Goal: Task Accomplishment & Management: Manage account settings

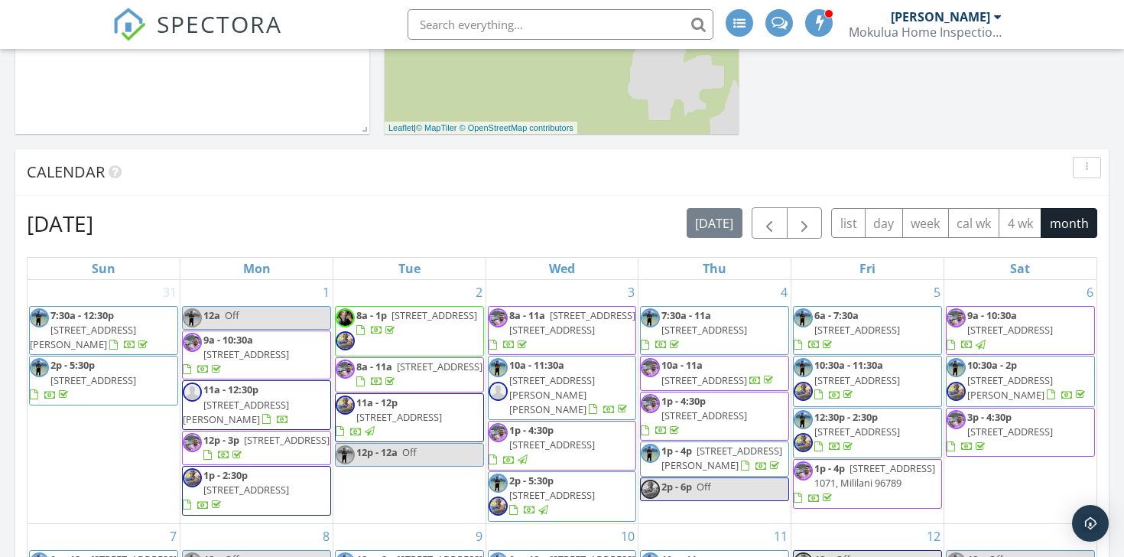
scroll to position [538, 0]
click at [809, 227] on span "button" at bounding box center [804, 224] width 18 height 18
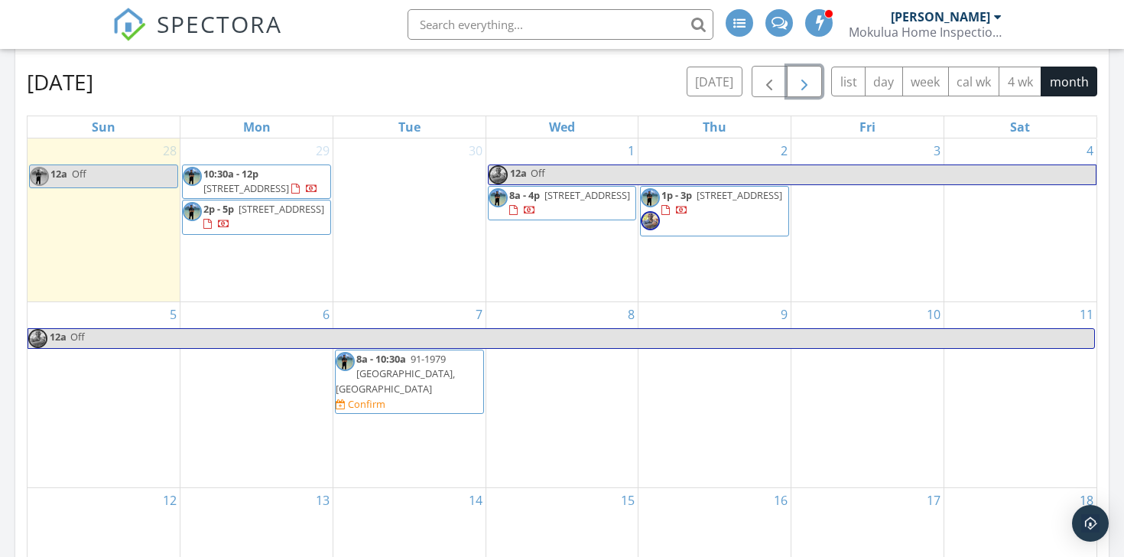
scroll to position [719, 0]
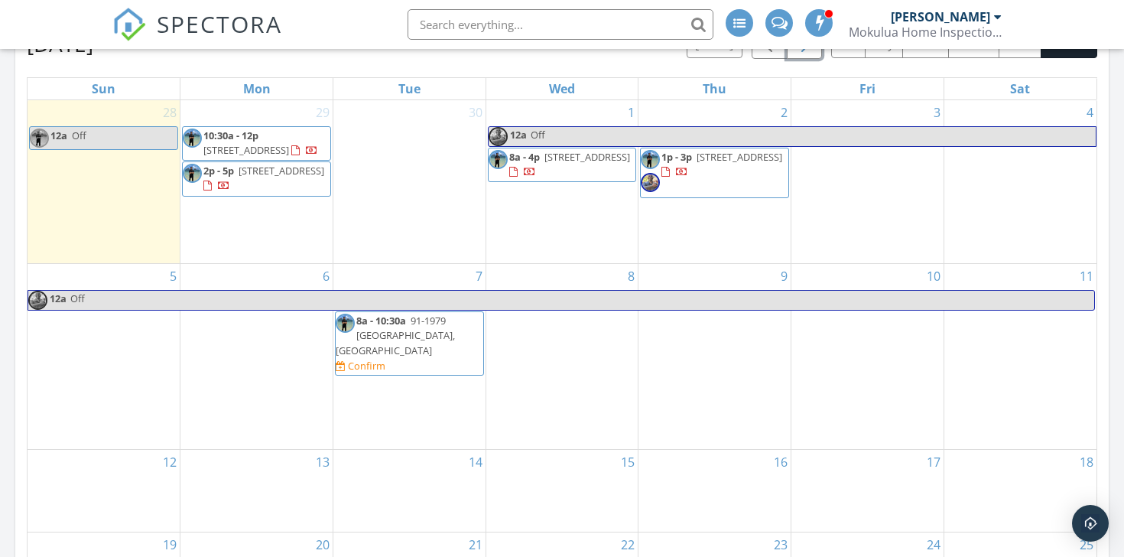
click at [892, 331] on div "10" at bounding box center [867, 356] width 152 height 185
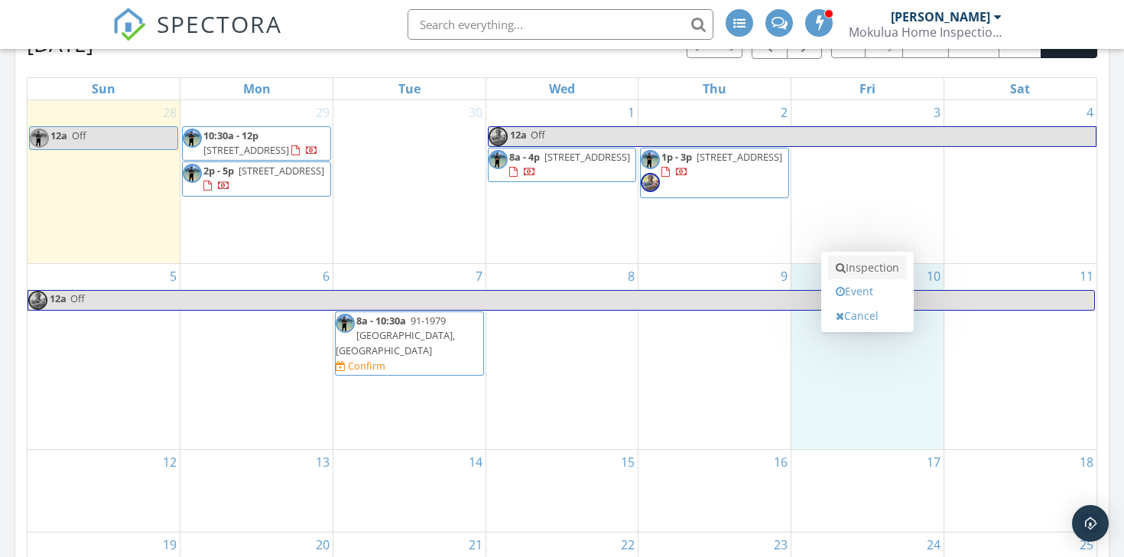
click at [880, 268] on link "Inspection" at bounding box center [867, 267] width 79 height 24
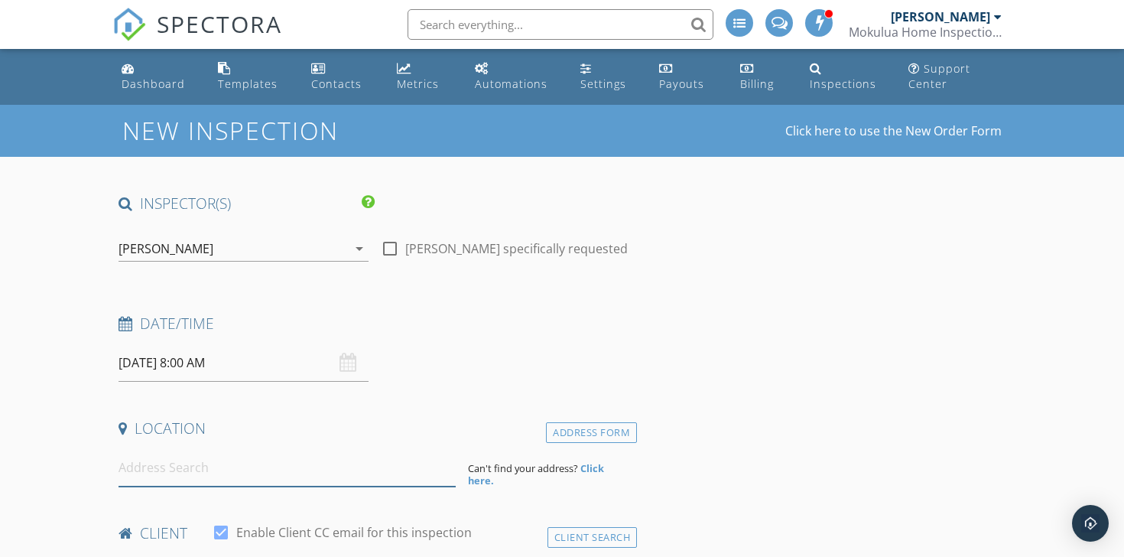
click at [223, 466] on input at bounding box center [287, 467] width 337 height 37
paste input "3083 Hiehie Street in Manoa"
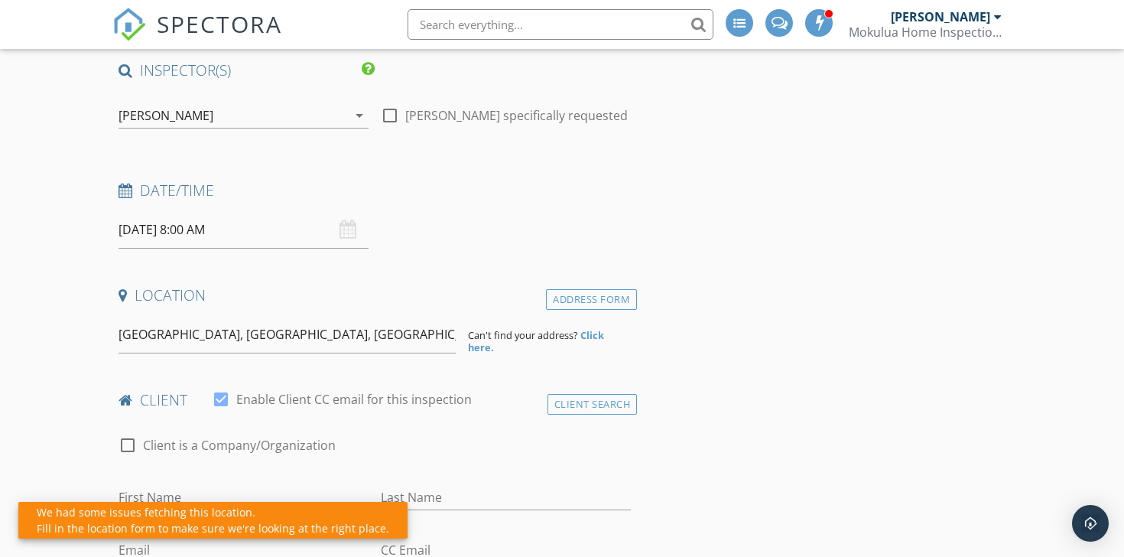
scroll to position [144, 0]
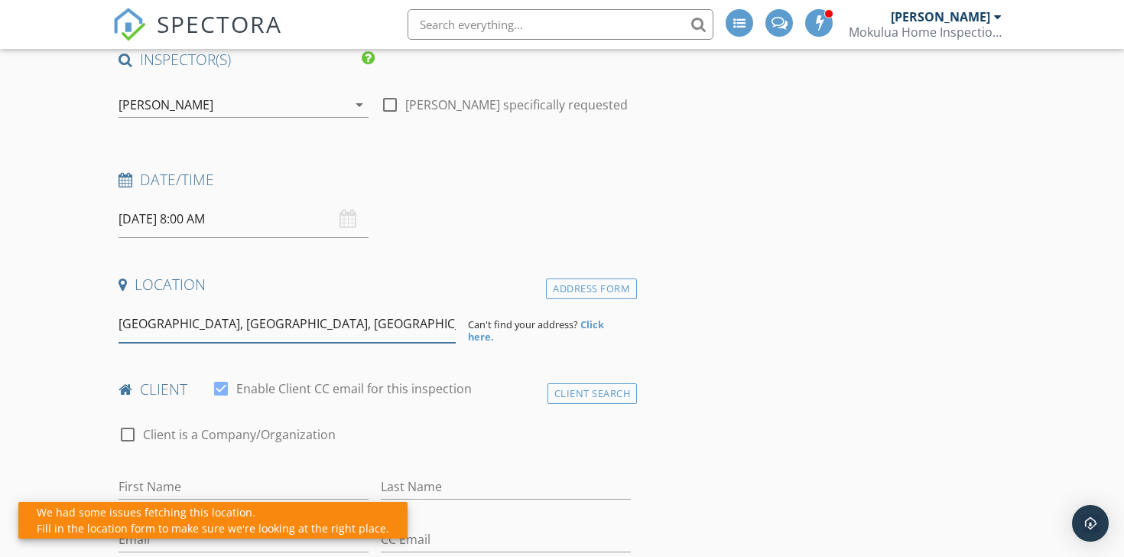
click at [345, 330] on input "Hiehie Street, Manoa, Honolulu, HI, USA" at bounding box center [287, 323] width 337 height 37
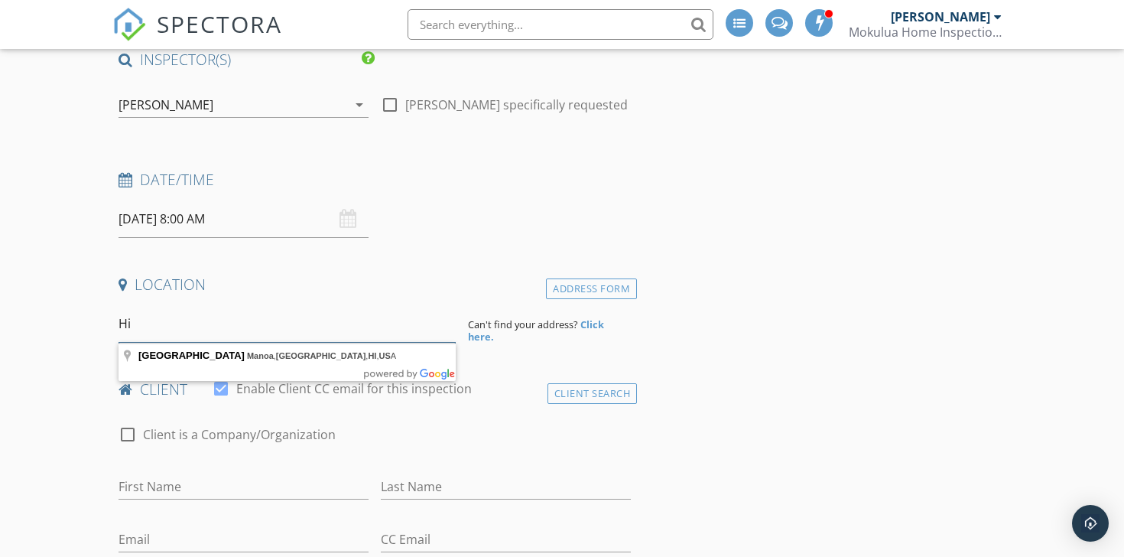
type input "H"
paste input "3083 Hiehie Street in Manoa"
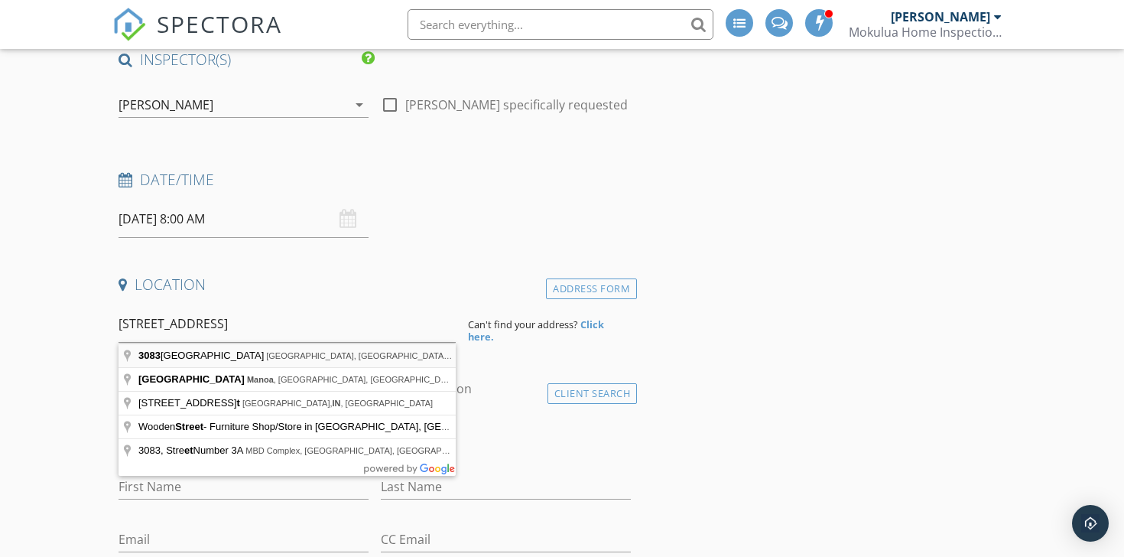
type input "3083 Hiehie Street, Honolulu, HI, USA"
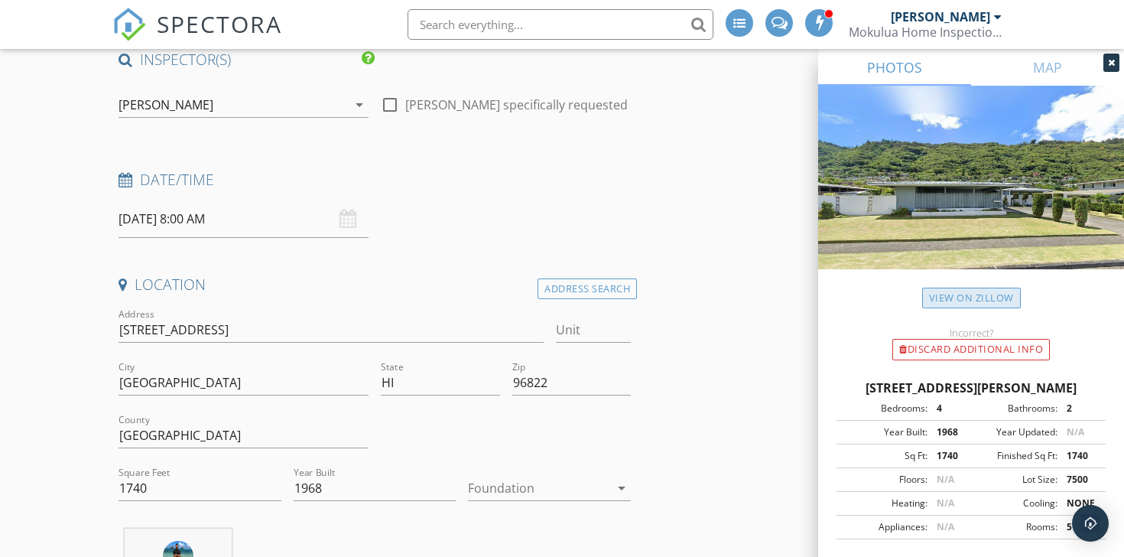
click at [934, 297] on link "View on Zillow" at bounding box center [971, 298] width 99 height 21
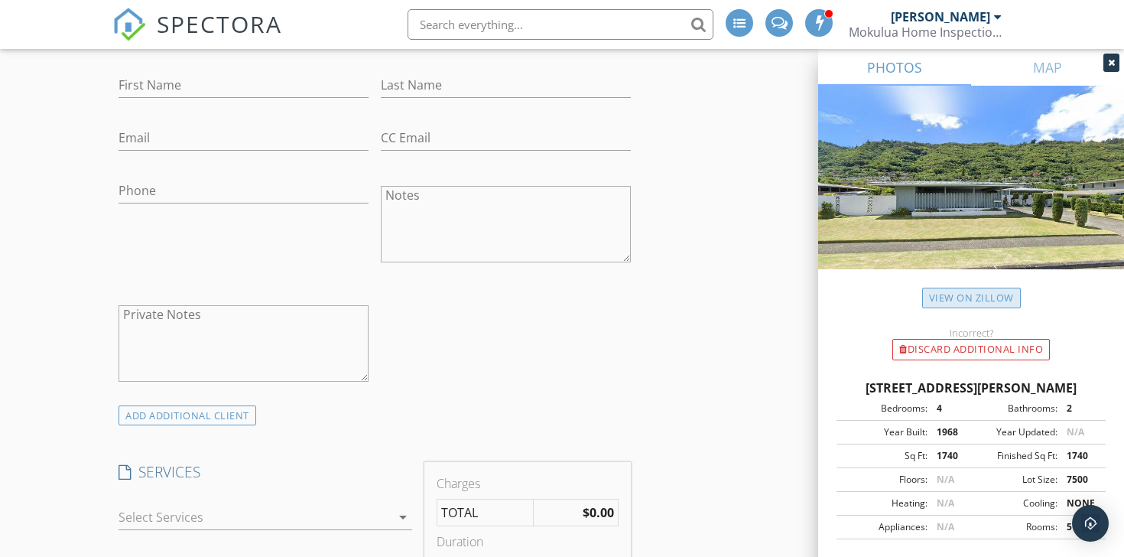
scroll to position [860, 0]
click at [351, 508] on div at bounding box center [255, 515] width 272 height 24
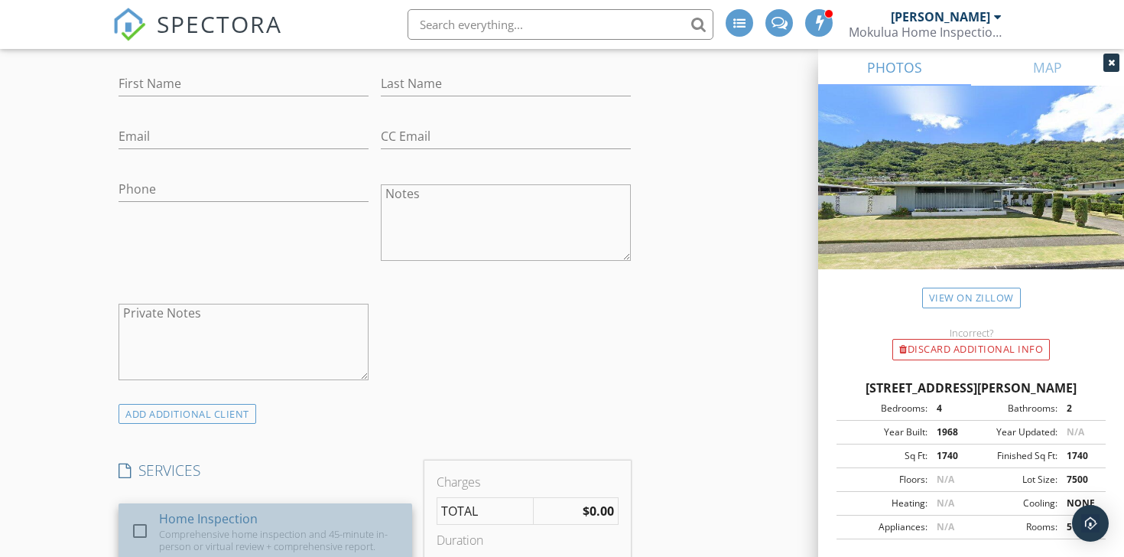
click at [344, 525] on div "Home Inspection Comprehensive home inspection and 45-minute in-person or virtua…" at bounding box center [279, 531] width 241 height 57
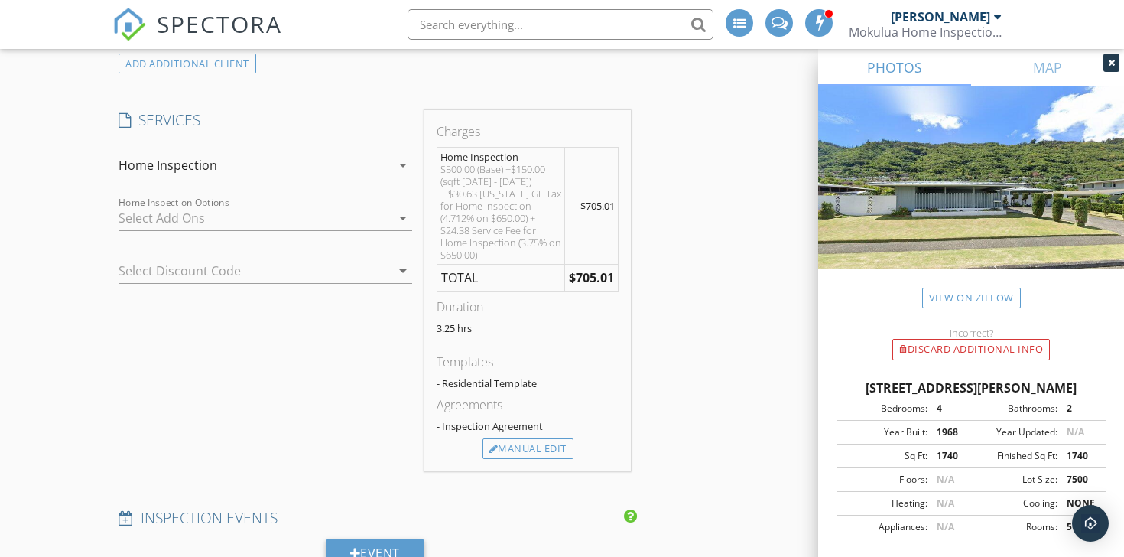
scroll to position [1218, 0]
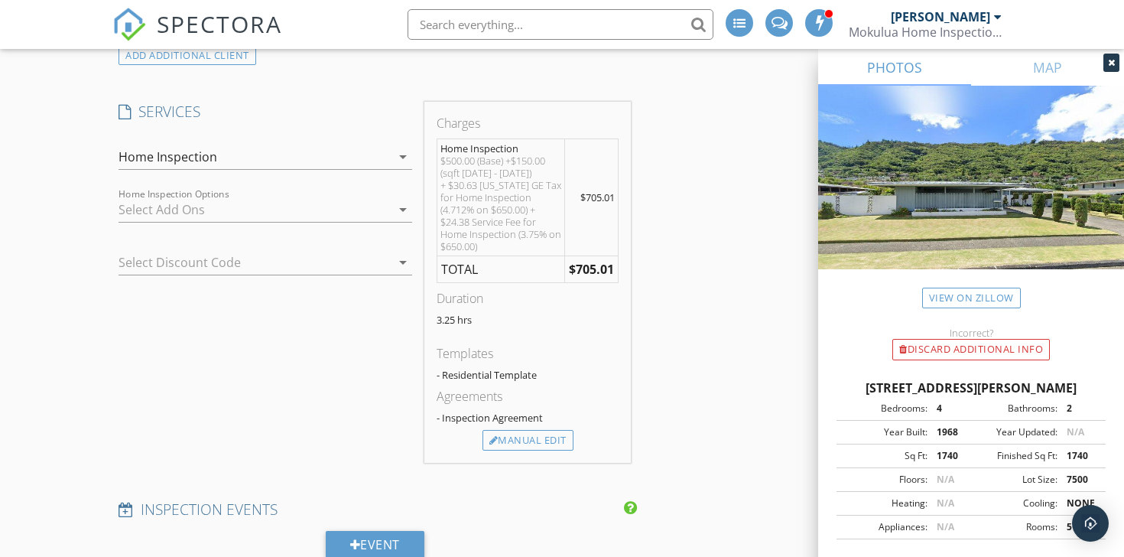
click at [278, 258] on div at bounding box center [244, 262] width 251 height 24
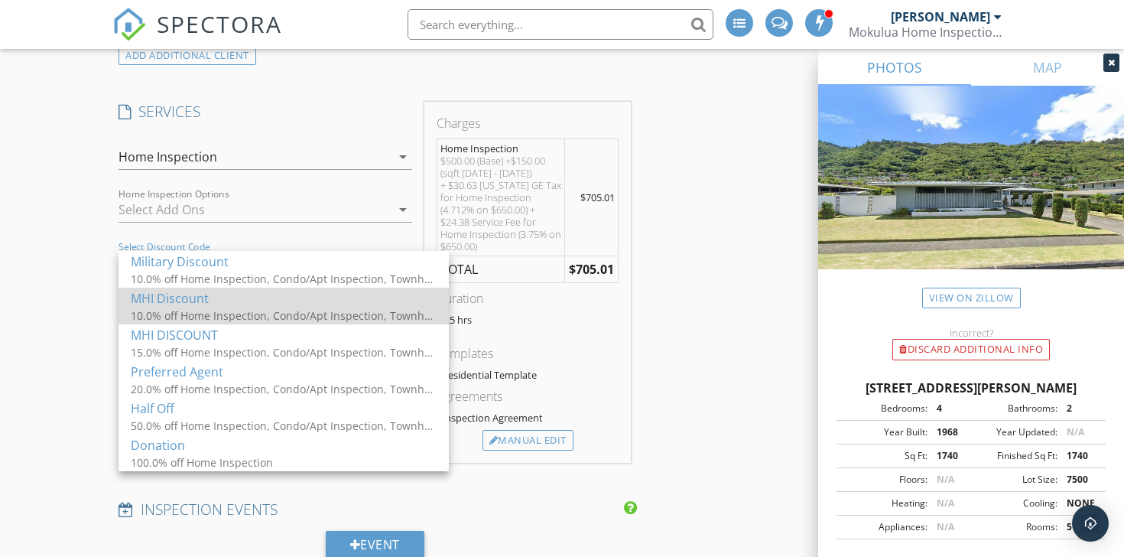
click at [266, 305] on div "MHI Discount" at bounding box center [284, 298] width 306 height 18
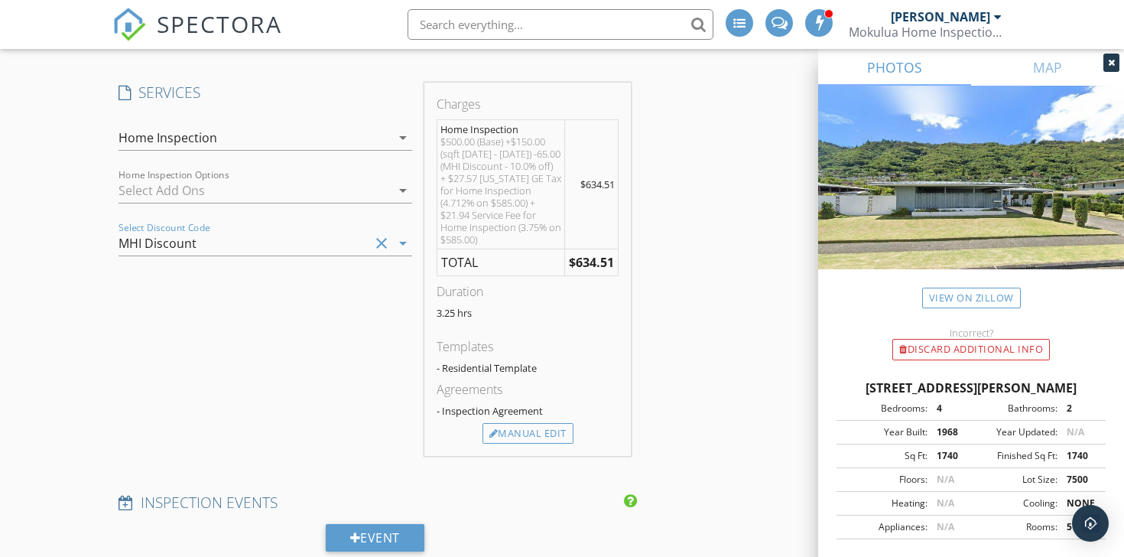
scroll to position [1238, 0]
click at [532, 437] on div "Manual Edit" at bounding box center [528, 432] width 91 height 21
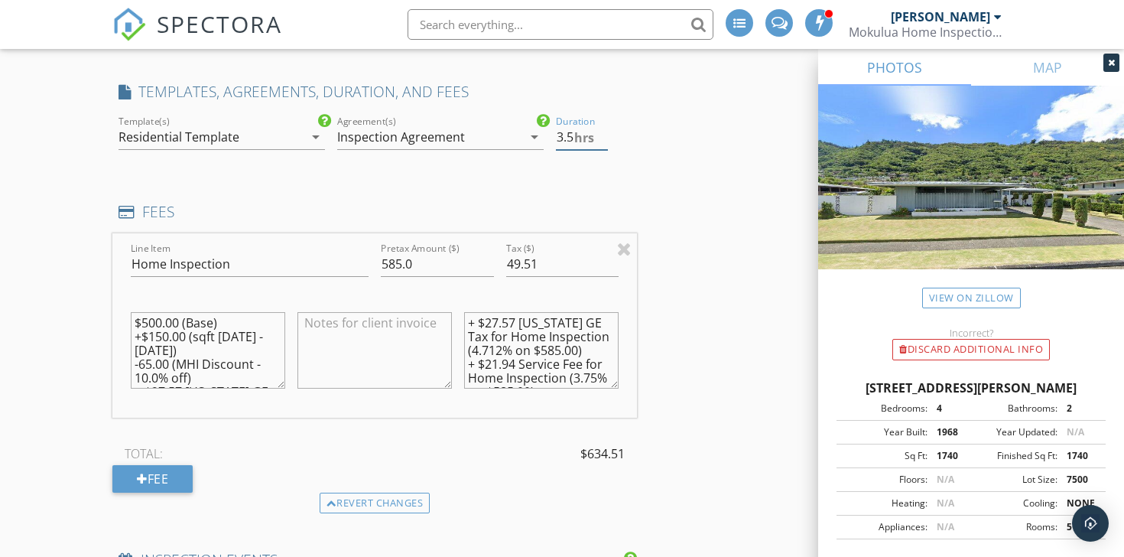
type input "3.5"
click at [603, 135] on input "3.5" at bounding box center [582, 137] width 52 height 25
click at [682, 229] on div "INSPECTOR(S) check_box Nathaniel Perez PRIMARY check_box_outline_blank Daniel M…" at bounding box center [561, 413] width 899 height 2916
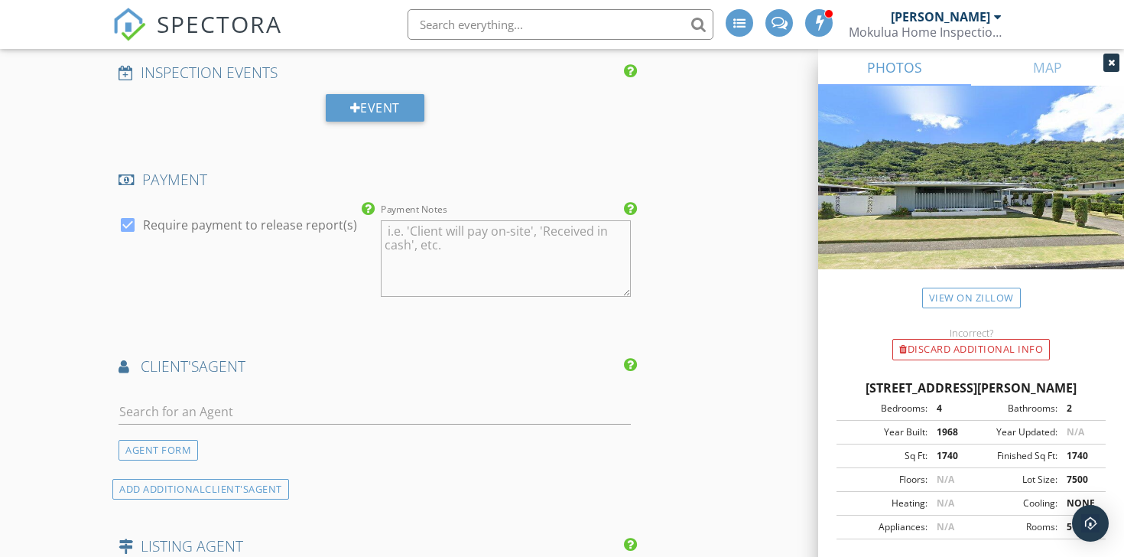
scroll to position [1736, 0]
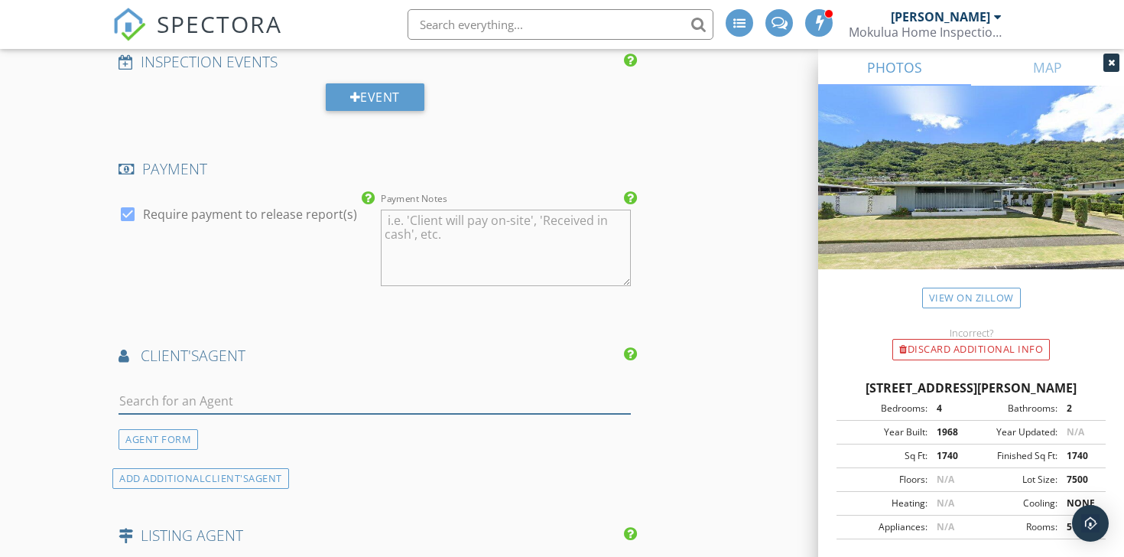
click at [434, 391] on input "text" at bounding box center [375, 400] width 512 height 25
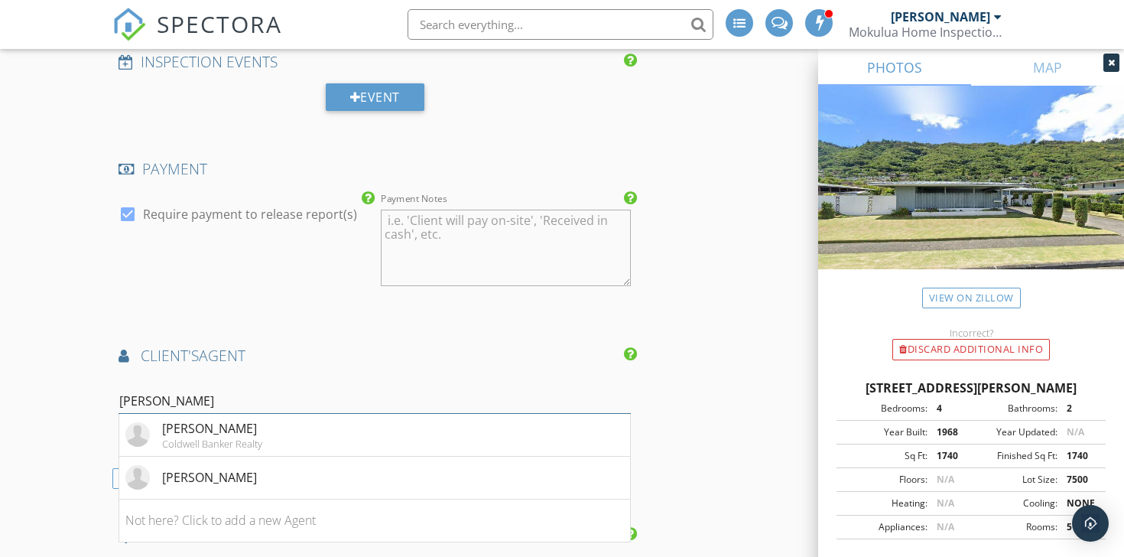
type input "lori"
click at [371, 426] on li "Lori Makiya Coldwell Banker Realty" at bounding box center [374, 435] width 511 height 43
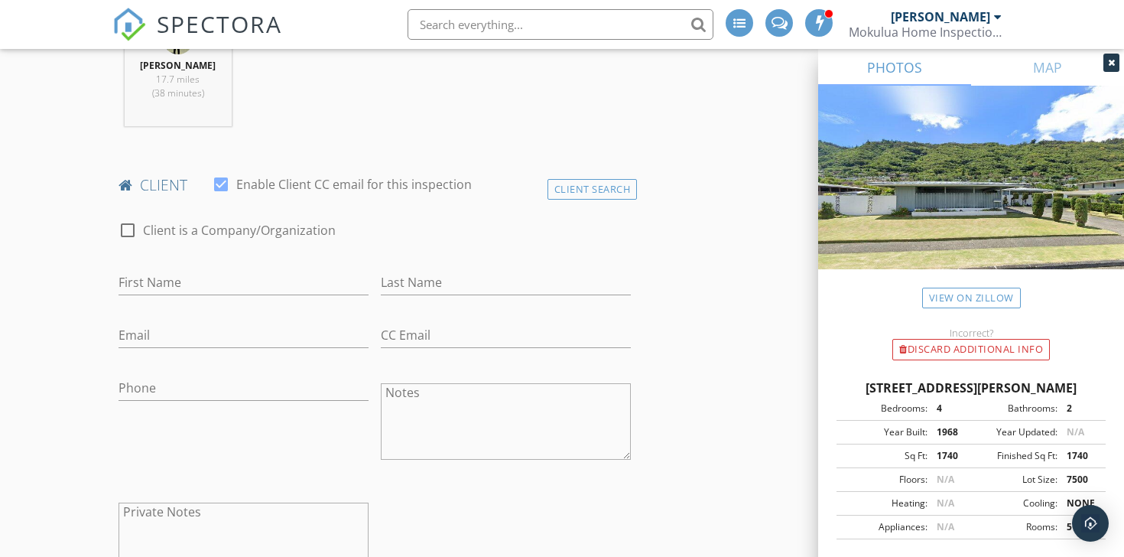
scroll to position [659, 0]
click at [230, 290] on input "First Name" at bounding box center [244, 283] width 250 height 25
paste input "Henrietta Samori"
type input "Henrietta Samori"
click at [183, 341] on input "Email" at bounding box center [244, 336] width 250 height 25
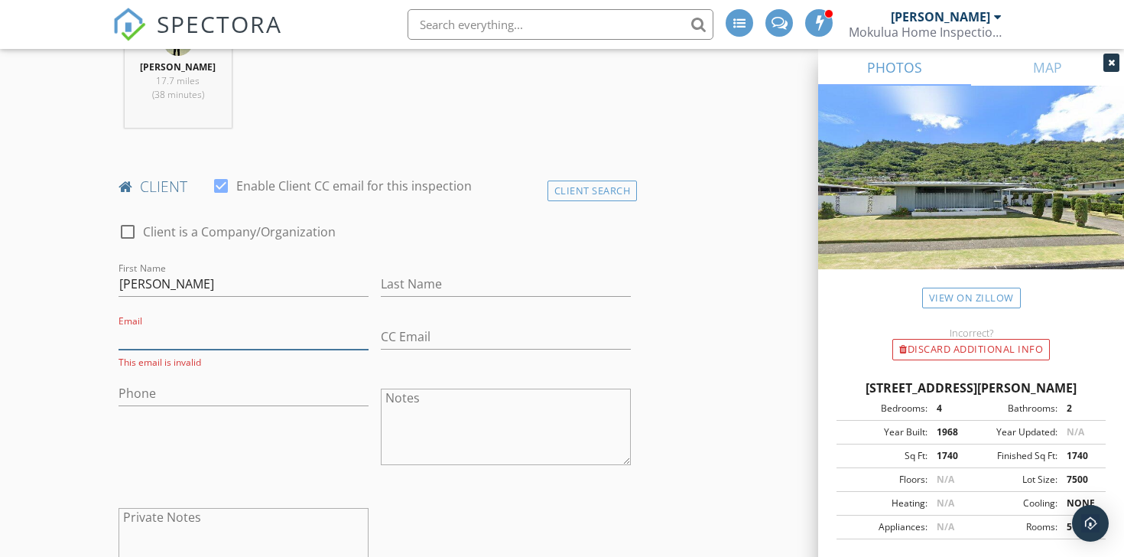
paste input "Hsamori@gmail.com"
type input "Hsamori@gmail.com"
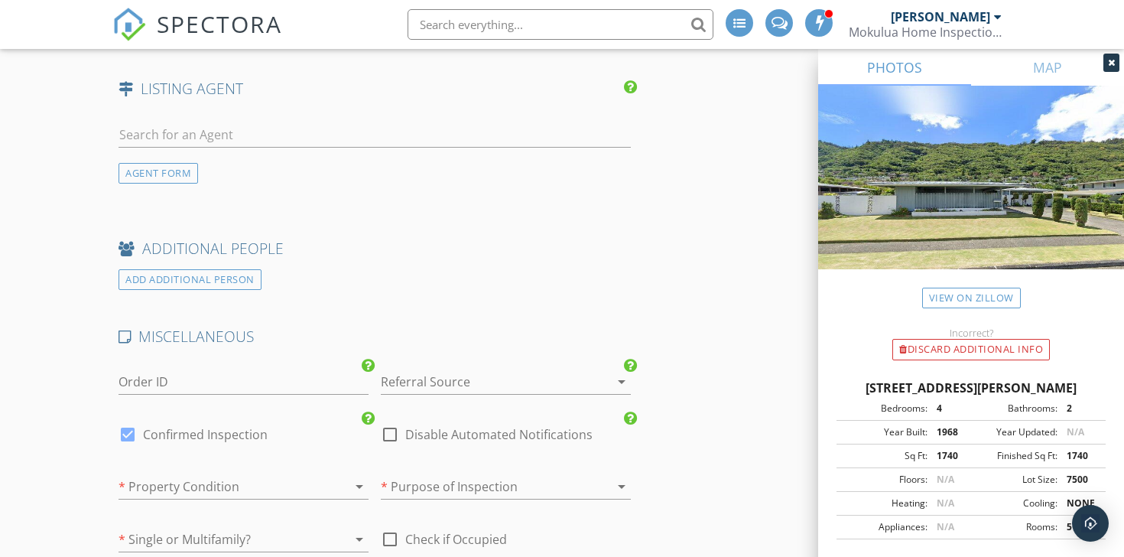
scroll to position [2936, 0]
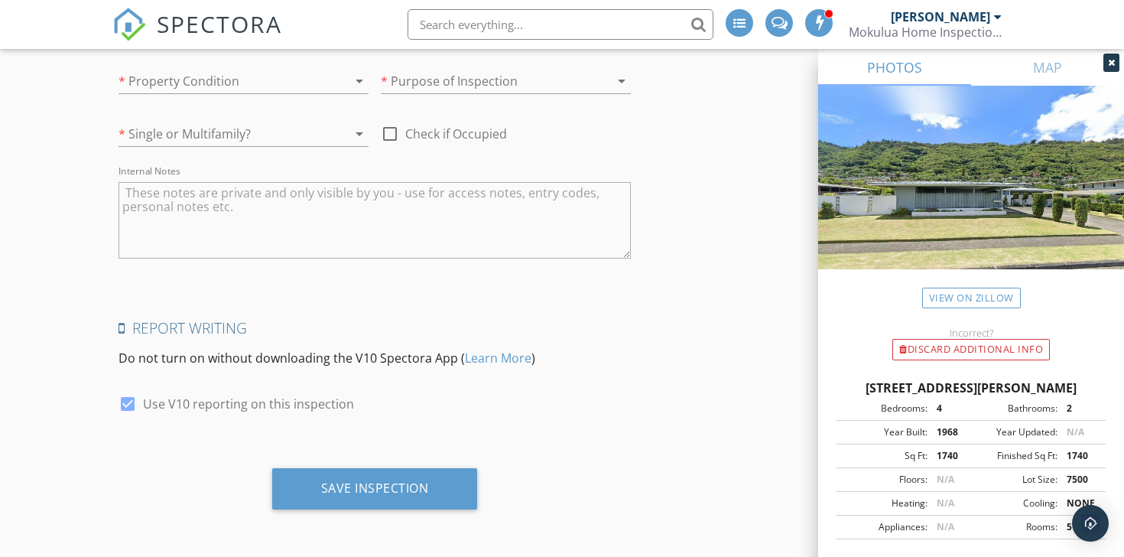
click at [353, 223] on textarea "Internal Notes" at bounding box center [375, 220] width 512 height 76
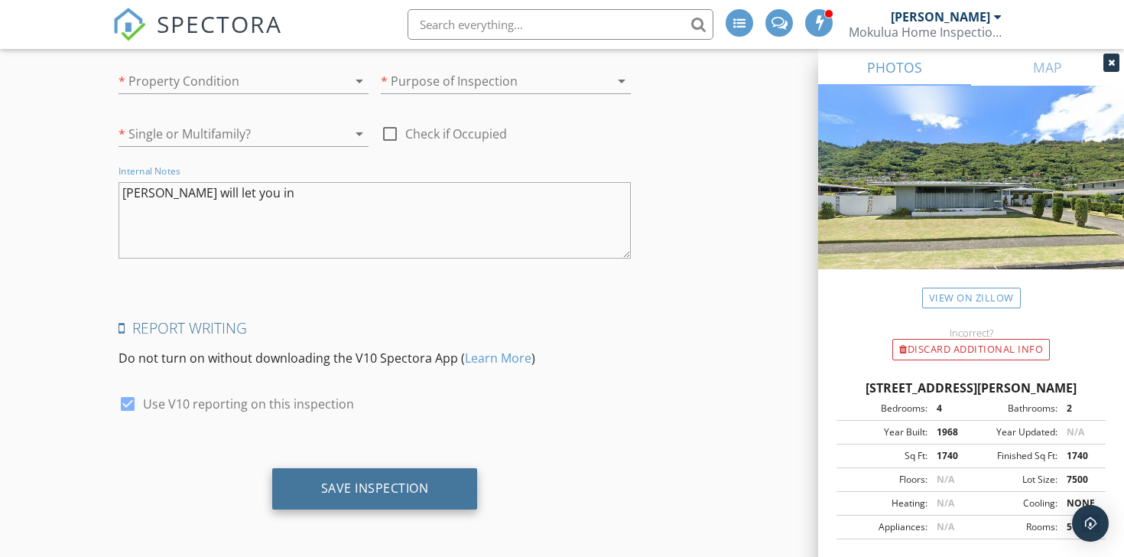
type textarea "[PERSON_NAME] will let you in"
click at [403, 481] on div "Save Inspection" at bounding box center [375, 487] width 108 height 15
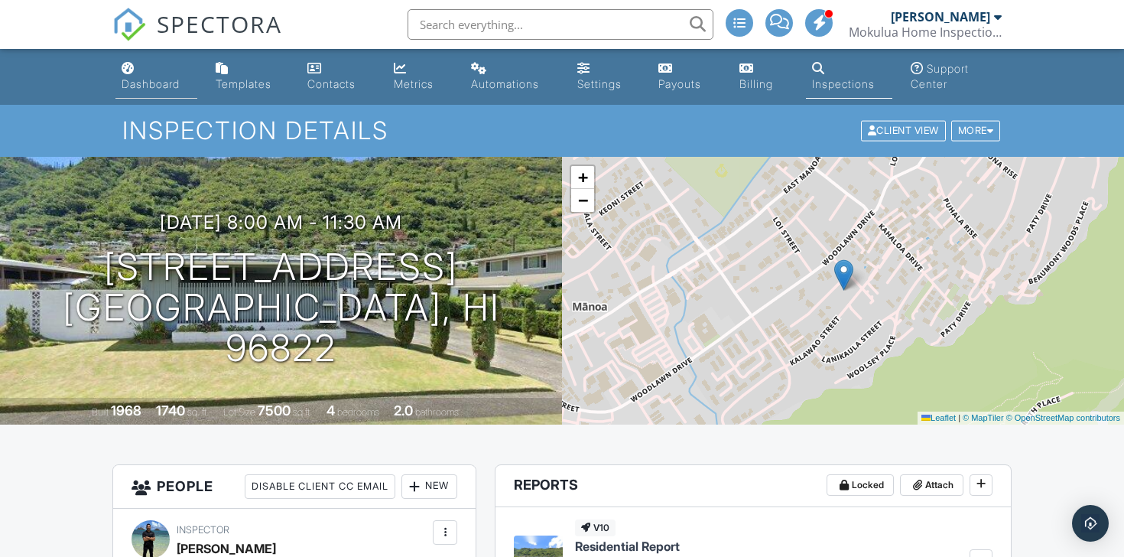
click at [142, 85] on div "Dashboard" at bounding box center [151, 83] width 58 height 13
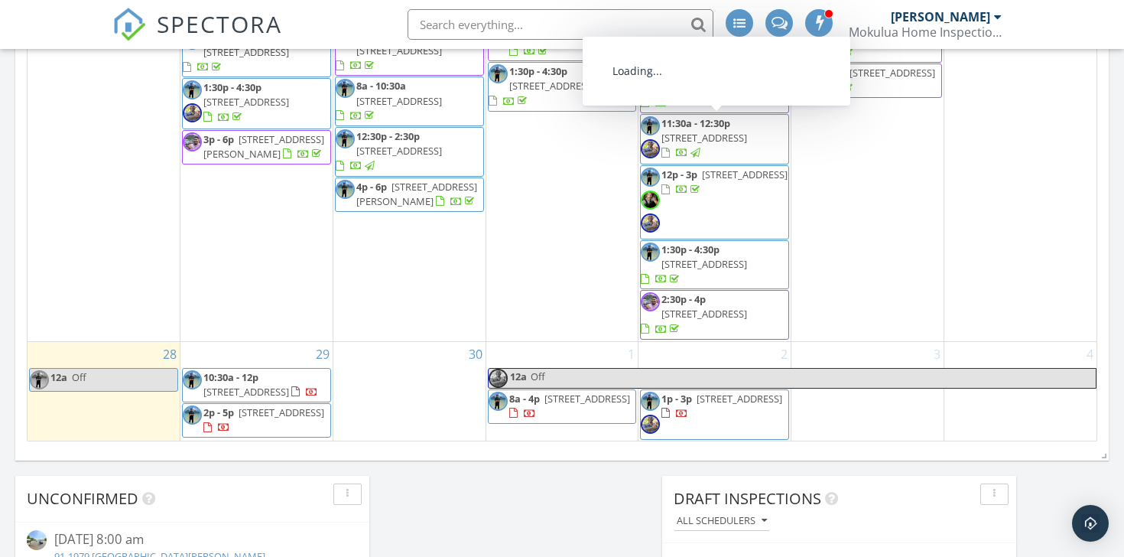
scroll to position [974, 0]
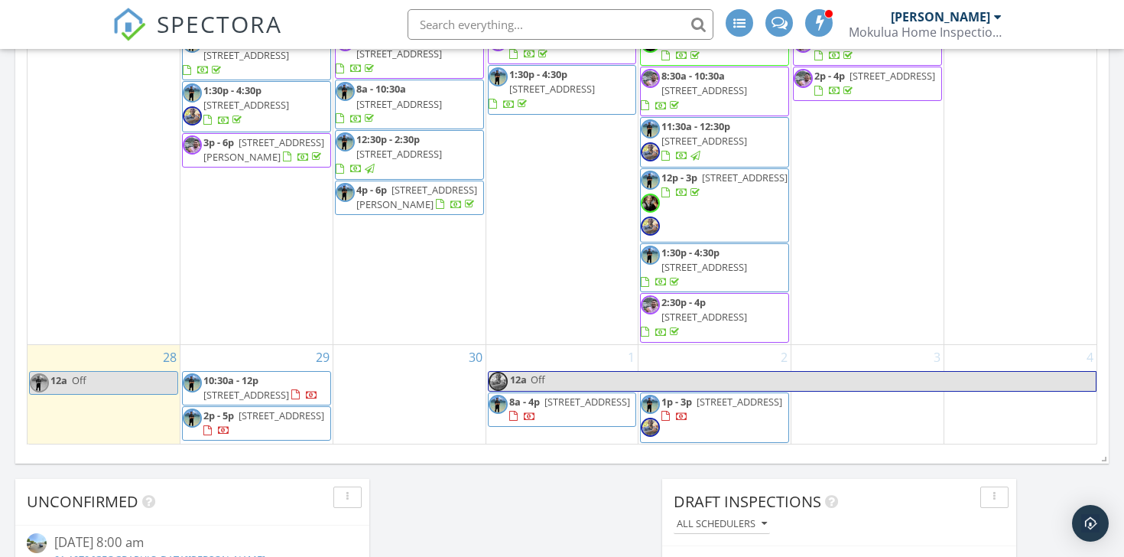
click at [427, 374] on div "30" at bounding box center [409, 394] width 152 height 99
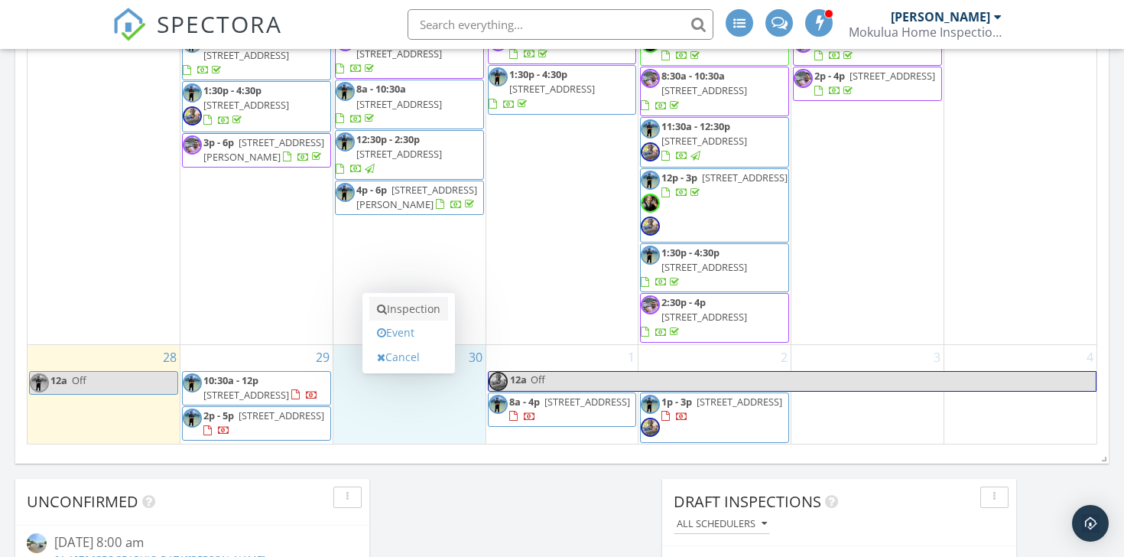
click at [434, 312] on link "Inspection" at bounding box center [408, 309] width 79 height 24
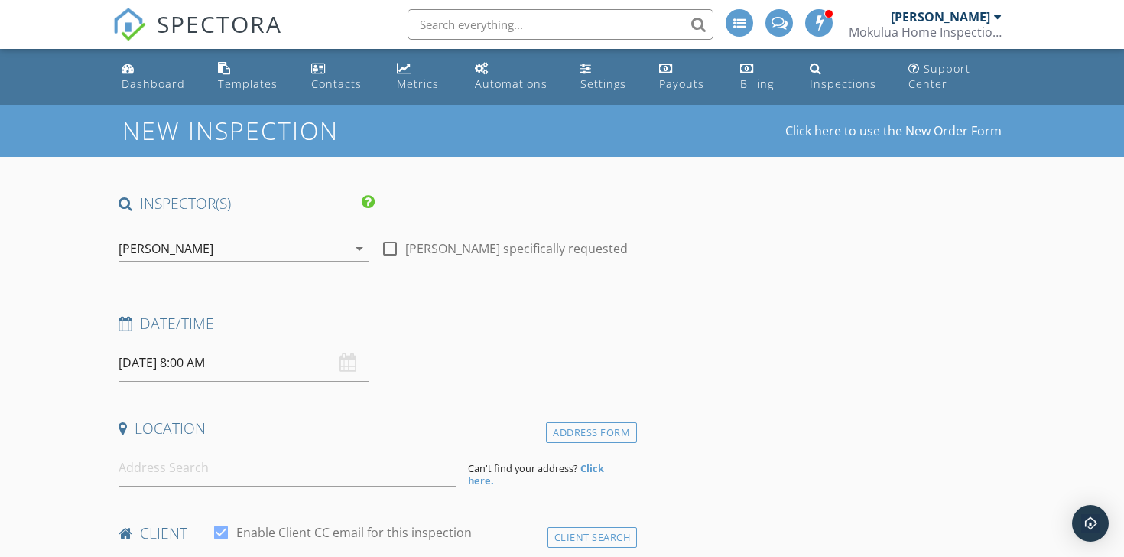
click at [290, 243] on div "[PERSON_NAME]" at bounding box center [233, 248] width 229 height 24
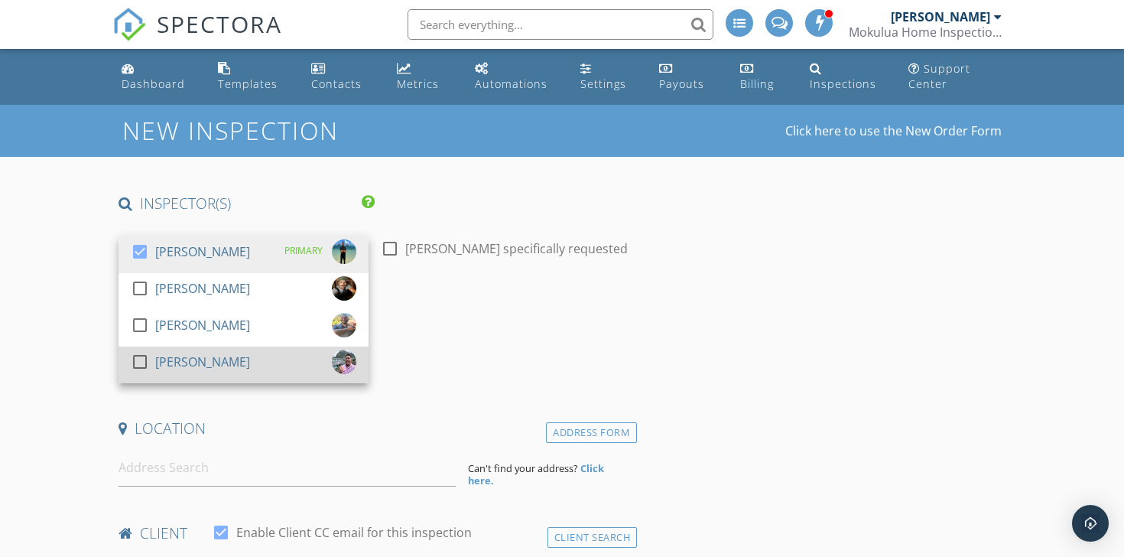
click at [268, 366] on div "check_box_outline_blank [PERSON_NAME]" at bounding box center [244, 364] width 226 height 31
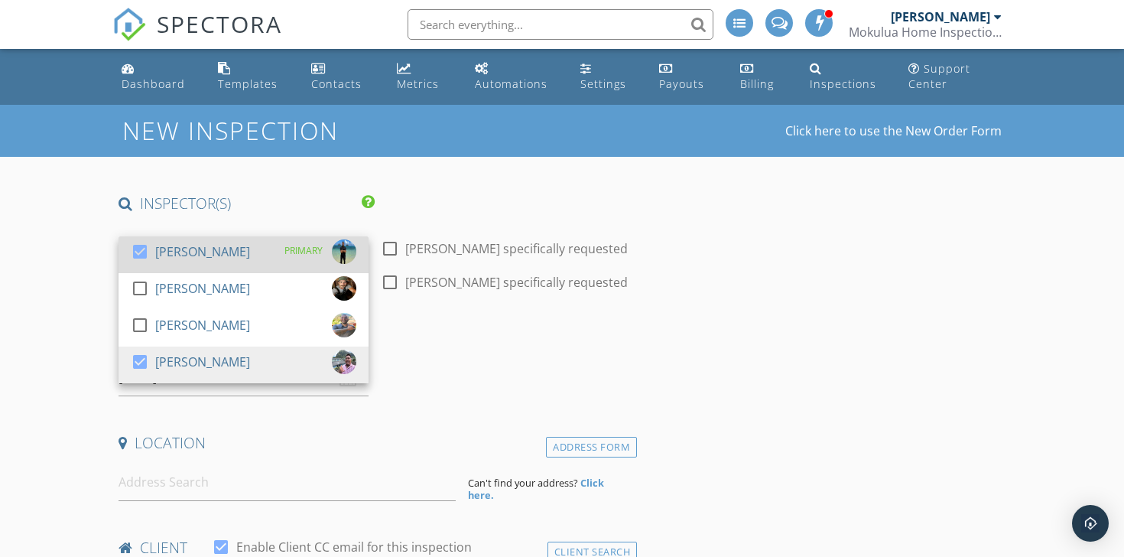
click at [269, 256] on div "check_box [PERSON_NAME] PRIMARY" at bounding box center [244, 254] width 226 height 31
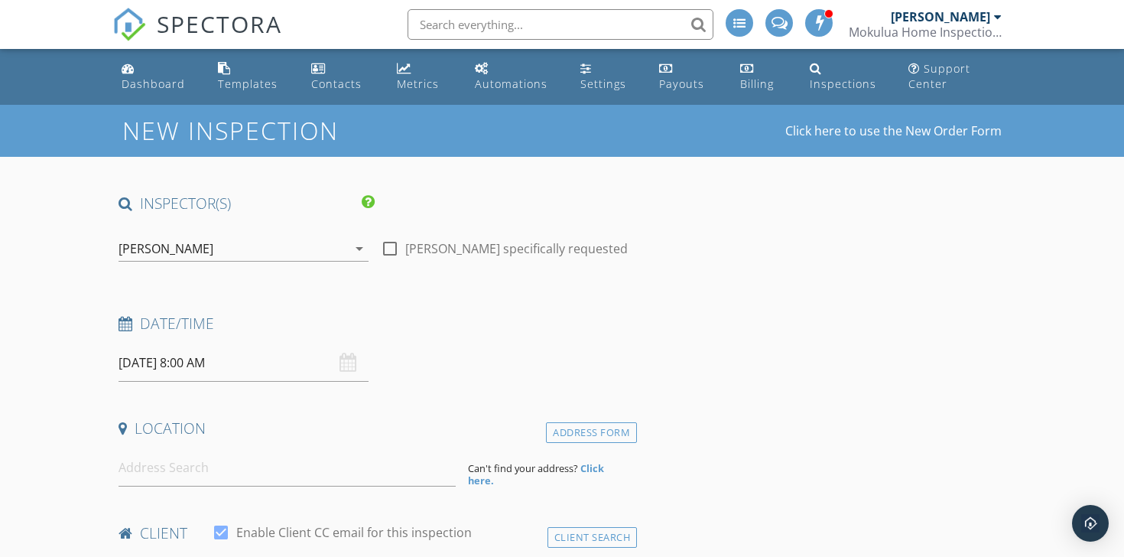
click at [265, 365] on input "[DATE] 8:00 AM" at bounding box center [244, 362] width 250 height 37
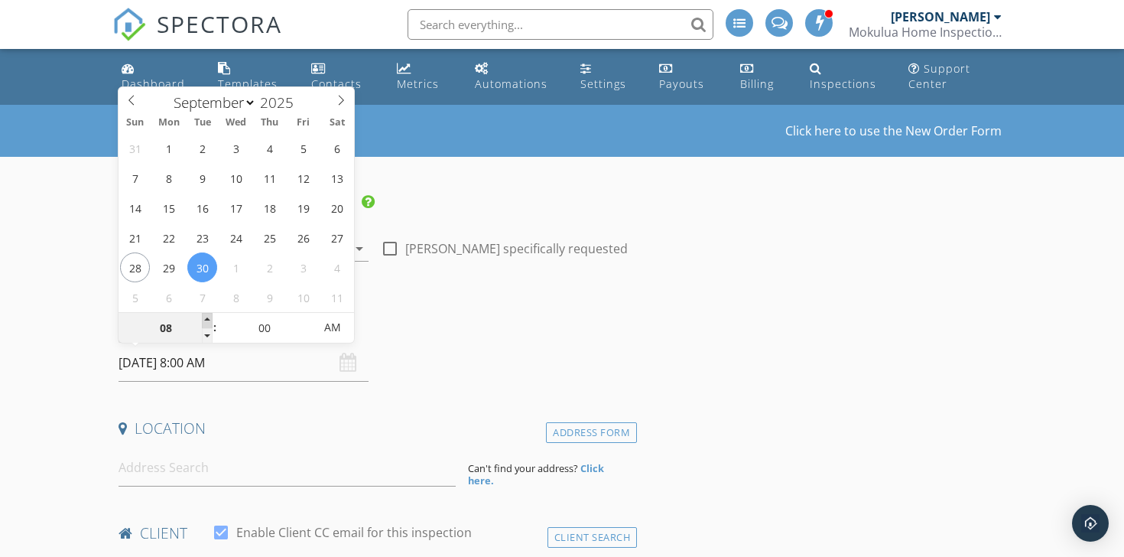
type input "09"
type input "[DATE] 9:00 AM"
click at [207, 321] on span at bounding box center [207, 320] width 11 height 15
type input "10"
type input "[DATE] 10:00 AM"
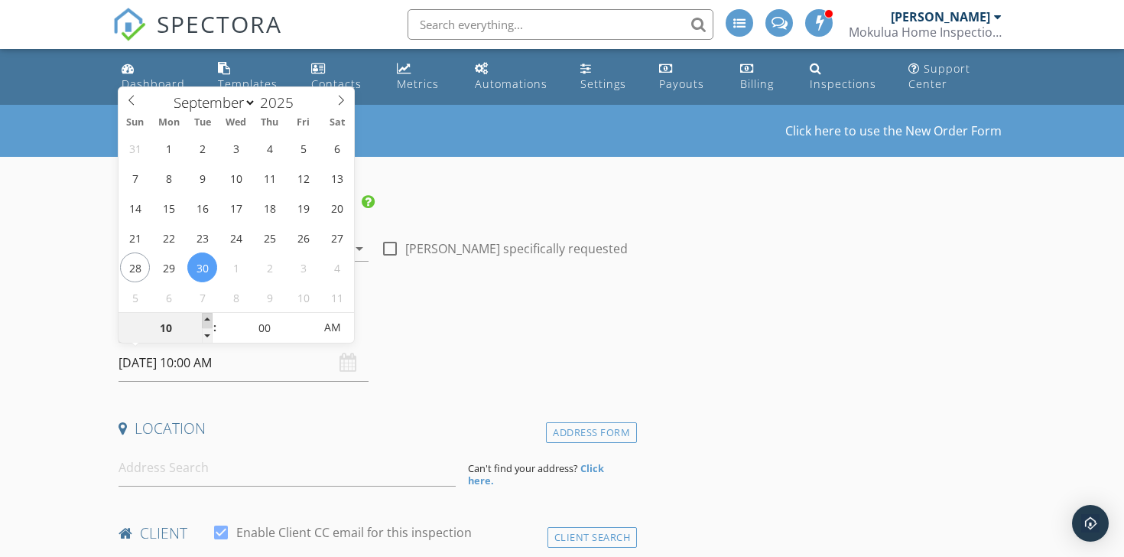
click at [207, 321] on span at bounding box center [207, 320] width 11 height 15
type input "11"
type input "[DATE] 11:00 AM"
click at [207, 321] on span at bounding box center [207, 320] width 11 height 15
type input "12"
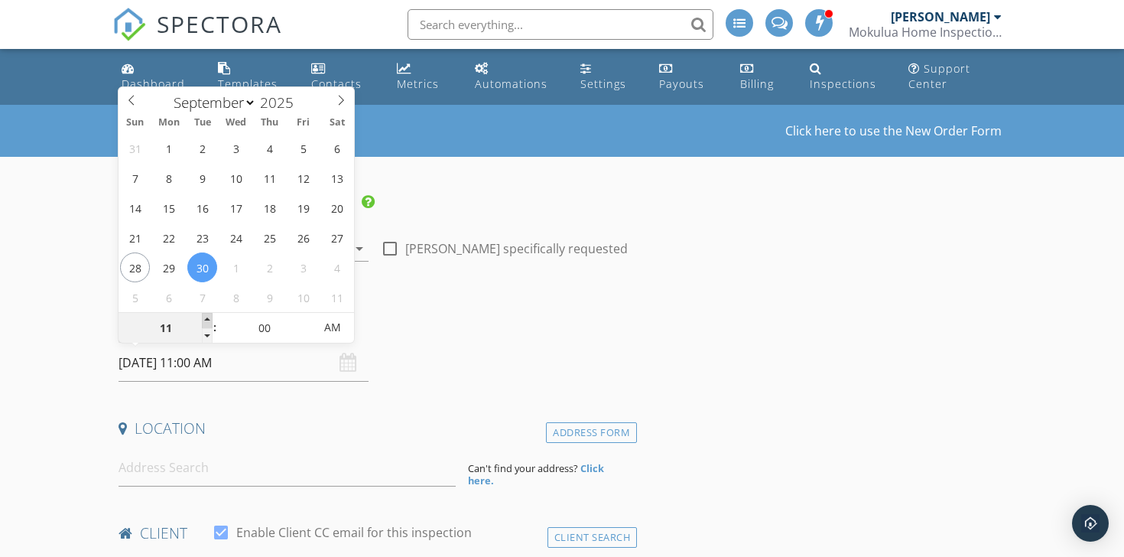
type input "[DATE] 12:00 PM"
click at [207, 321] on span at bounding box center [207, 320] width 11 height 15
type input "01"
type input "[DATE] 1:00 PM"
click at [207, 321] on span at bounding box center [207, 320] width 11 height 15
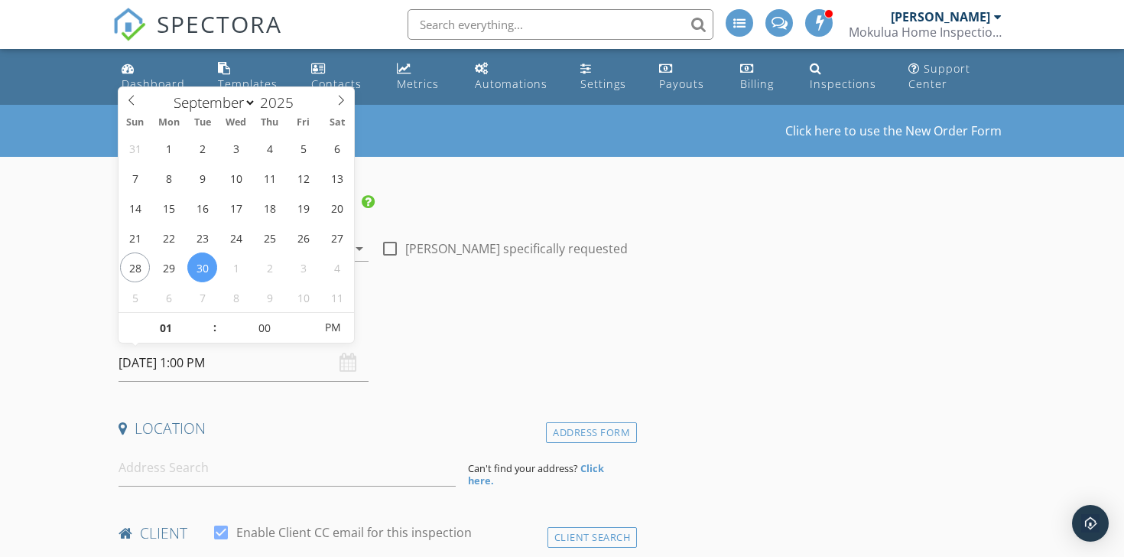
click at [454, 334] on div "Date/Time" at bounding box center [374, 329] width 525 height 31
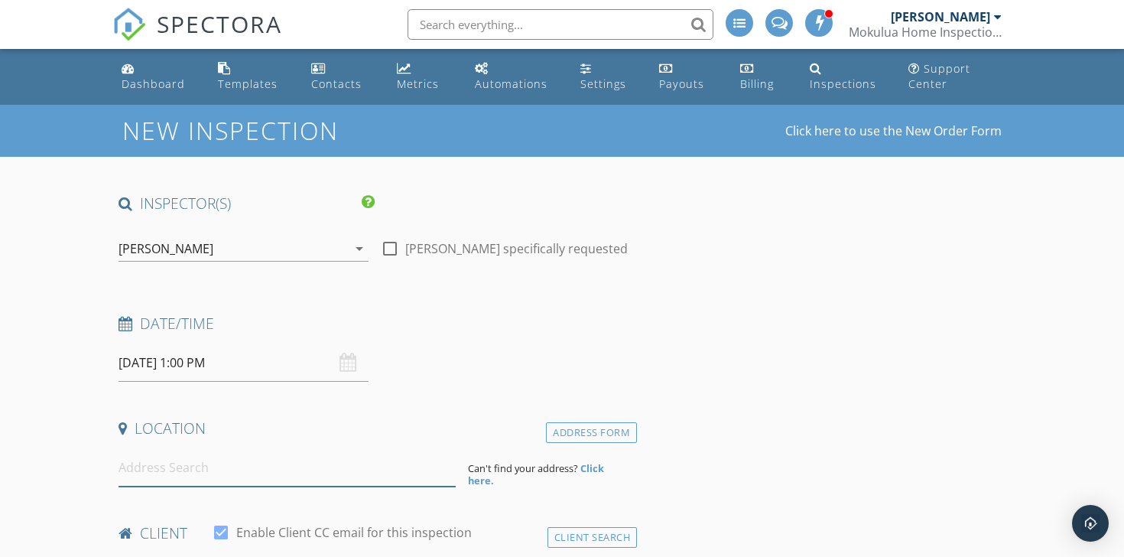
click at [270, 472] on input at bounding box center [287, 467] width 337 height 37
paste input "[STREET_ADDRESS][PERSON_NAME]"
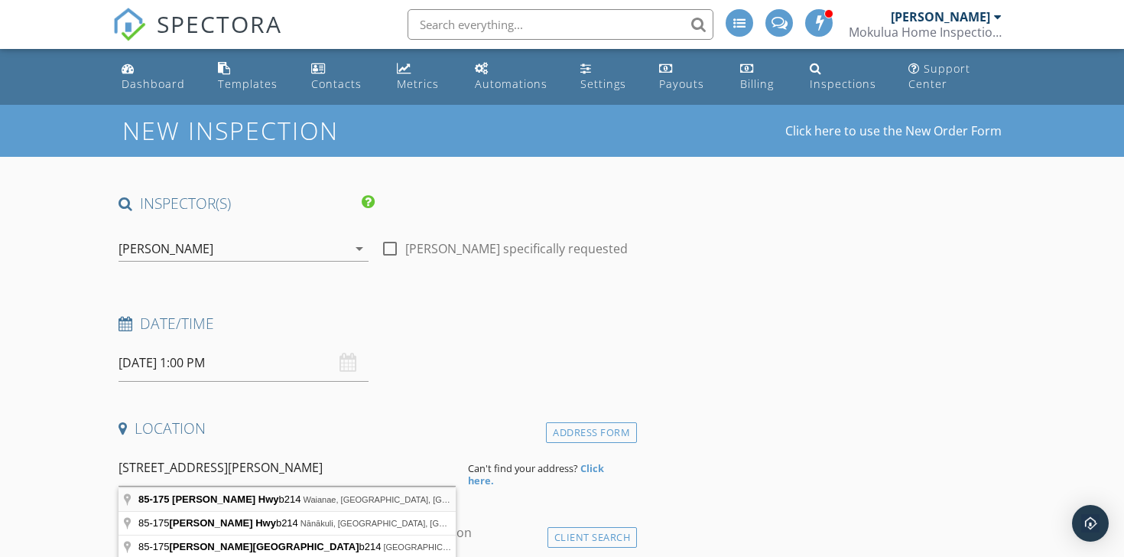
type input "85-175 Farrington Hwy b214, Waianae, HI, USA"
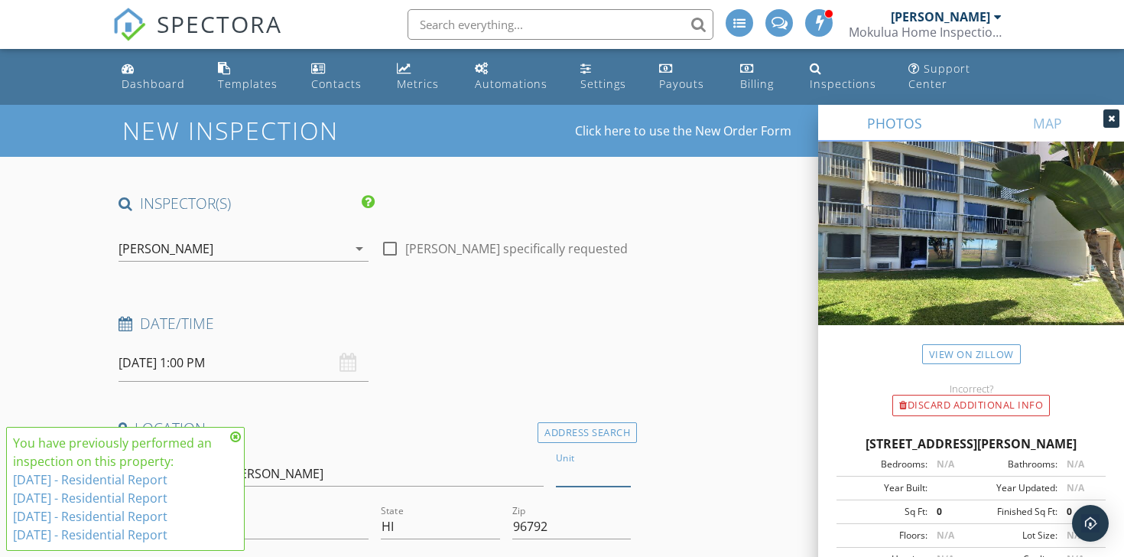
click at [578, 480] on input "Unit" at bounding box center [593, 473] width 75 height 25
type input "b214"
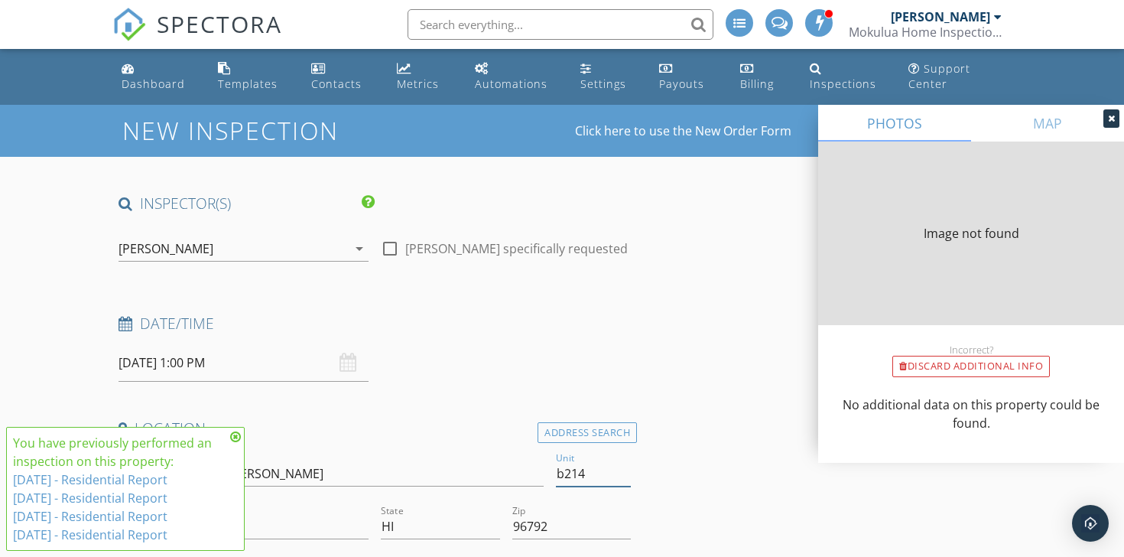
type input "b214"
type input "412"
type input "1974"
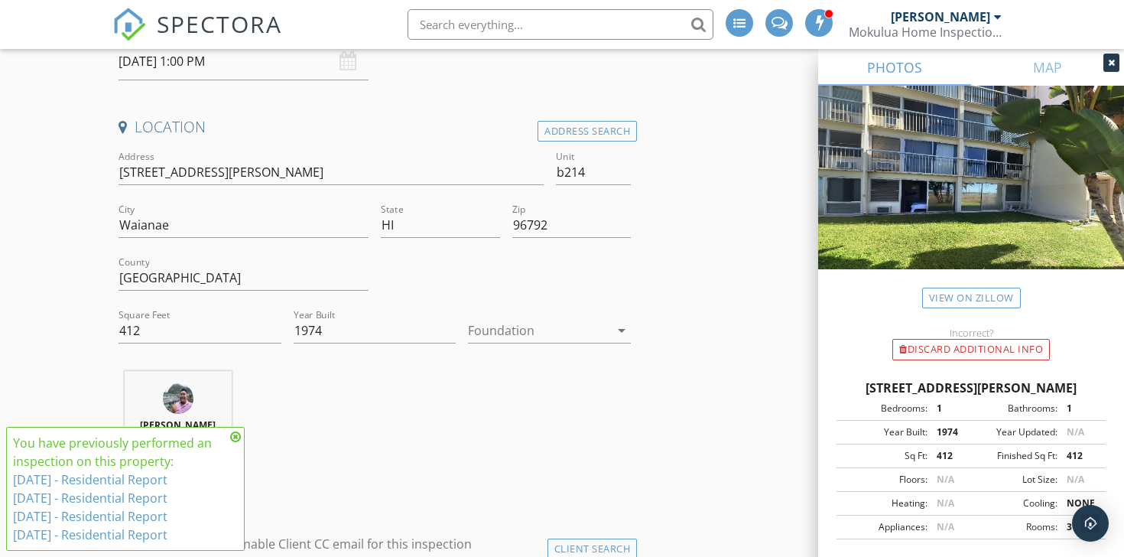
scroll to position [307, 0]
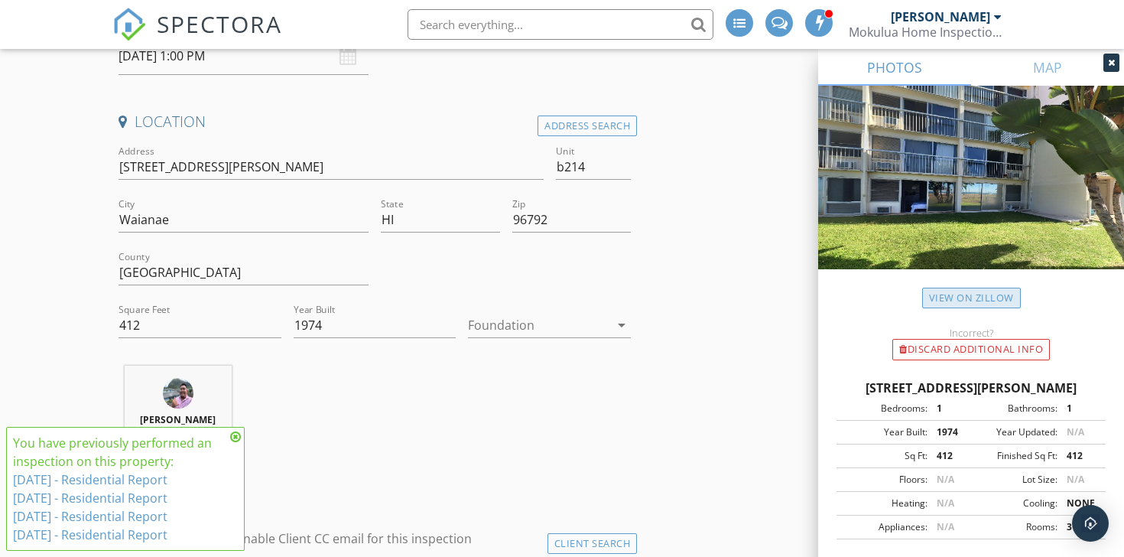
click at [947, 306] on link "View on Zillow" at bounding box center [971, 298] width 99 height 21
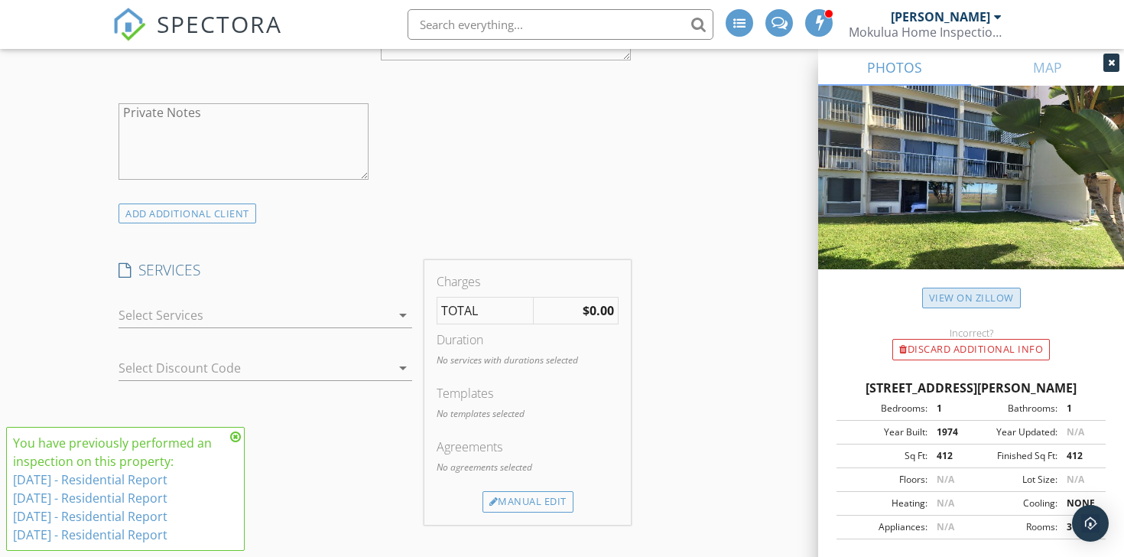
scroll to position [1063, 0]
click at [375, 314] on div at bounding box center [255, 312] width 272 height 24
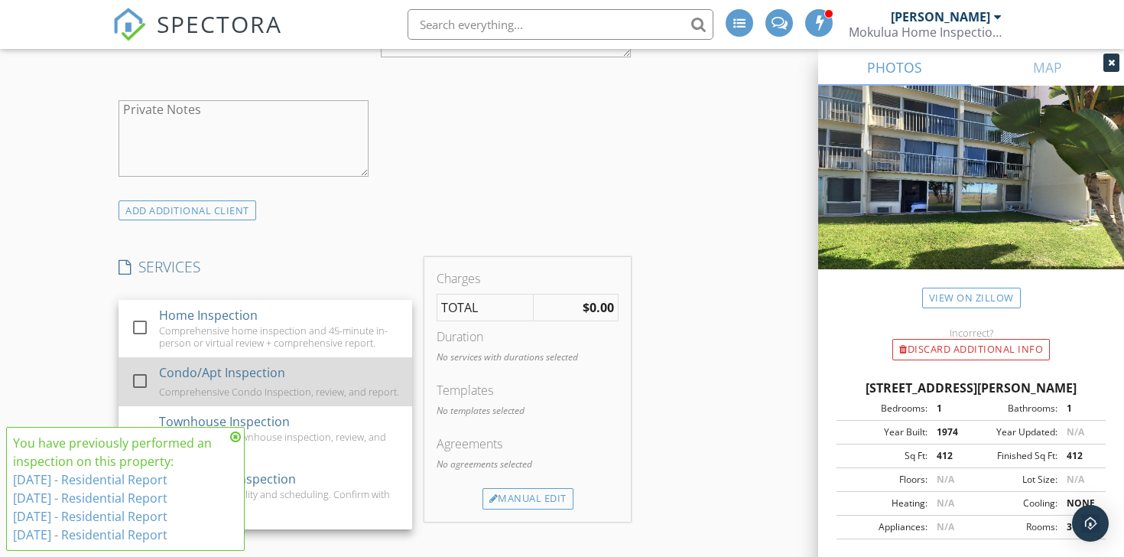
click at [378, 391] on div "Comprehensive Condo Inspection, review, and report." at bounding box center [279, 391] width 240 height 12
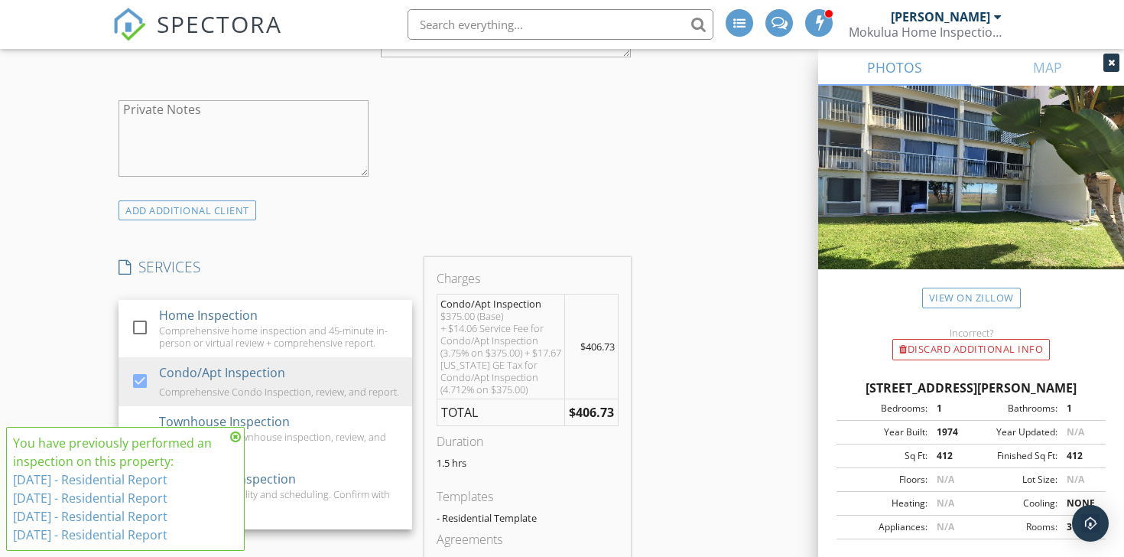
click at [719, 401] on div "INSPECTOR(S) check_box_outline_blank Nathaniel Perez check_box_outline_blank Da…" at bounding box center [561, 546] width 899 height 2833
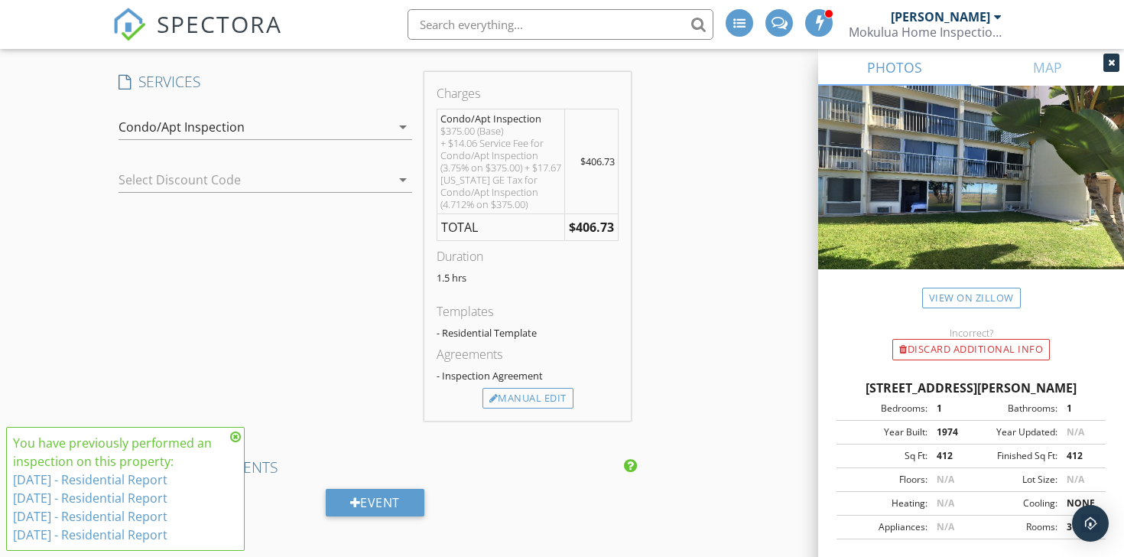
scroll to position [1260, 0]
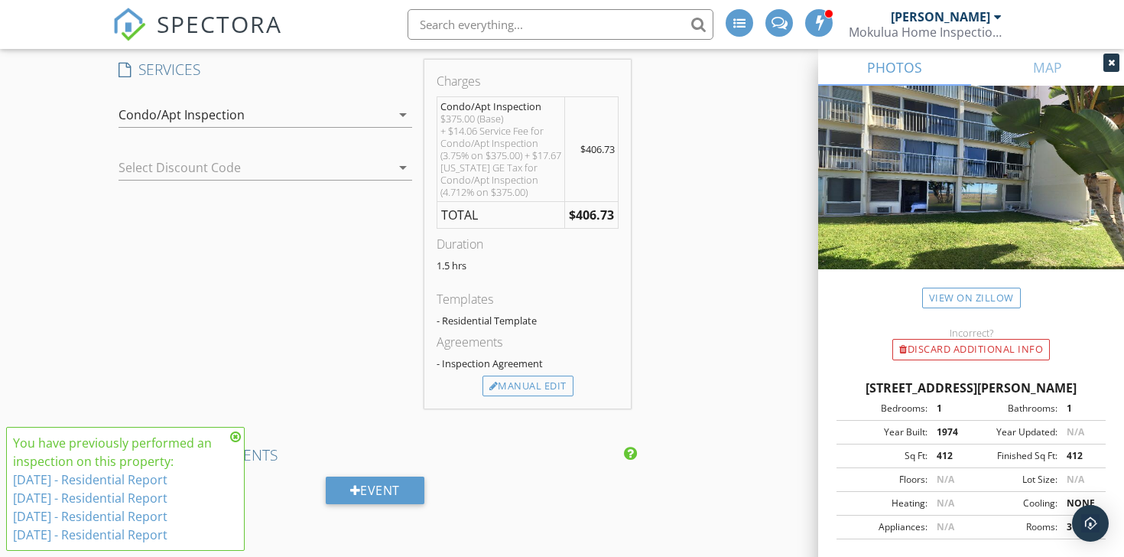
click at [379, 166] on div at bounding box center [381, 167] width 18 height 18
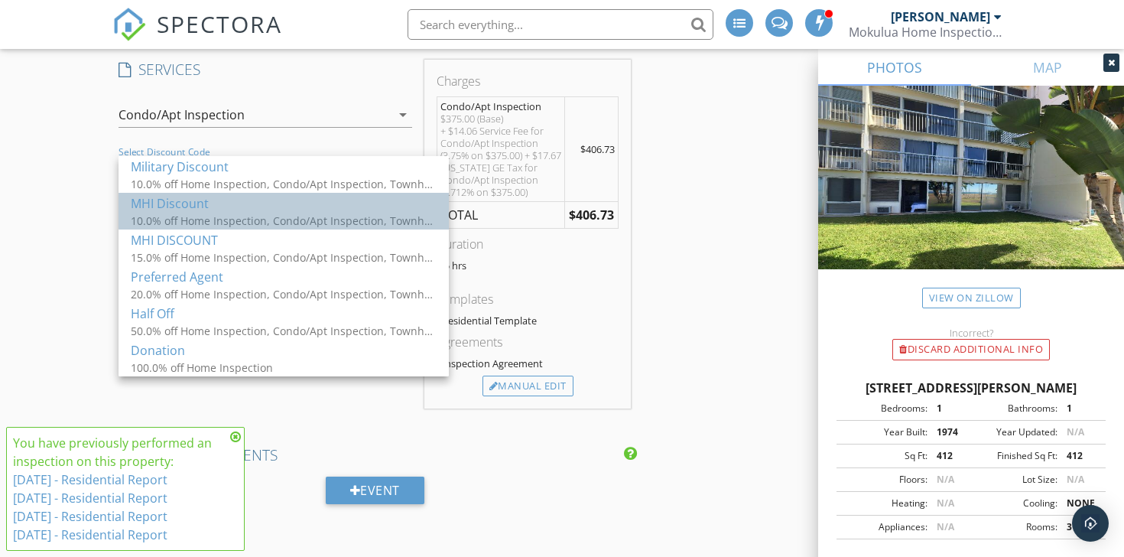
click at [365, 219] on div "10.0% off Home Inspection, Condo/Apt Inspection, Townhouse Inspection" at bounding box center [284, 221] width 306 height 16
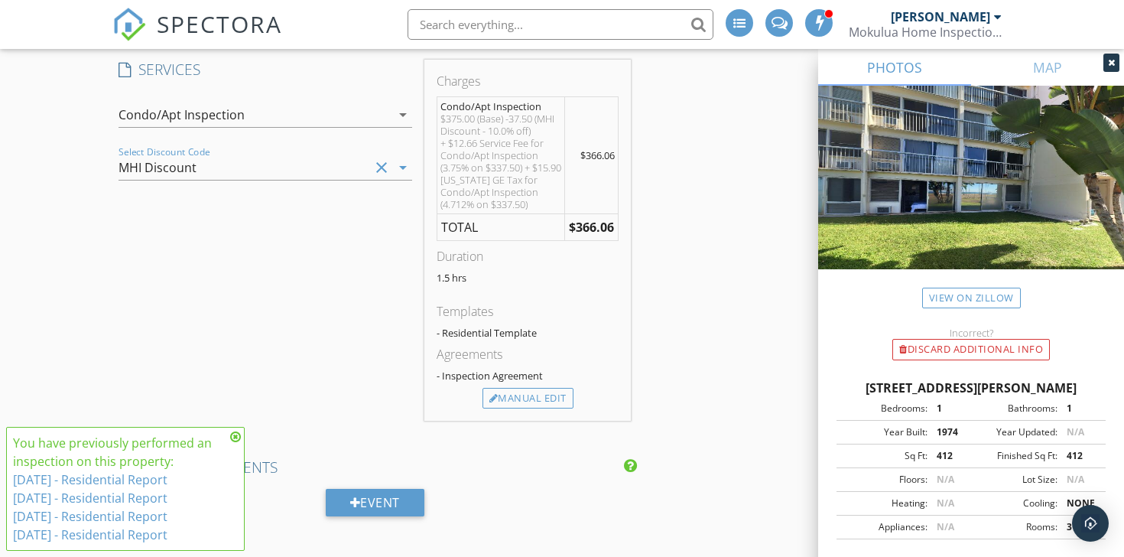
click at [700, 245] on div "INSPECTOR(S) check_box_outline_blank Nathaniel Perez check_box_outline_blank Da…" at bounding box center [561, 355] width 899 height 2845
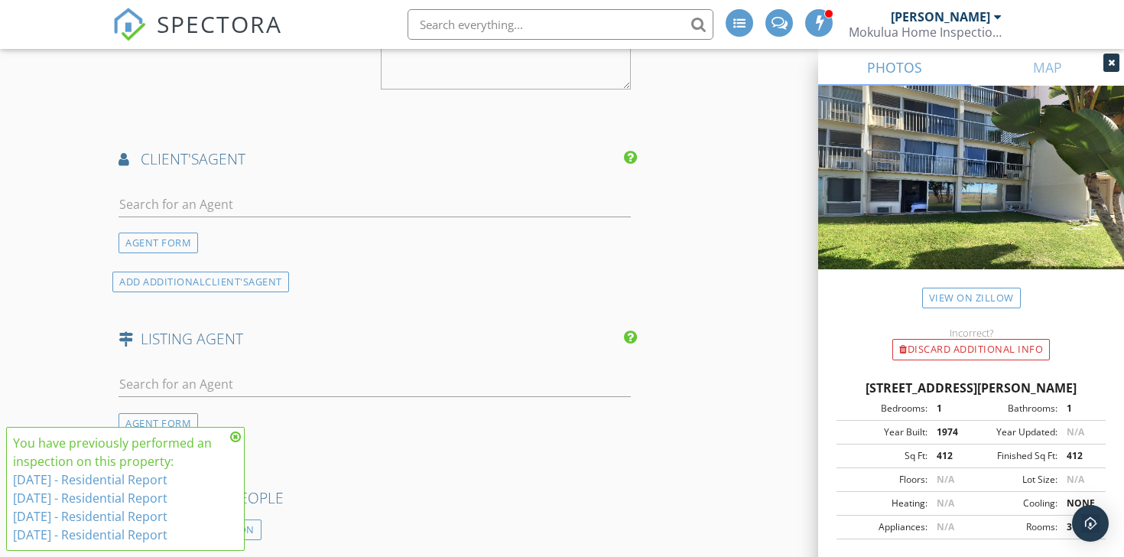
scroll to position [1861, 0]
click at [372, 195] on input "text" at bounding box center [375, 205] width 512 height 25
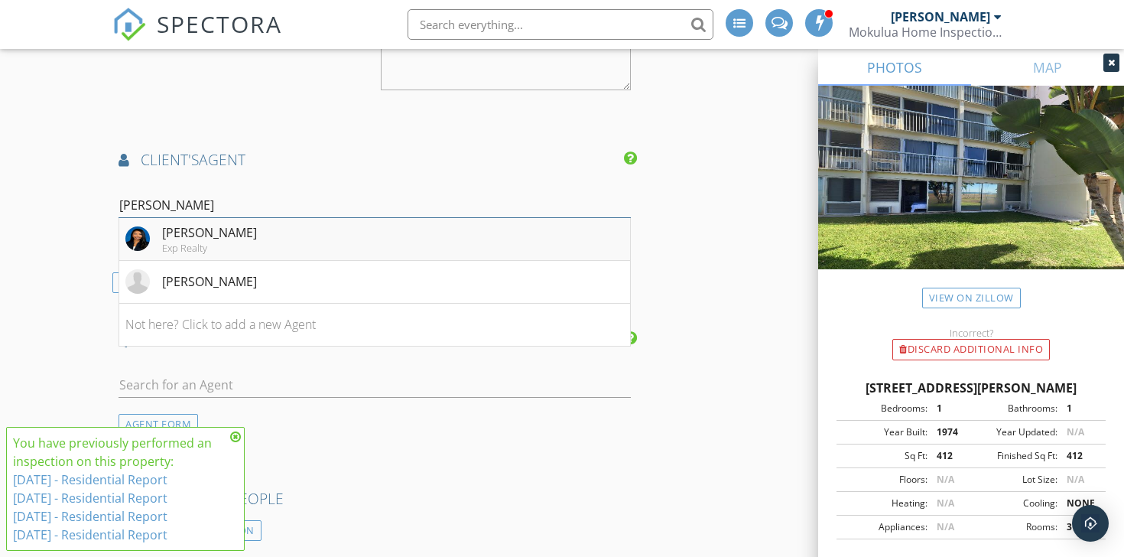
type input "[PERSON_NAME]"
click at [508, 244] on li "Ashley Ing Exp Realty" at bounding box center [374, 239] width 511 height 43
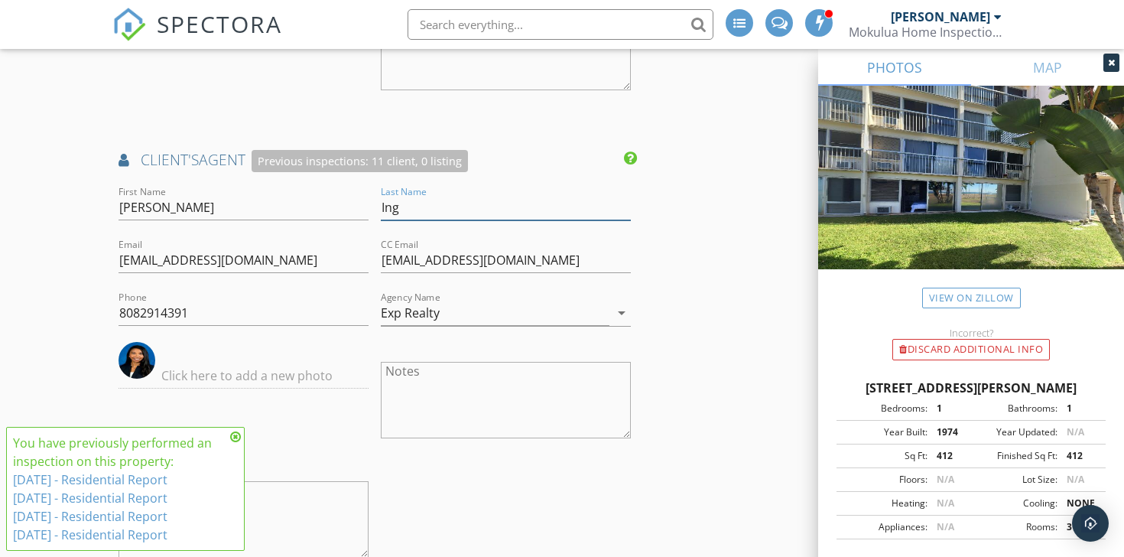
drag, startPoint x: 418, startPoint y: 213, endPoint x: 373, endPoint y: 213, distance: 44.4
click at [373, 213] on div "First Name Ashley Last Name Ing Email ashleyoahurealtor@gmail.com CC Email Aloh…" at bounding box center [374, 382] width 525 height 398
type input "Mann"
drag, startPoint x: 504, startPoint y: 262, endPoint x: 400, endPoint y: 249, distance: 104.8
click at [400, 249] on input "Aloha@tclatisha.com" at bounding box center [506, 260] width 250 height 25
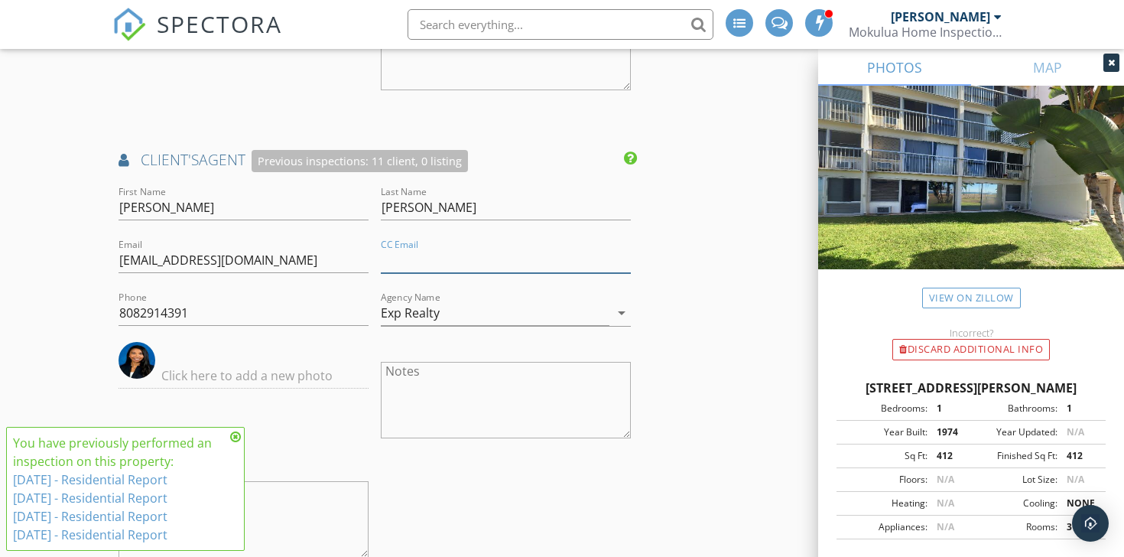
paste input "jessikanunes.tc@gmail.com"
type input "jessikanunes.tc@gmail.com"
click at [467, 316] on input "Exp Realty" at bounding box center [495, 313] width 229 height 25
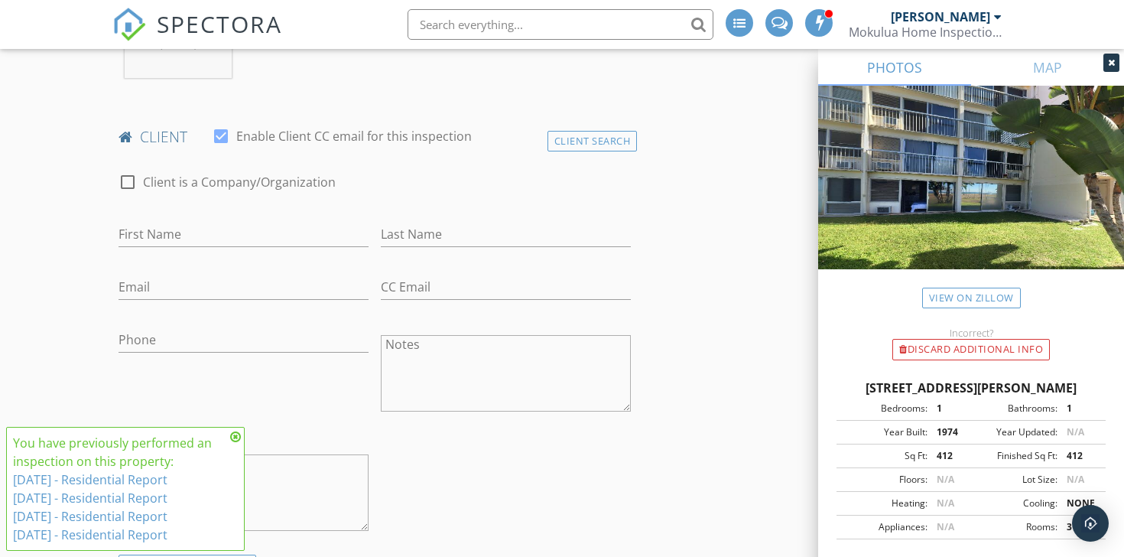
scroll to position [705, 0]
click at [191, 240] on input "First Name" at bounding box center [244, 238] width 250 height 25
paste input "Katherine Knight"
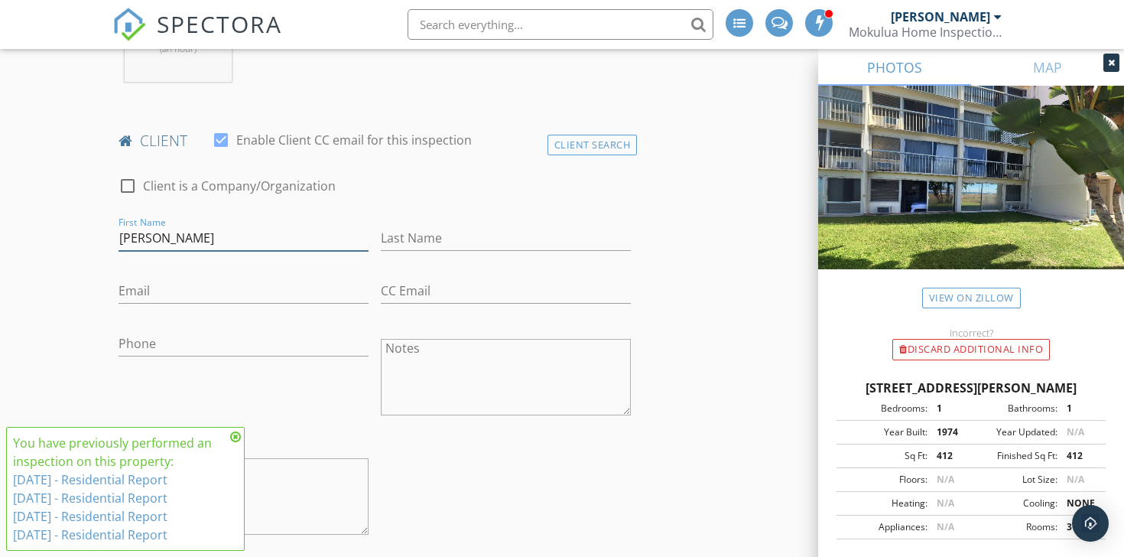
type input "Katherine Knight"
click at [204, 294] on input "Email" at bounding box center [244, 290] width 250 height 25
paste input "k2rniam@yahoo.com"
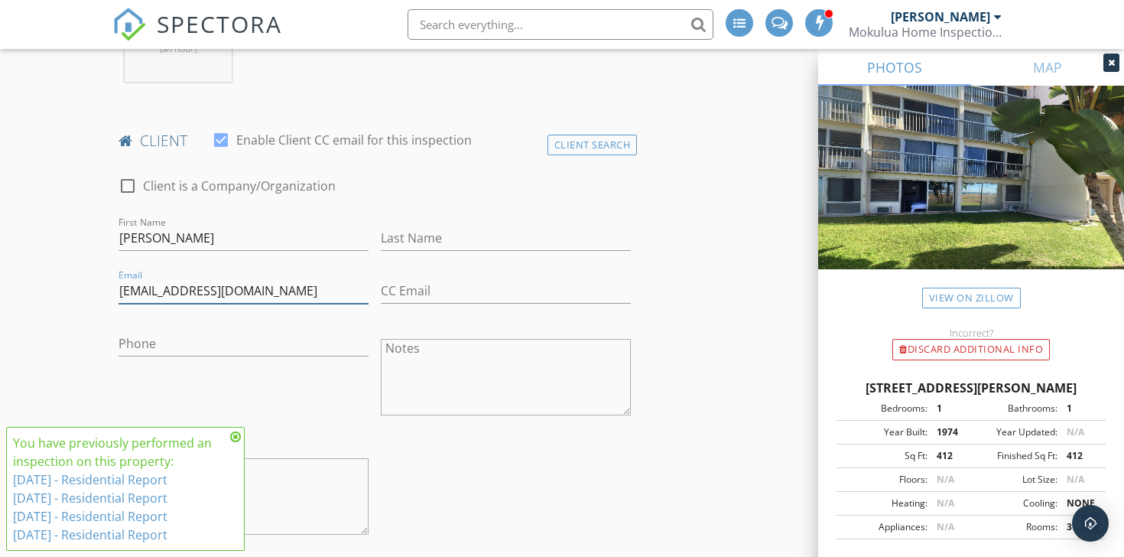
type input "k2rniam@yahoo.com"
click at [213, 345] on input "Phone" at bounding box center [244, 343] width 250 height 25
paste input "530-521-1351"
type input "530-521-1351"
click at [634, 259] on div "Last Name" at bounding box center [506, 239] width 262 height 53
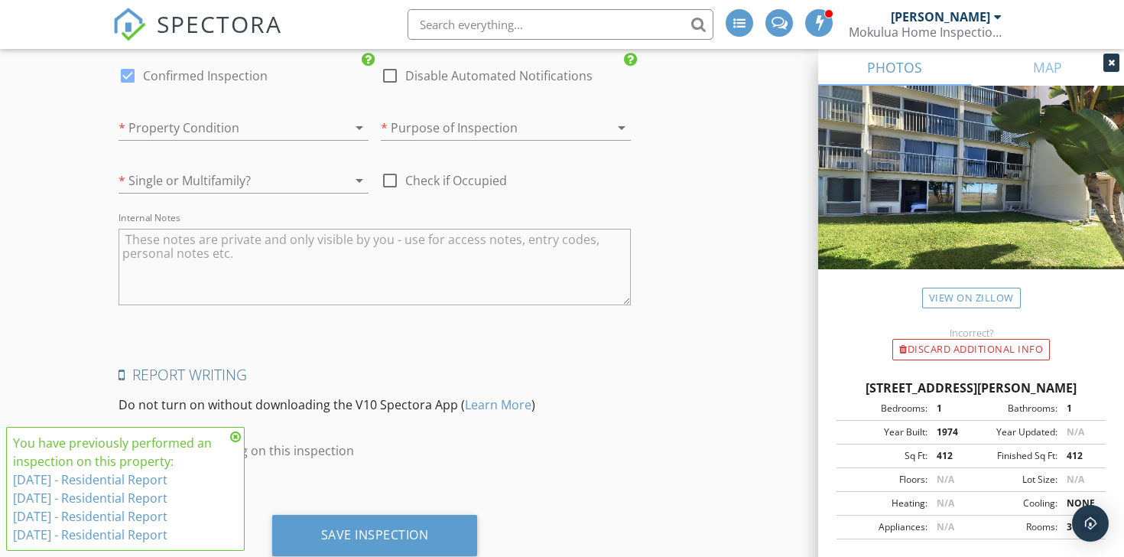
scroll to position [2865, 0]
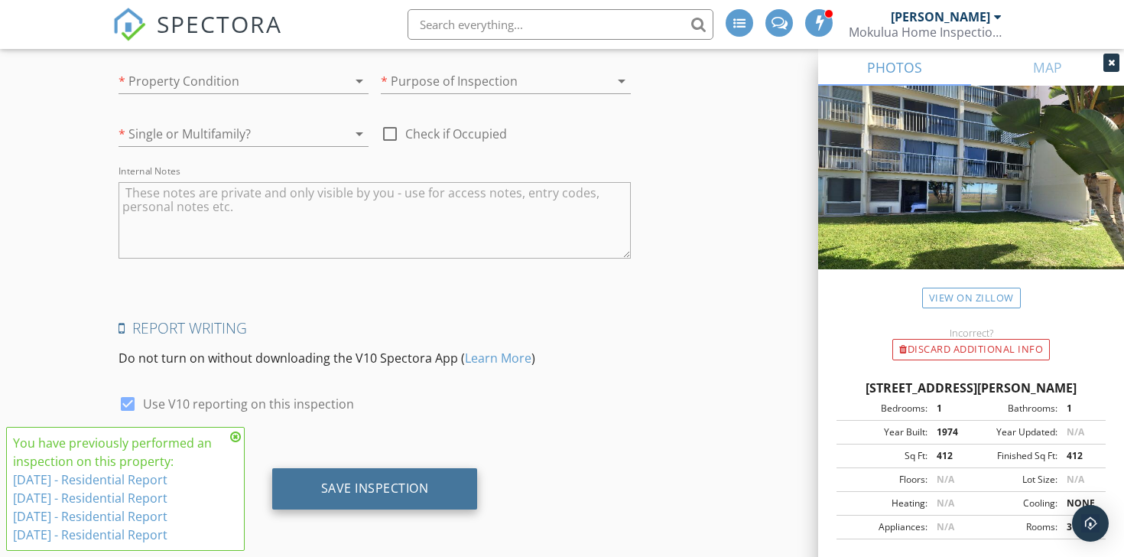
click at [432, 487] on div "Save Inspection" at bounding box center [375, 488] width 206 height 41
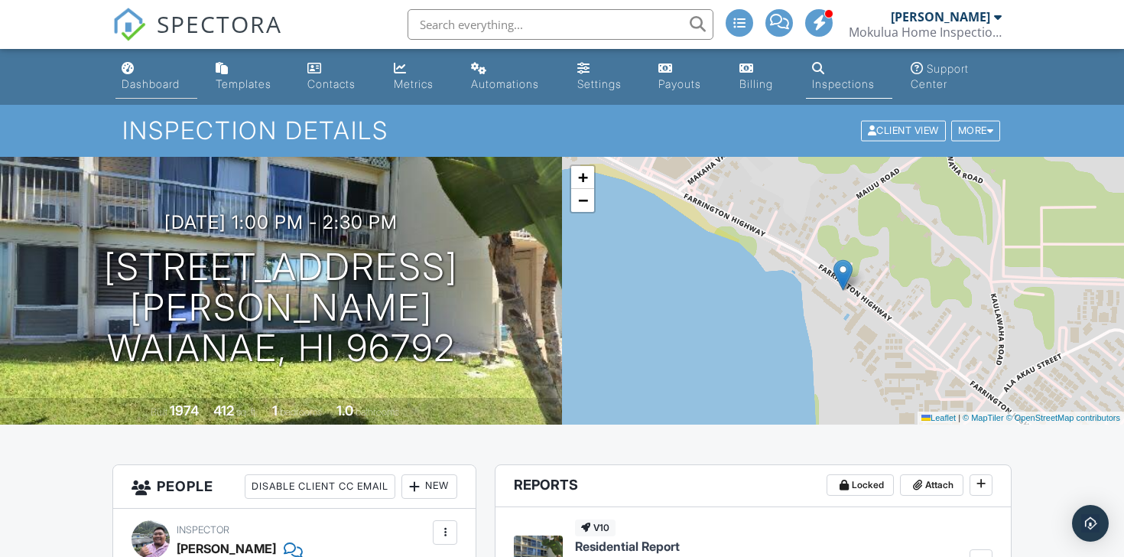
click at [145, 80] on div "Dashboard" at bounding box center [151, 83] width 58 height 13
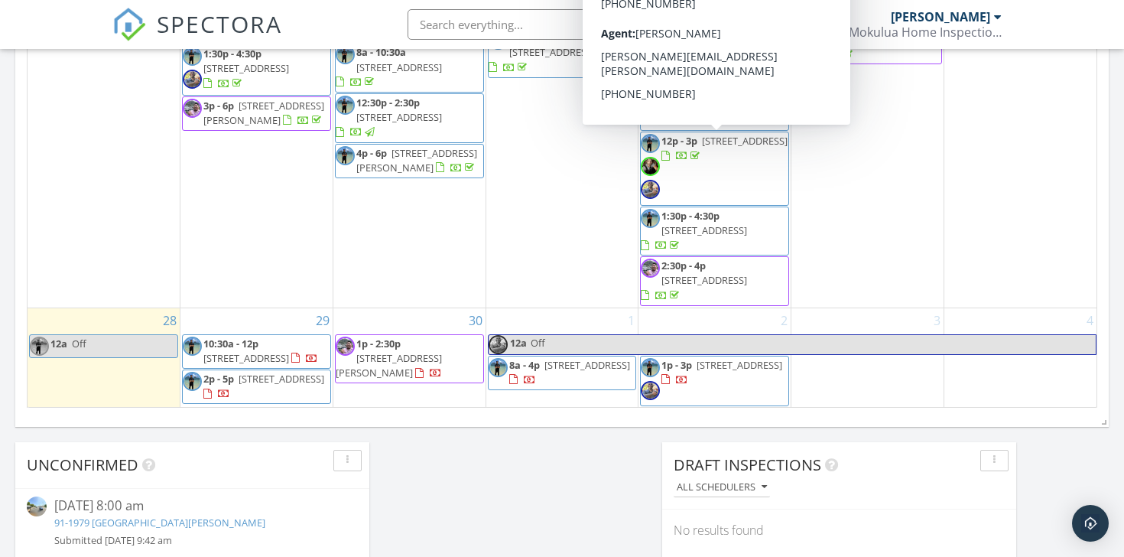
scroll to position [1012, 0]
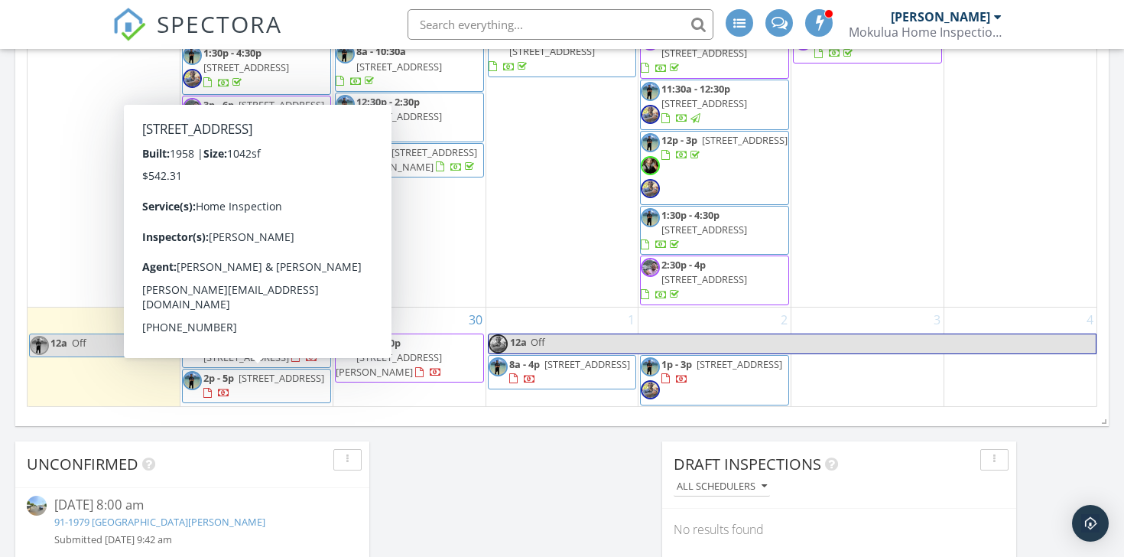
click at [324, 388] on span "2p - 5p 47-104 Hunaahi St, Kaneohe 96744" at bounding box center [257, 386] width 148 height 30
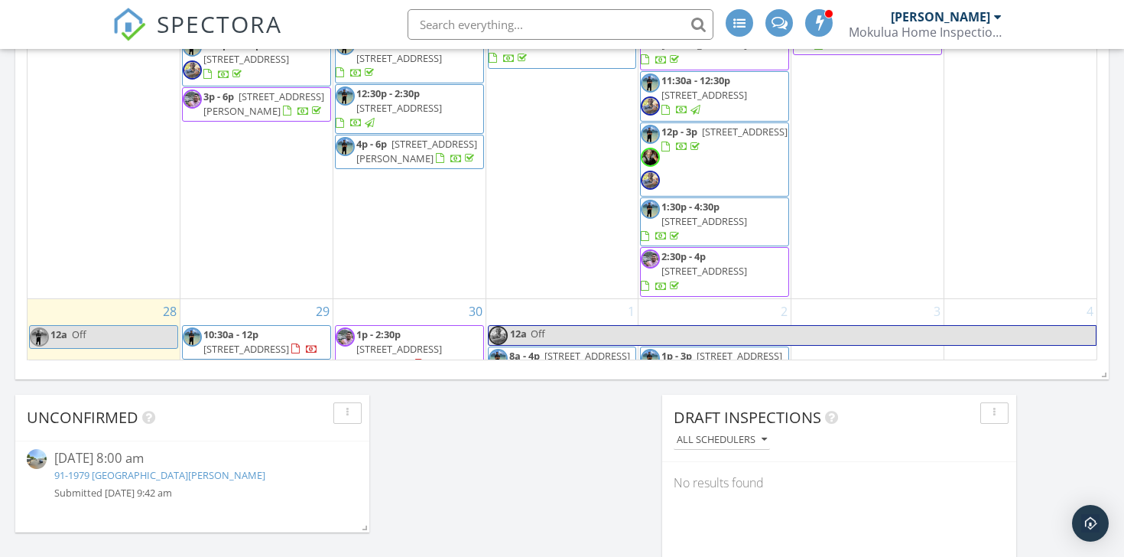
scroll to position [661, 0]
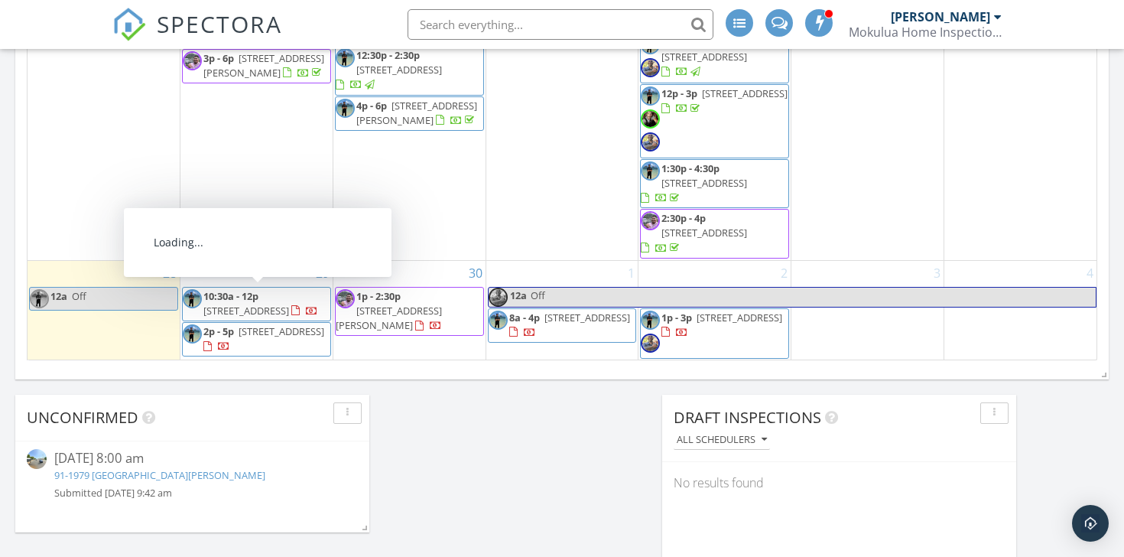
click at [273, 304] on span "[STREET_ADDRESS]" at bounding box center [246, 311] width 86 height 14
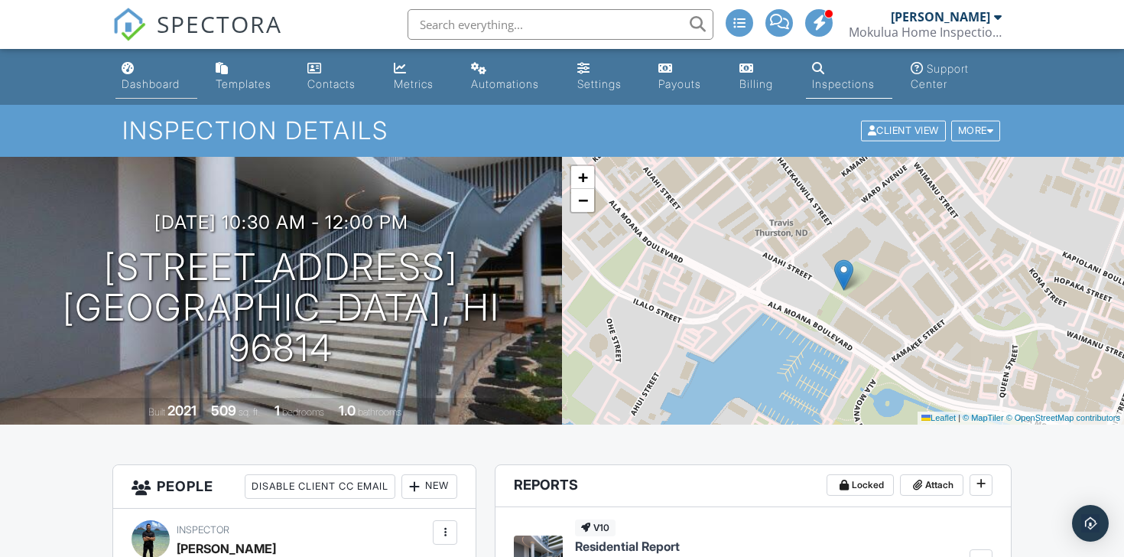
click at [150, 84] on div "Dashboard" at bounding box center [151, 83] width 58 height 13
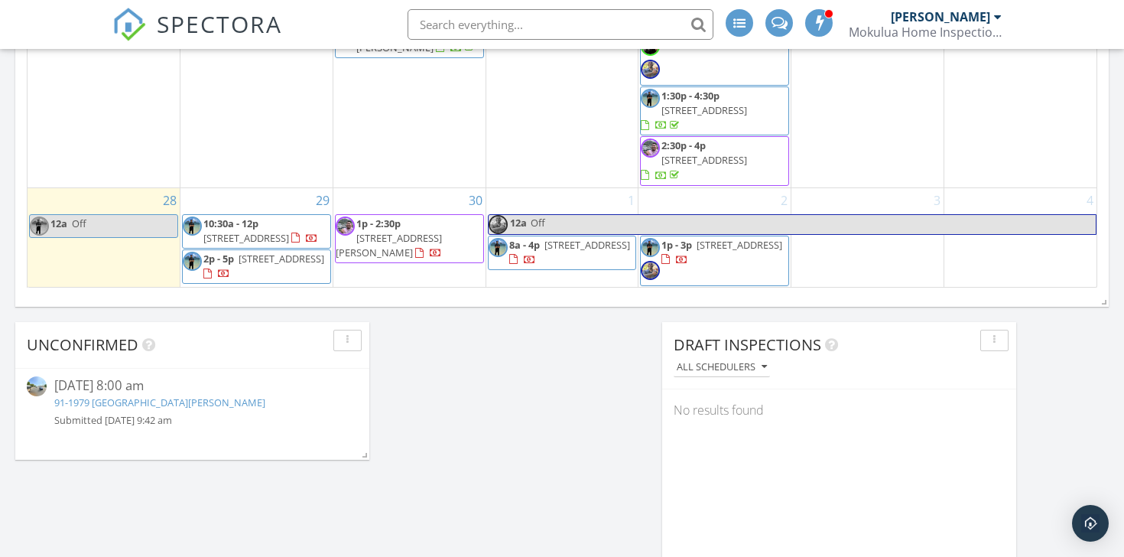
scroll to position [1139, 0]
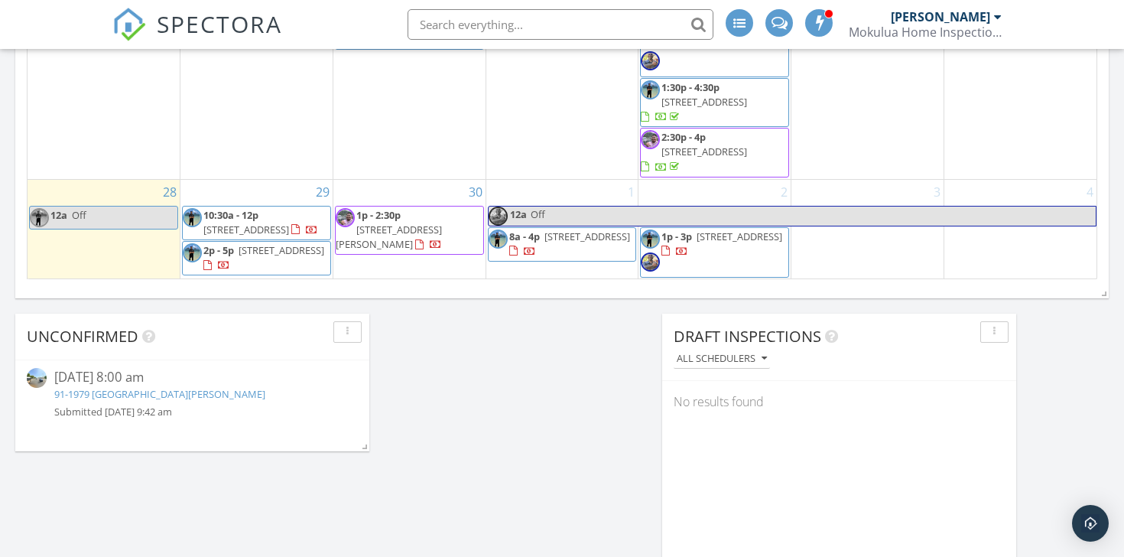
click at [468, 234] on span "1p - 2:30p 85-175 Farrington Hwy b214, Waianae 96792" at bounding box center [410, 230] width 148 height 45
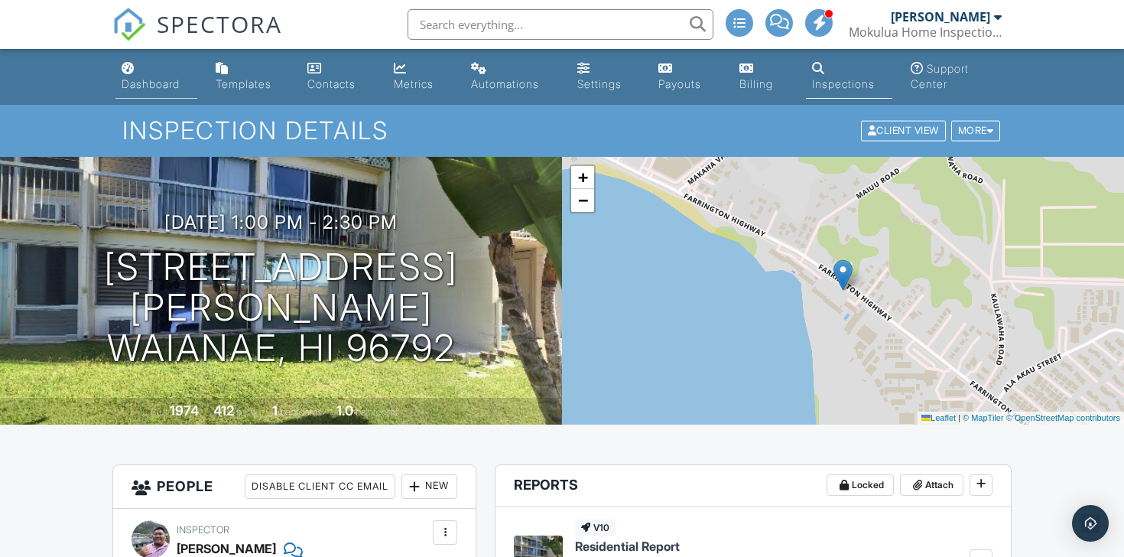
click at [156, 89] on div "Dashboard" at bounding box center [151, 83] width 58 height 13
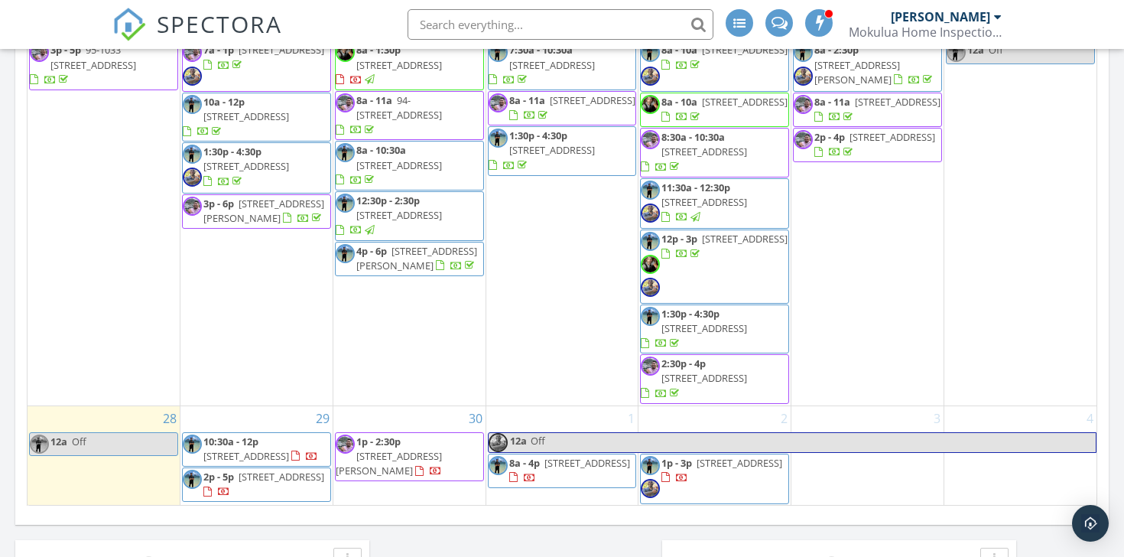
scroll to position [918, 0]
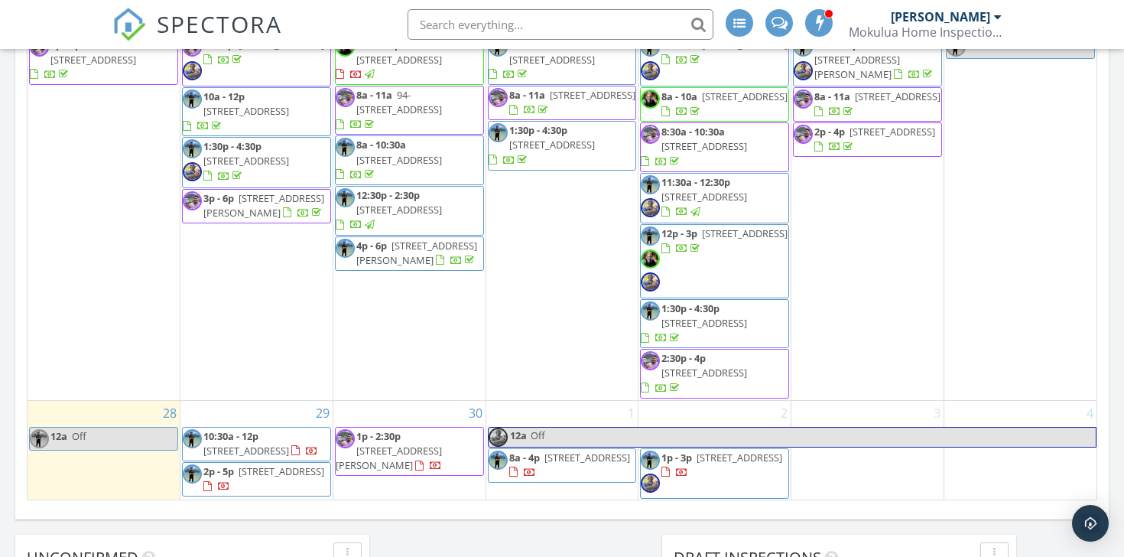
click at [430, 409] on div "30 1p - 2:30p 85-175 Farrington Hwy b214, Waianae 96792" at bounding box center [409, 450] width 152 height 99
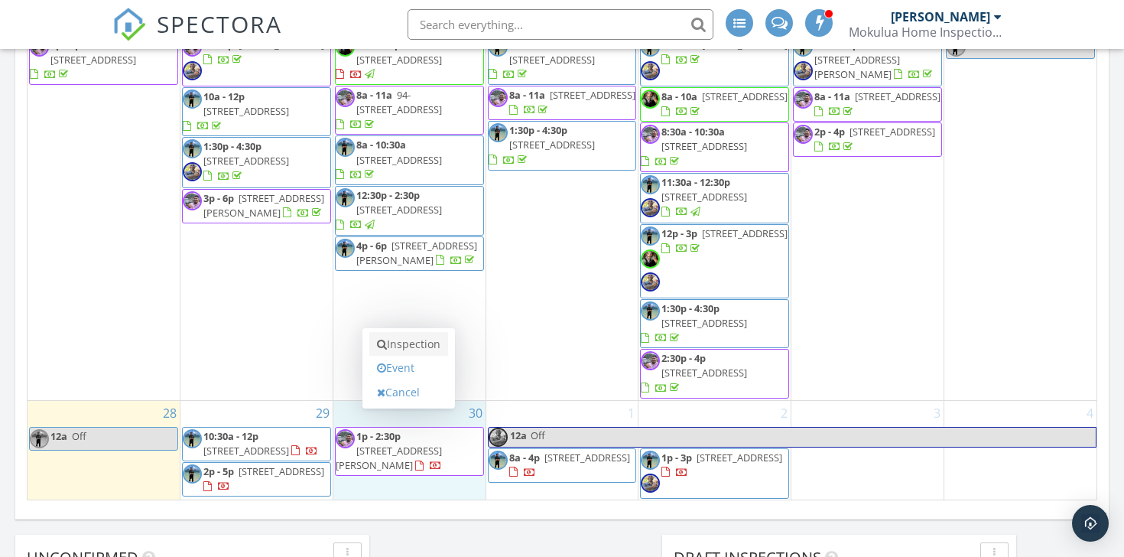
click at [422, 349] on link "Inspection" at bounding box center [408, 344] width 79 height 24
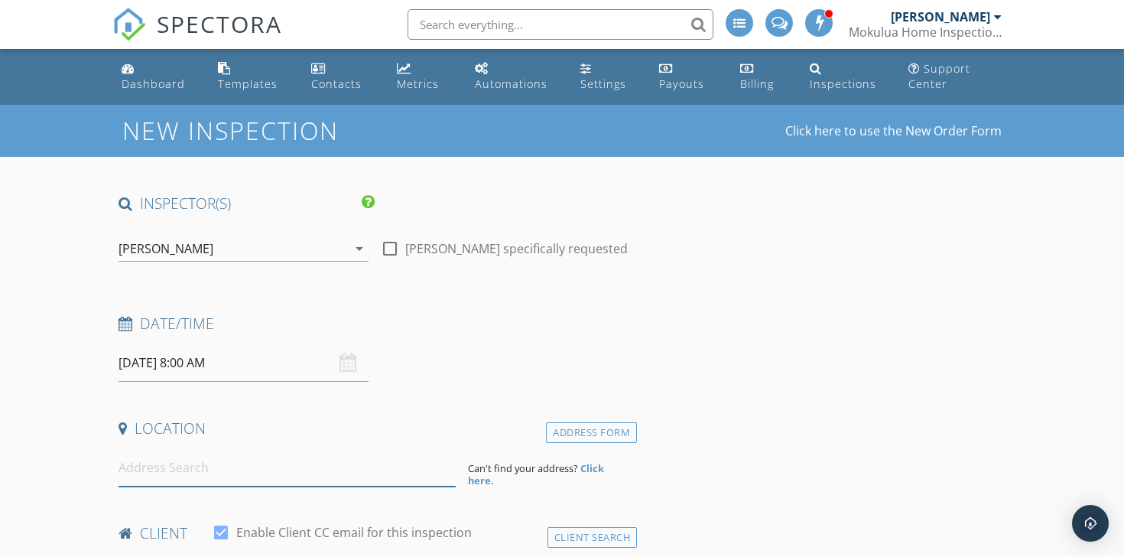
click at [312, 473] on input at bounding box center [287, 467] width 337 height 37
click at [287, 372] on input "[DATE] 8:00 AM" at bounding box center [244, 362] width 250 height 37
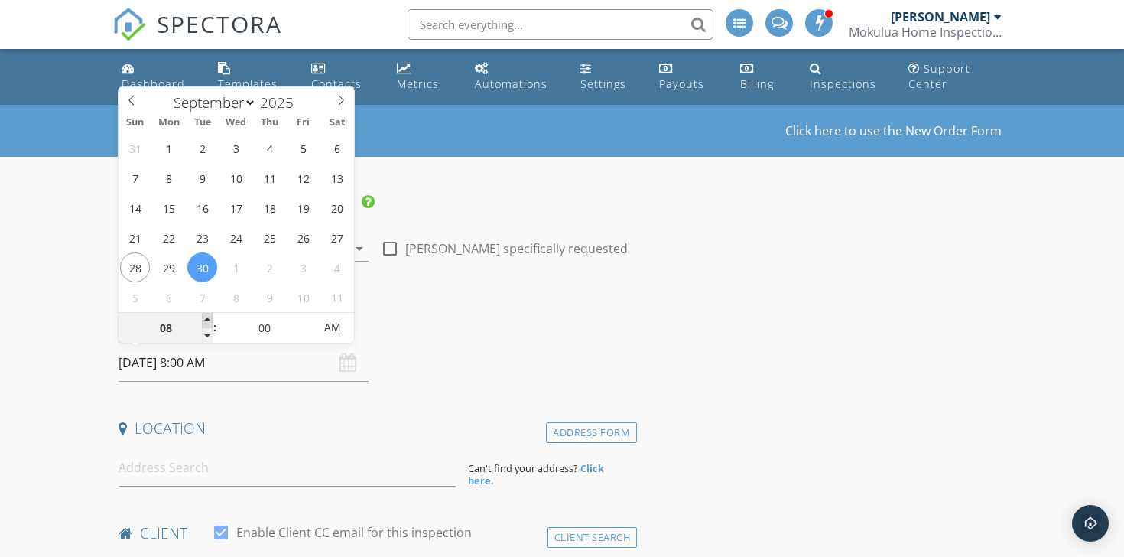
type input "09"
type input "[DATE] 9:00 AM"
click at [209, 318] on span at bounding box center [207, 320] width 11 height 15
click at [496, 327] on h4 "Date/Time" at bounding box center [375, 324] width 512 height 20
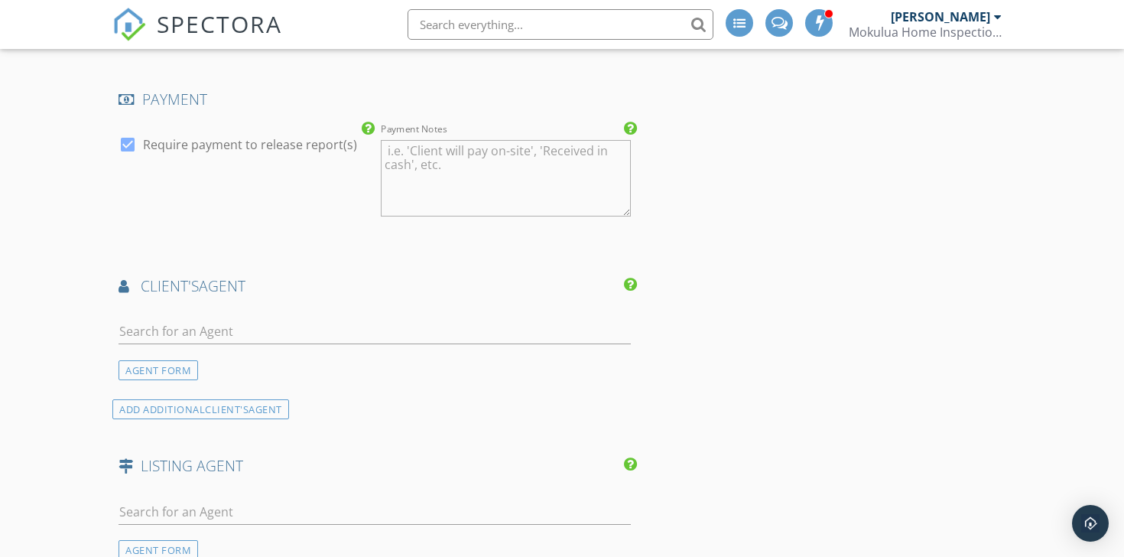
scroll to position [1328, 0]
click at [489, 323] on input "text" at bounding box center [375, 329] width 512 height 25
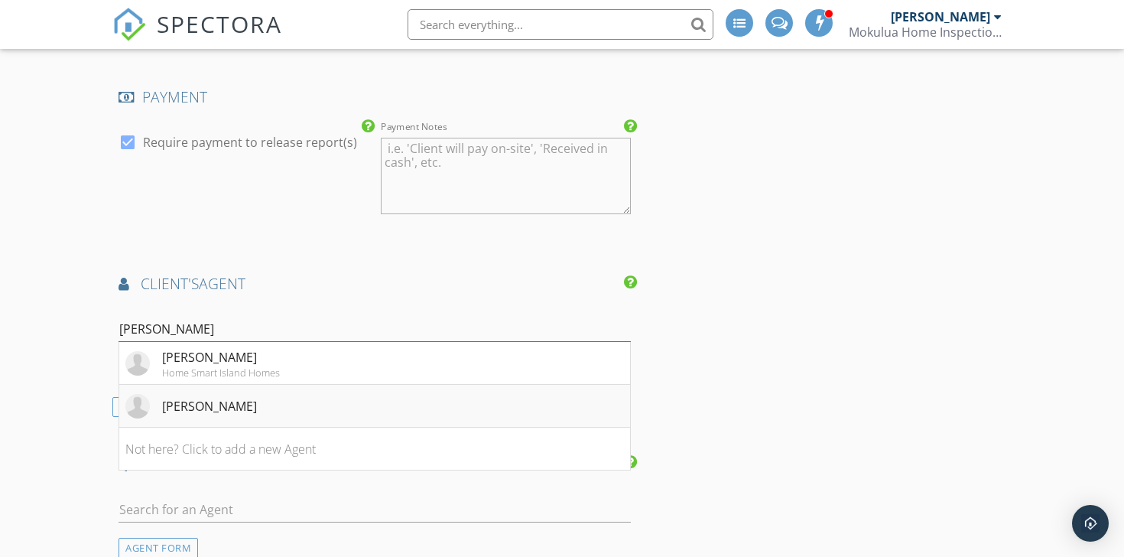
type input "[PERSON_NAME]"
click at [517, 402] on li "[PERSON_NAME]" at bounding box center [374, 406] width 511 height 43
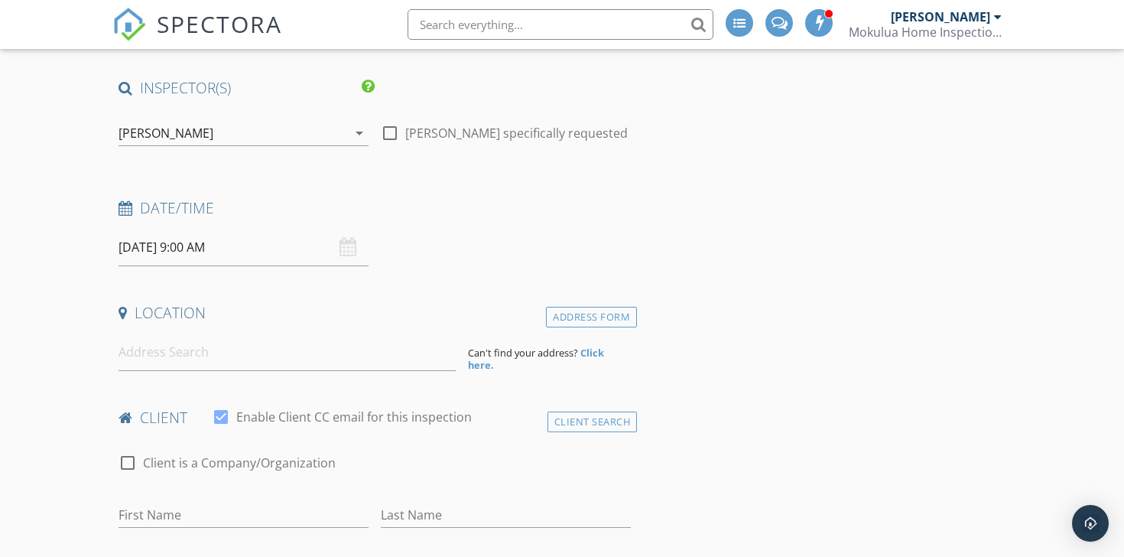
scroll to position [111, 0]
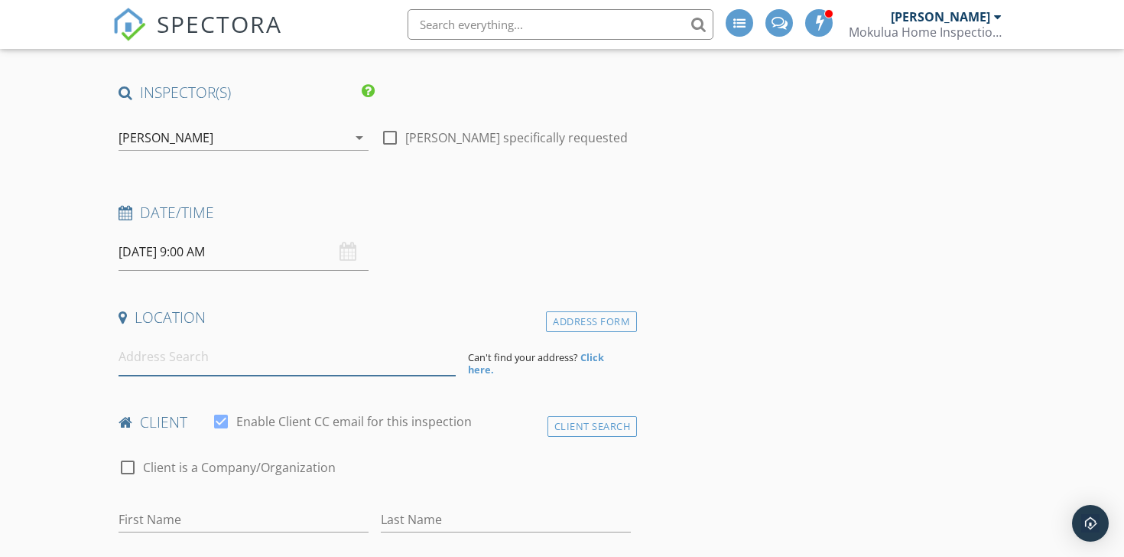
click at [363, 362] on input at bounding box center [287, 356] width 337 height 37
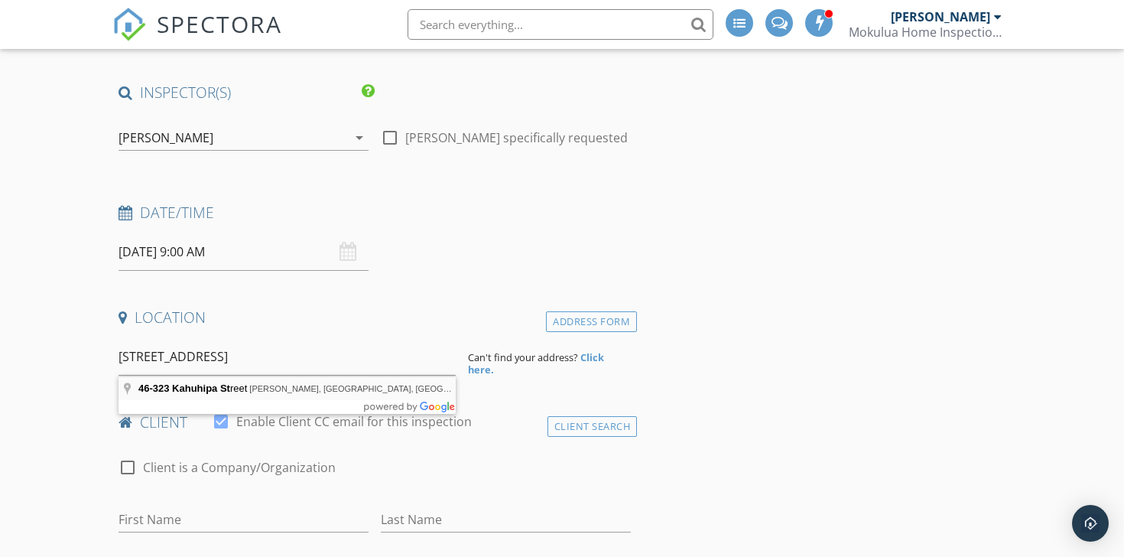
type input "[STREET_ADDRESS]"
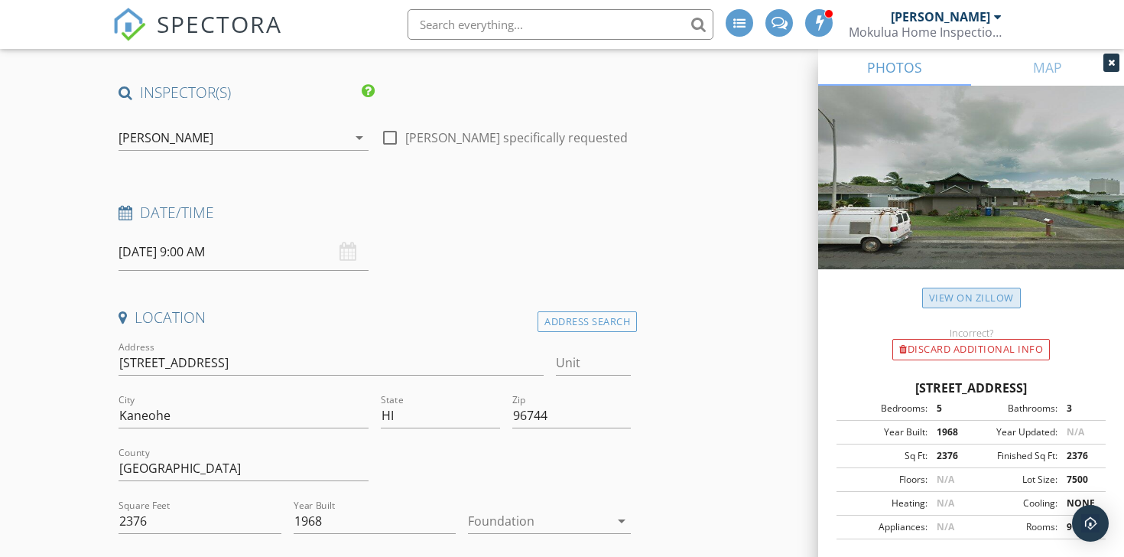
click at [961, 295] on link "View on Zillow" at bounding box center [971, 298] width 99 height 21
click at [605, 363] on input "Unit" at bounding box center [593, 362] width 75 height 25
type input "A205"
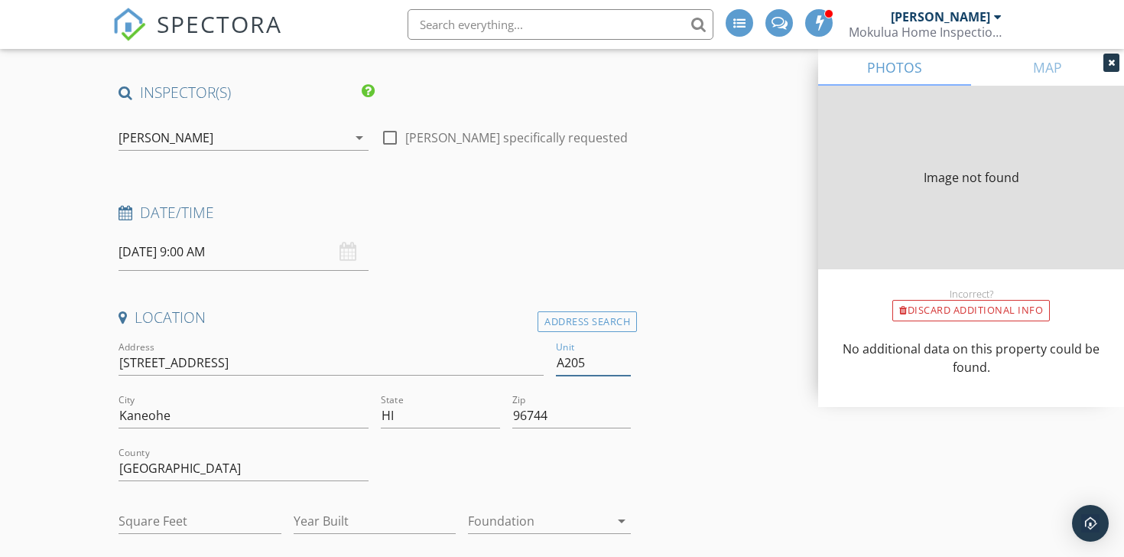
type input "2376"
type input "1968"
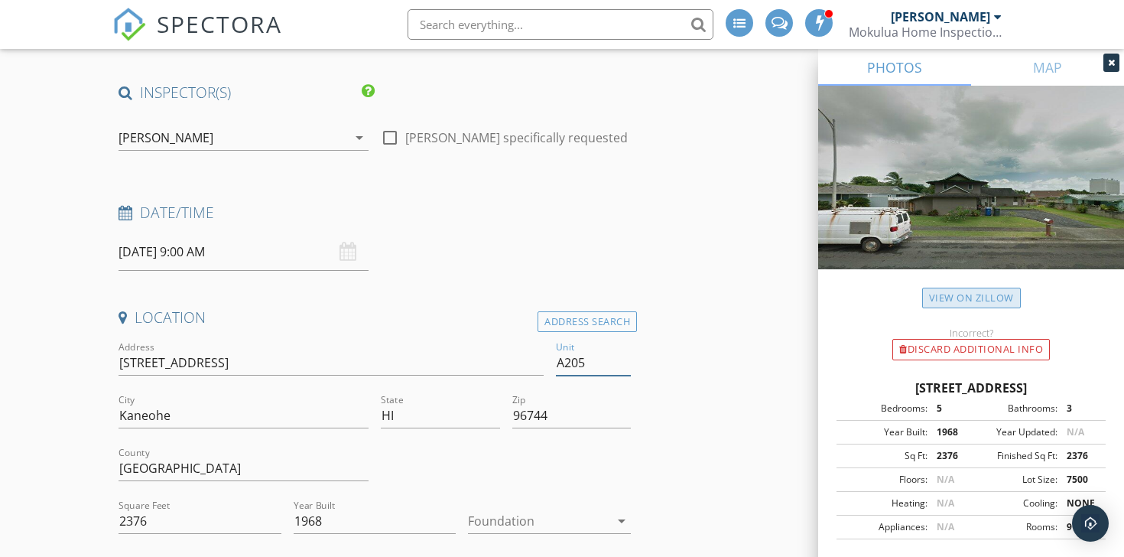
type input "A205"
click at [956, 292] on link "View on Zillow" at bounding box center [971, 298] width 99 height 21
drag, startPoint x: 177, startPoint y: 525, endPoint x: 55, endPoint y: 501, distance: 123.9
click at [159, 363] on input "46-323 Kahuhipa St" at bounding box center [331, 362] width 425 height 25
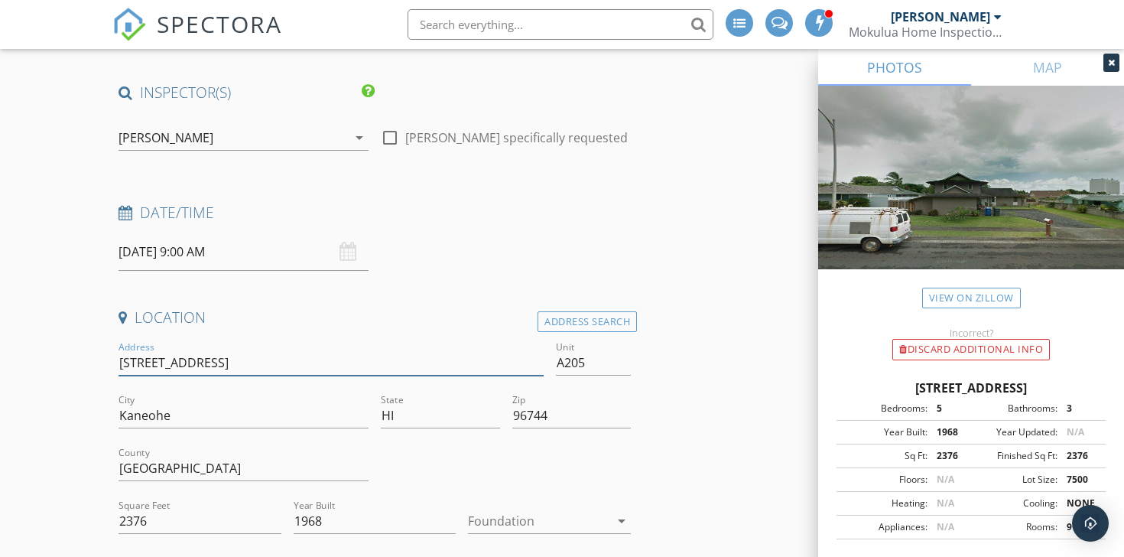
type input "46-232 Kahuhipa St"
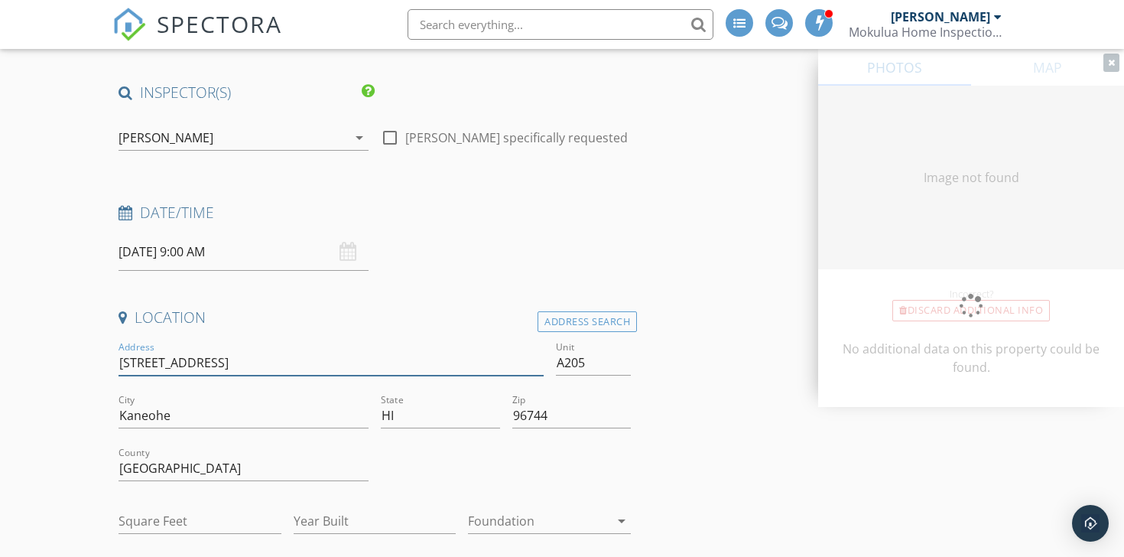
type input "900"
type input "1979"
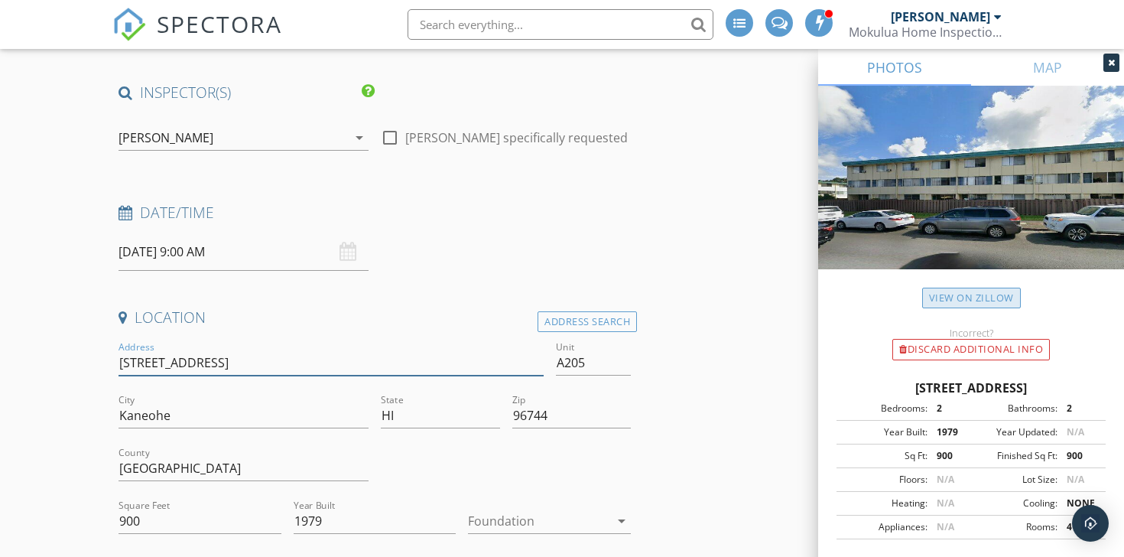
type input "46-232 Kahuhipa St"
click at [954, 299] on link "View on Zillow" at bounding box center [971, 298] width 99 height 21
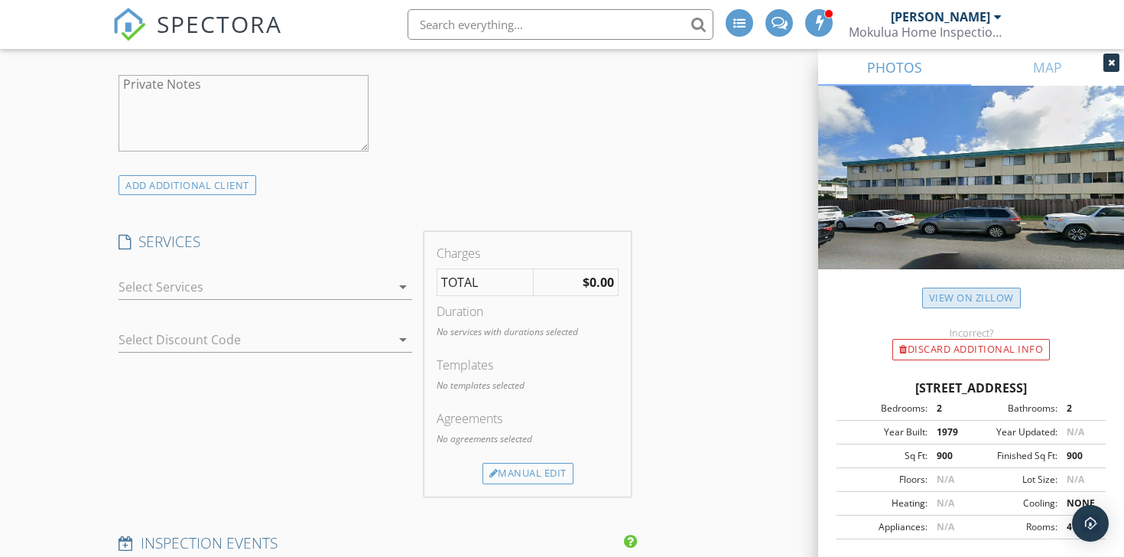
scroll to position [1091, 0]
click at [311, 284] on div at bounding box center [255, 283] width 272 height 24
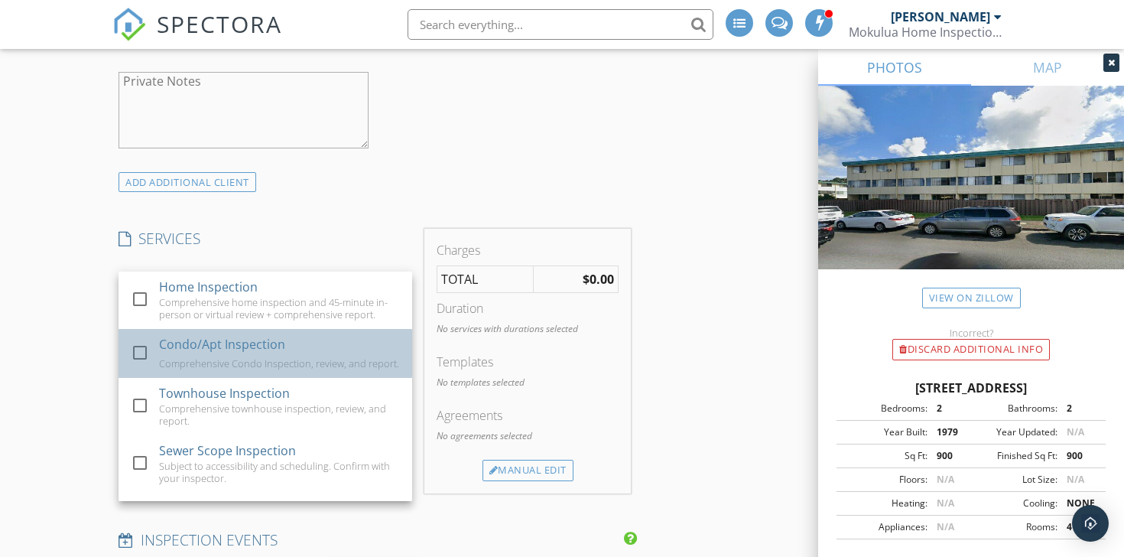
click at [304, 349] on div "Condo/Apt Inspection Comprehensive Condo Inspection, review, and report." at bounding box center [279, 353] width 241 height 49
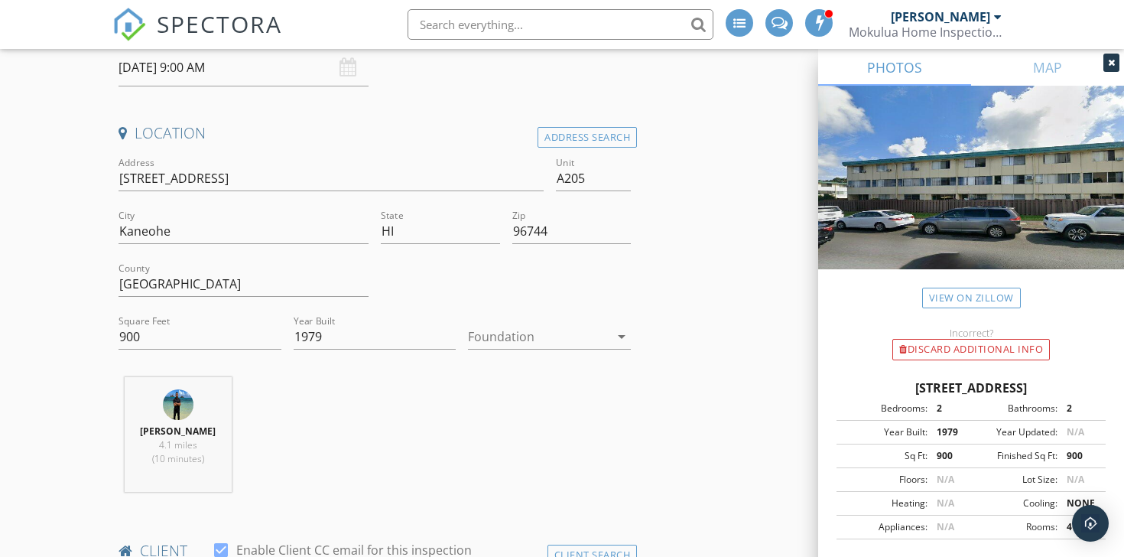
scroll to position [292, 0]
drag, startPoint x: 151, startPoint y: 336, endPoint x: 15, endPoint y: 288, distance: 144.1
type input "500"
click at [476, 440] on div "Nathaniel Perez 4.1 miles (10 minutes)" at bounding box center [374, 443] width 525 height 127
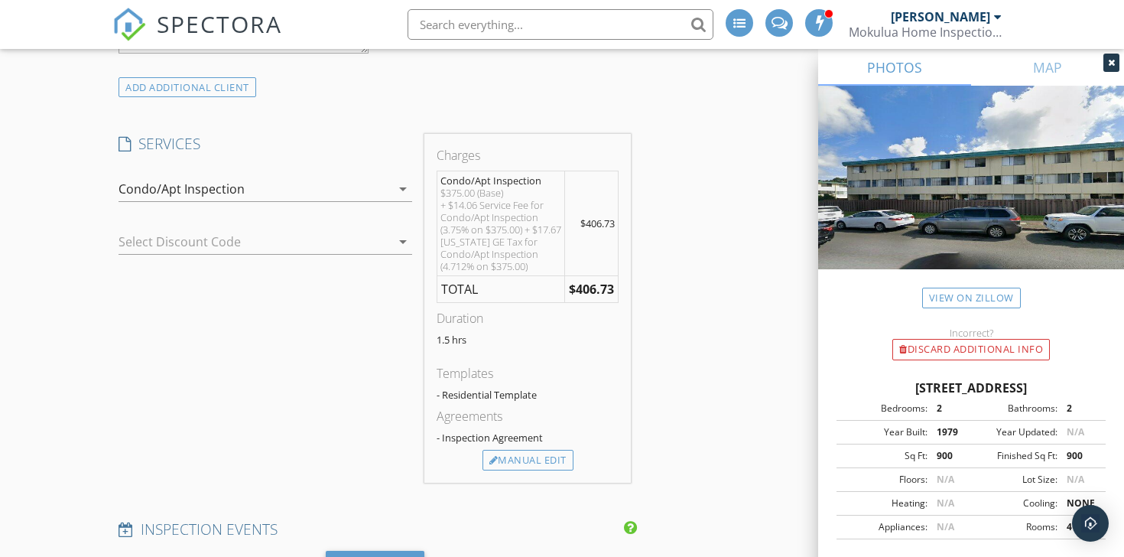
scroll to position [1193, 0]
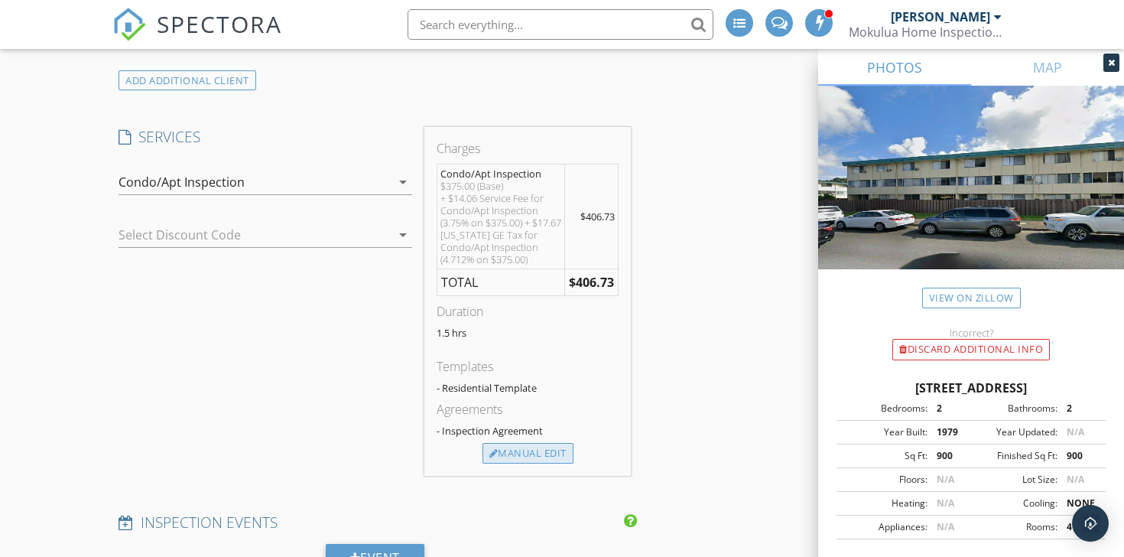
click at [517, 459] on div "Manual Edit" at bounding box center [528, 453] width 91 height 21
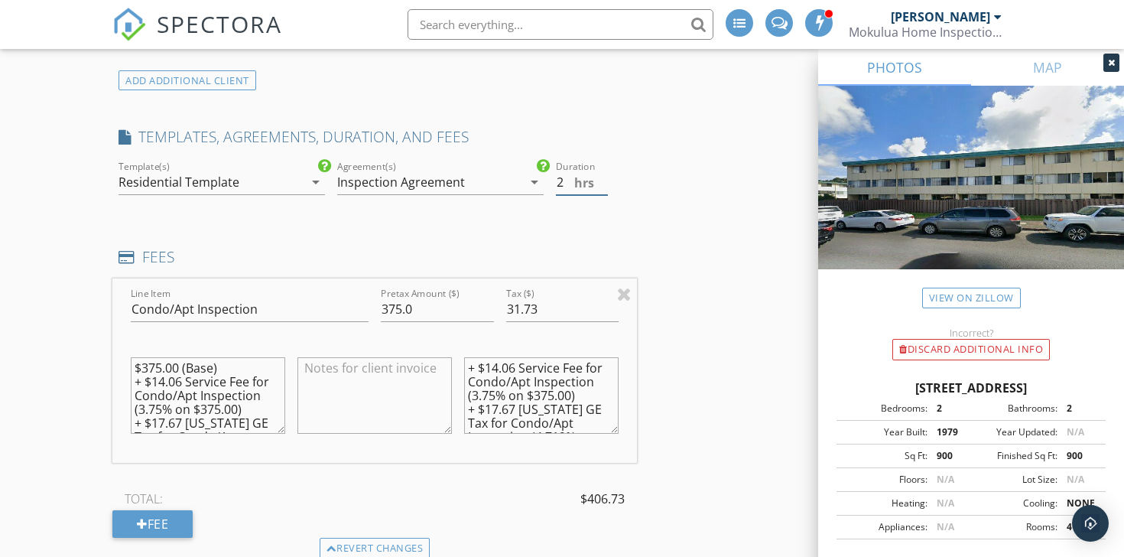
type input "2"
click at [601, 178] on input "2" at bounding box center [582, 182] width 52 height 25
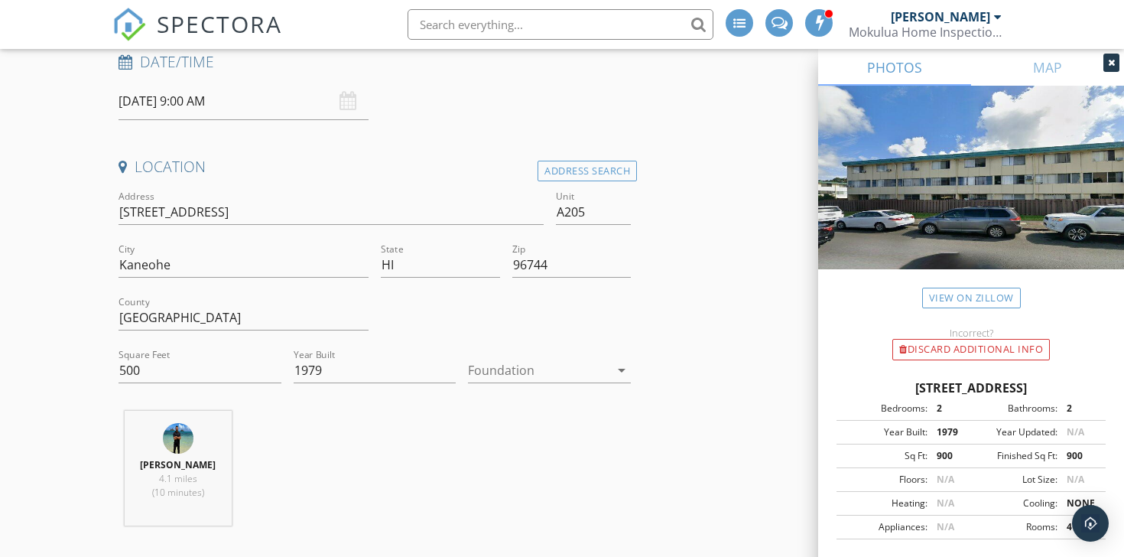
scroll to position [230, 0]
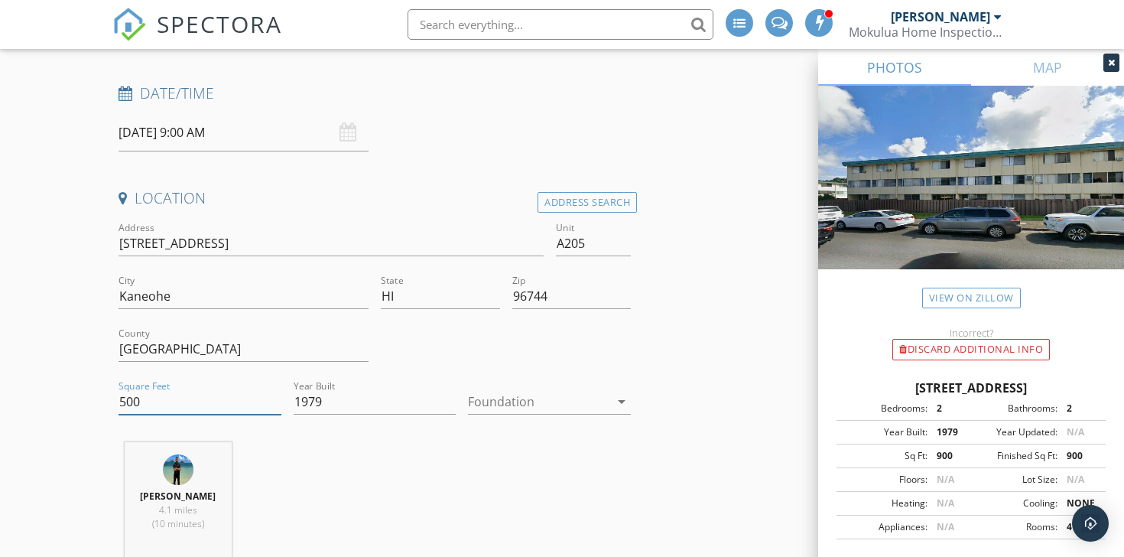
drag, startPoint x: 158, startPoint y: 404, endPoint x: 77, endPoint y: 373, distance: 86.6
type input "900"
type input "1.75"
type input "900"
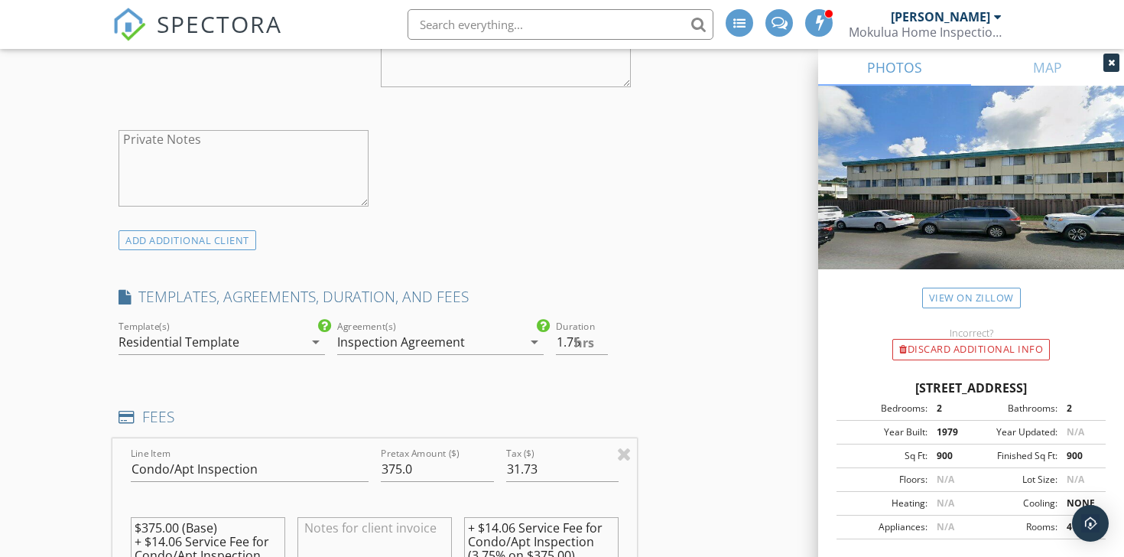
scroll to position [1036, 0]
type input "2"
click at [598, 333] on input "2" at bounding box center [582, 339] width 52 height 25
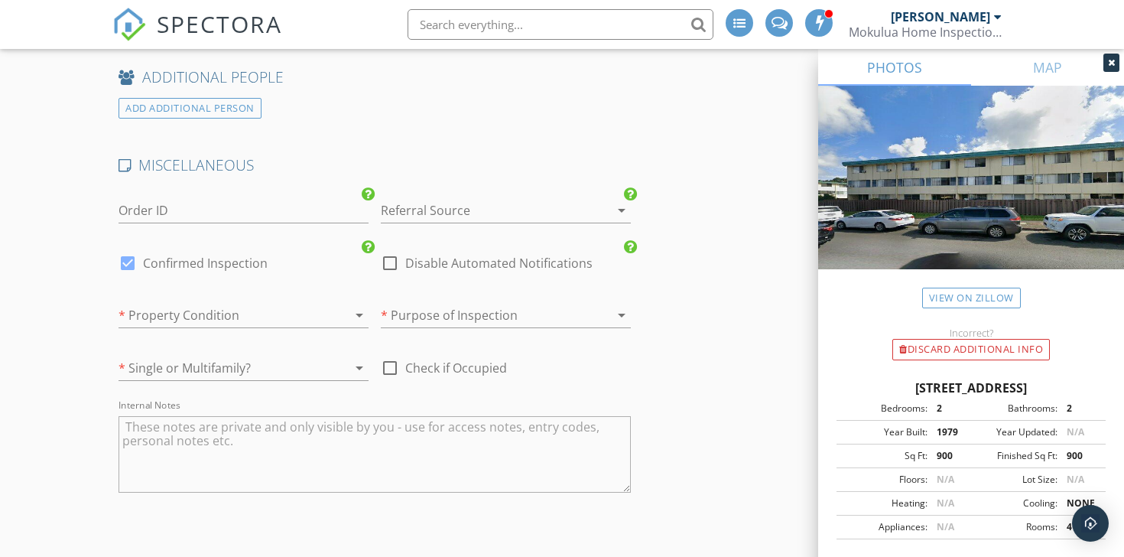
scroll to position [2936, 0]
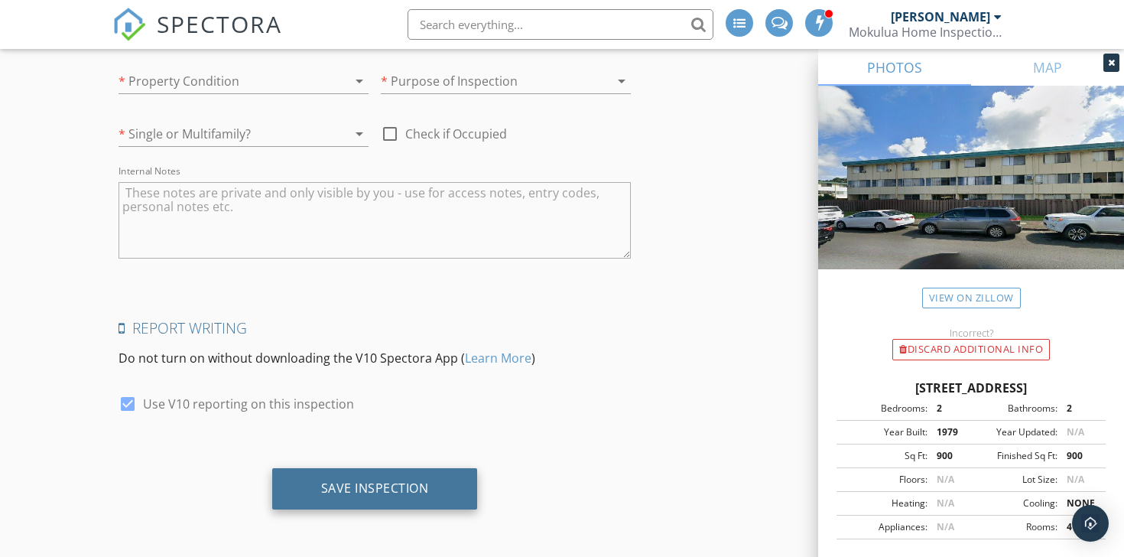
click at [359, 495] on div "Save Inspection" at bounding box center [375, 487] width 108 height 15
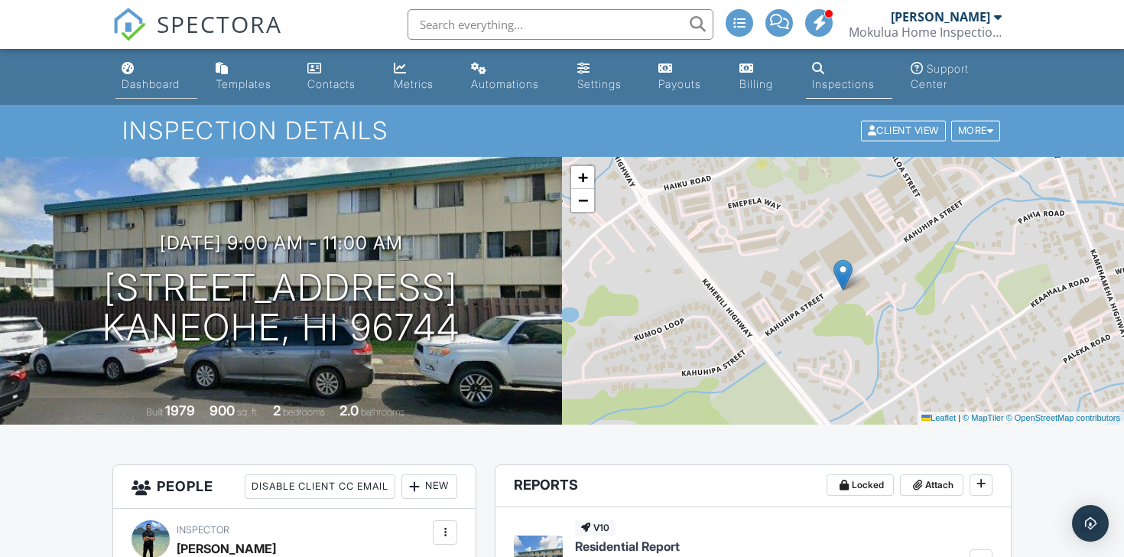
click at [155, 79] on div "Dashboard" at bounding box center [151, 83] width 58 height 13
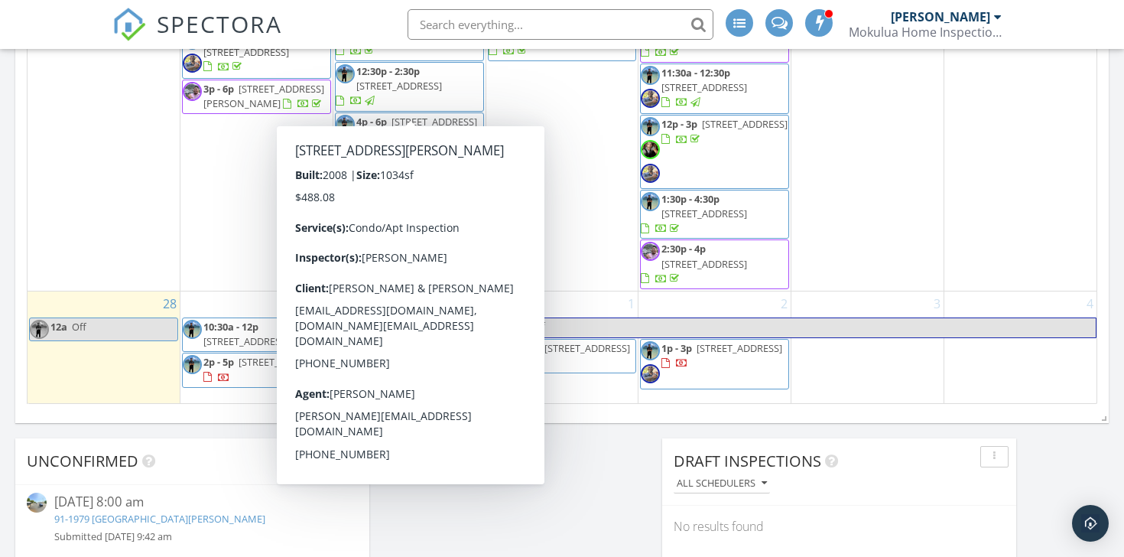
scroll to position [1016, 0]
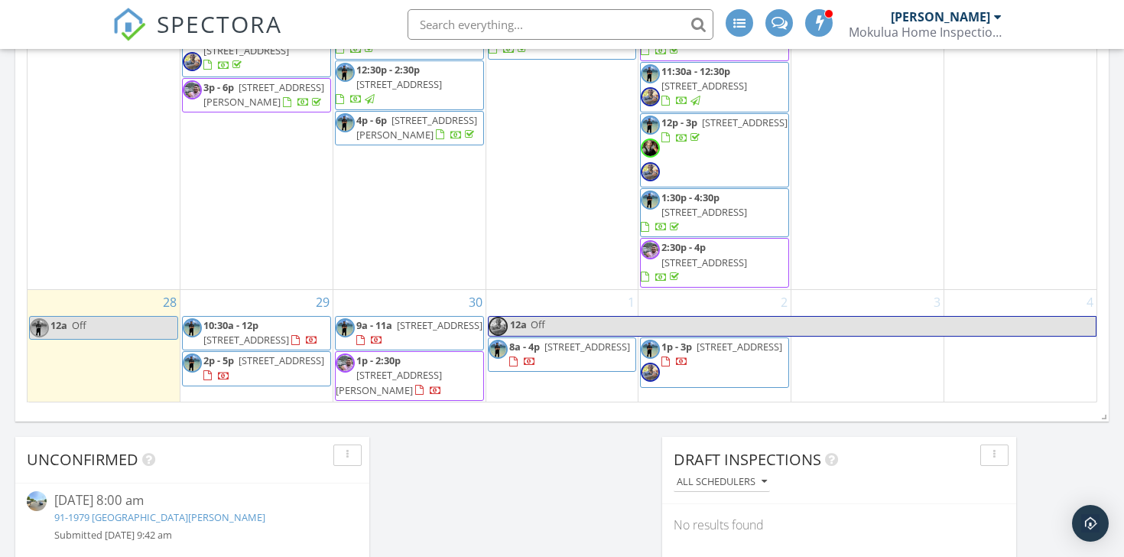
click at [379, 290] on div "30 9a - 11a 46-232 Kahuhipa St A205, Kaneohe 96744 1p - 2:30p 85-175 Farrington…" at bounding box center [409, 346] width 152 height 112
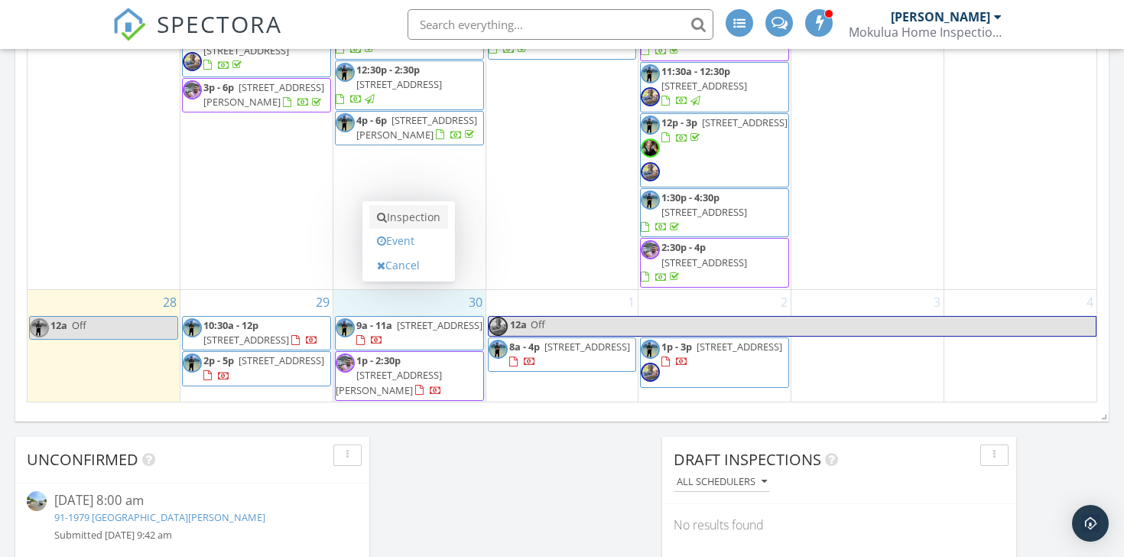
click at [420, 212] on link "Inspection" at bounding box center [408, 217] width 79 height 24
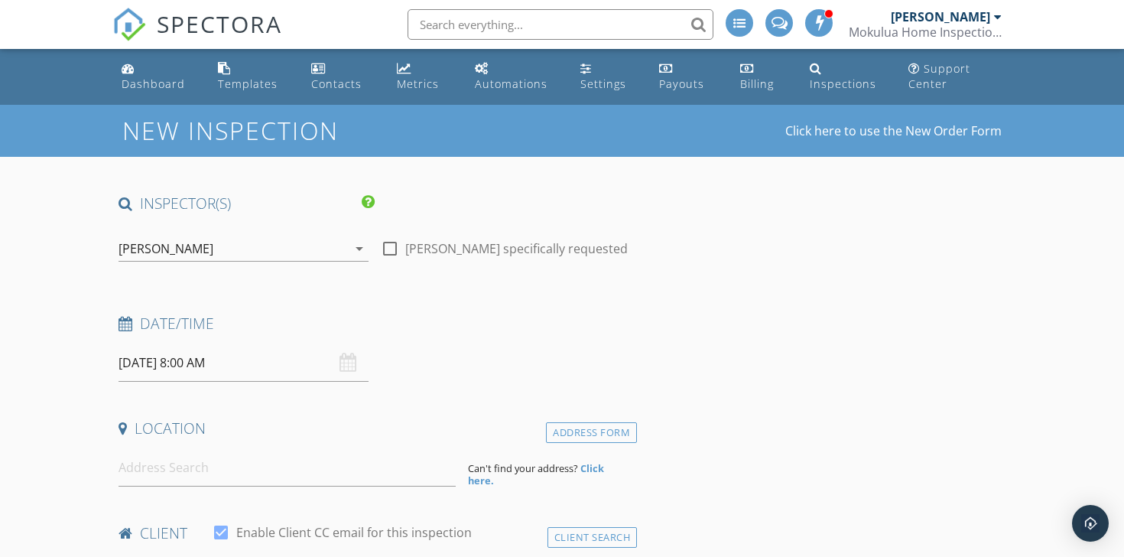
click at [276, 371] on input "09/30/2025 8:00 AM" at bounding box center [244, 362] width 250 height 37
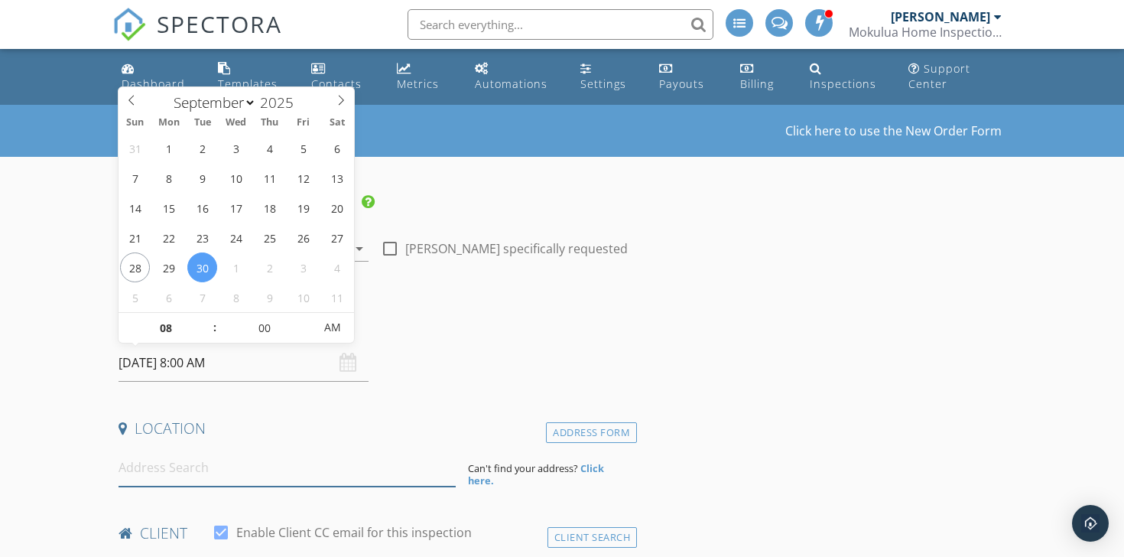
click at [323, 466] on input at bounding box center [287, 467] width 337 height 37
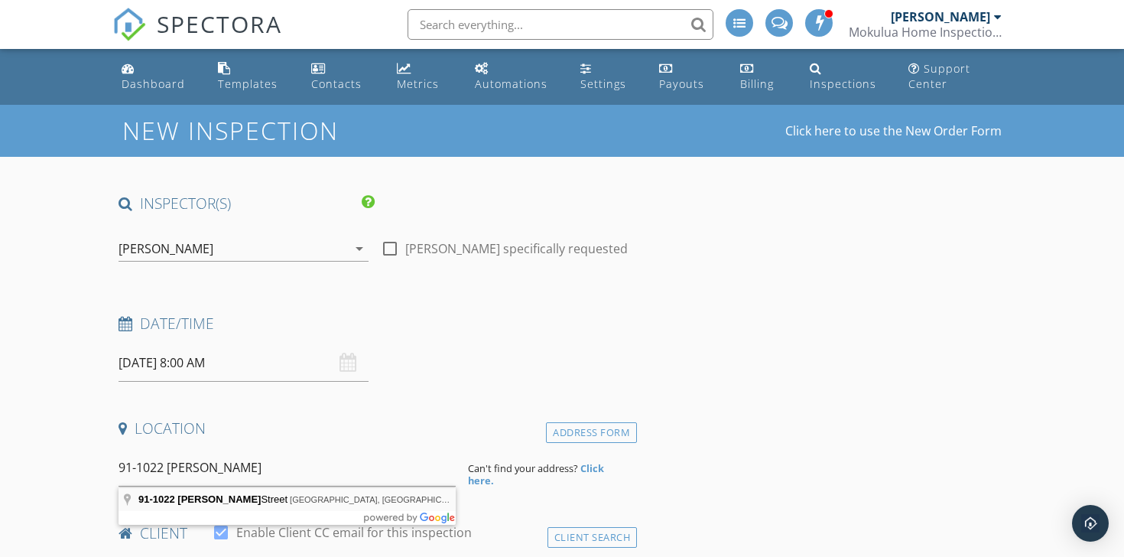
type input "91-1022 Kai Loli Street, Ewa Beach, HI, USA"
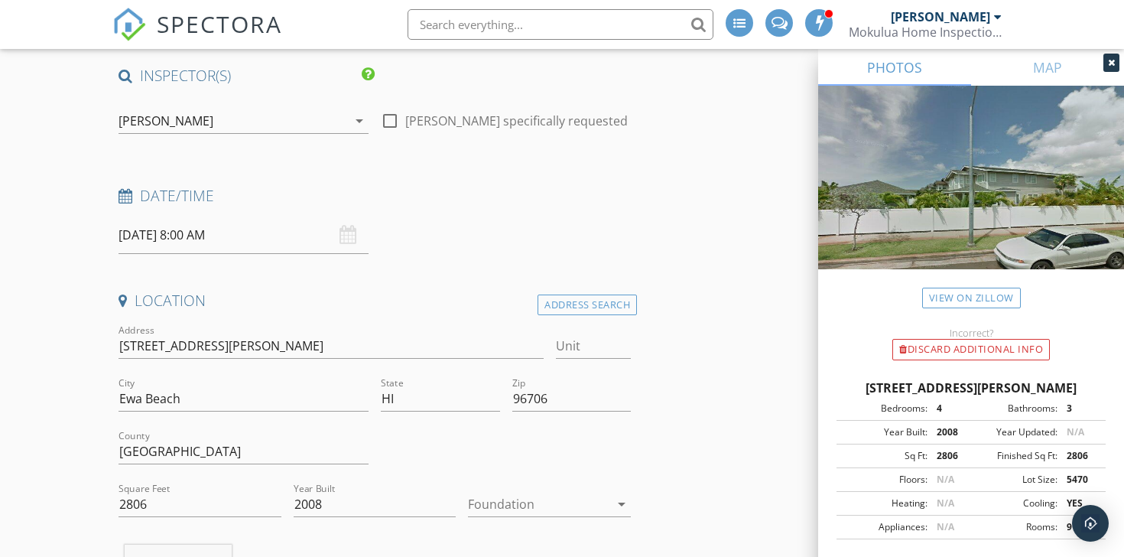
scroll to position [141, 0]
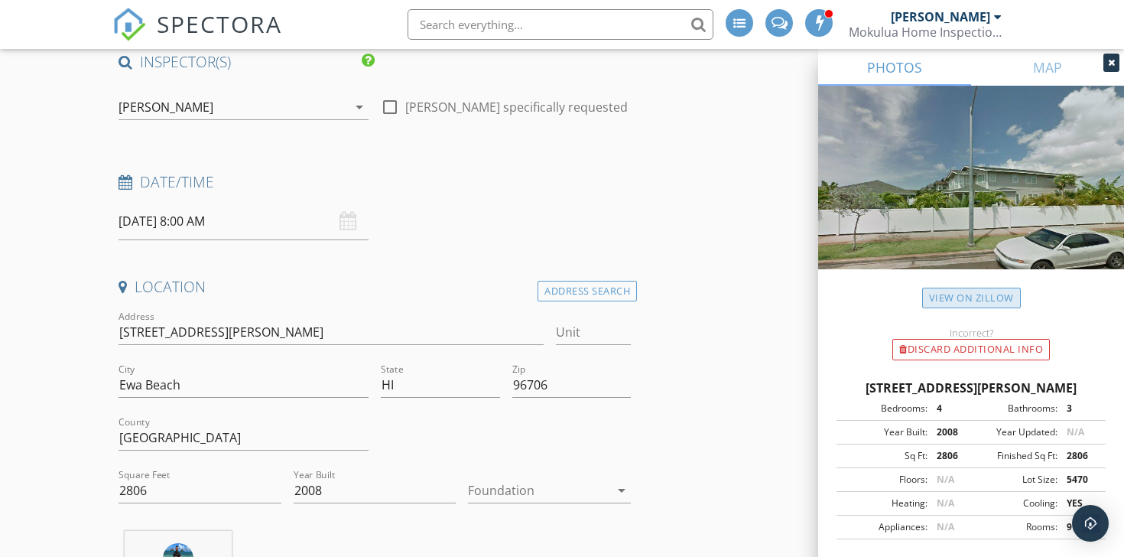
click at [970, 297] on link "View on Zillow" at bounding box center [971, 298] width 99 height 21
click at [161, 494] on input "2806" at bounding box center [200, 490] width 163 height 25
type input "2887"
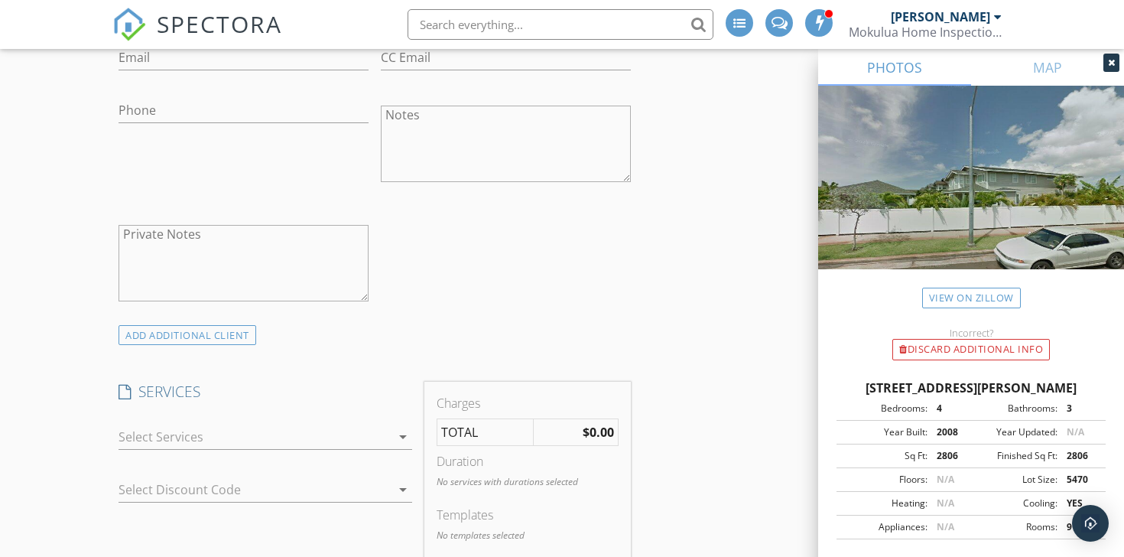
scroll to position [941, 0]
click at [372, 430] on div at bounding box center [255, 433] width 272 height 24
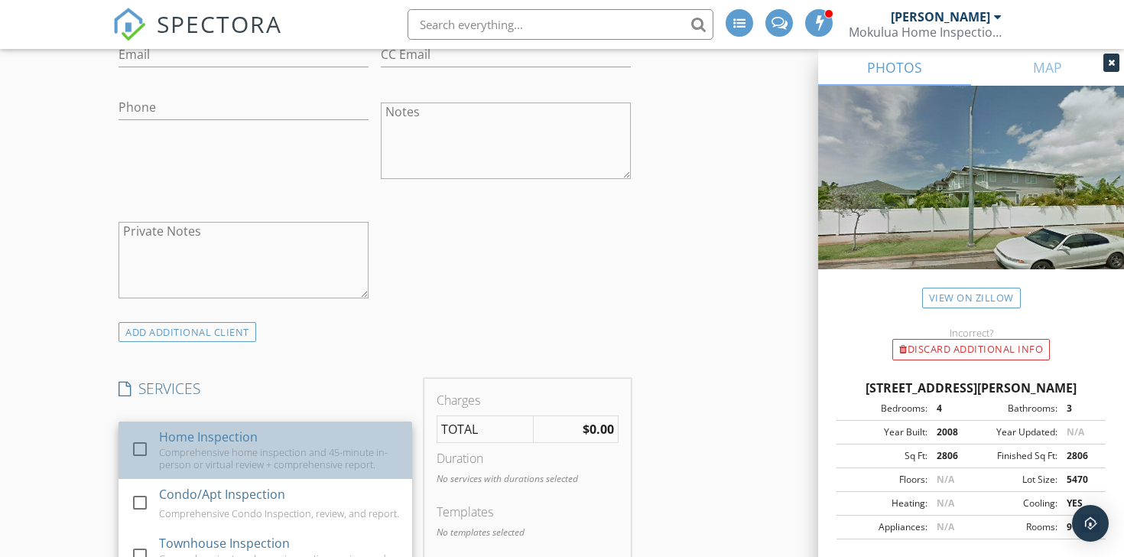
click at [363, 444] on div "Home Inspection Comprehensive home inspection and 45-minute in-person or virtua…" at bounding box center [279, 449] width 241 height 57
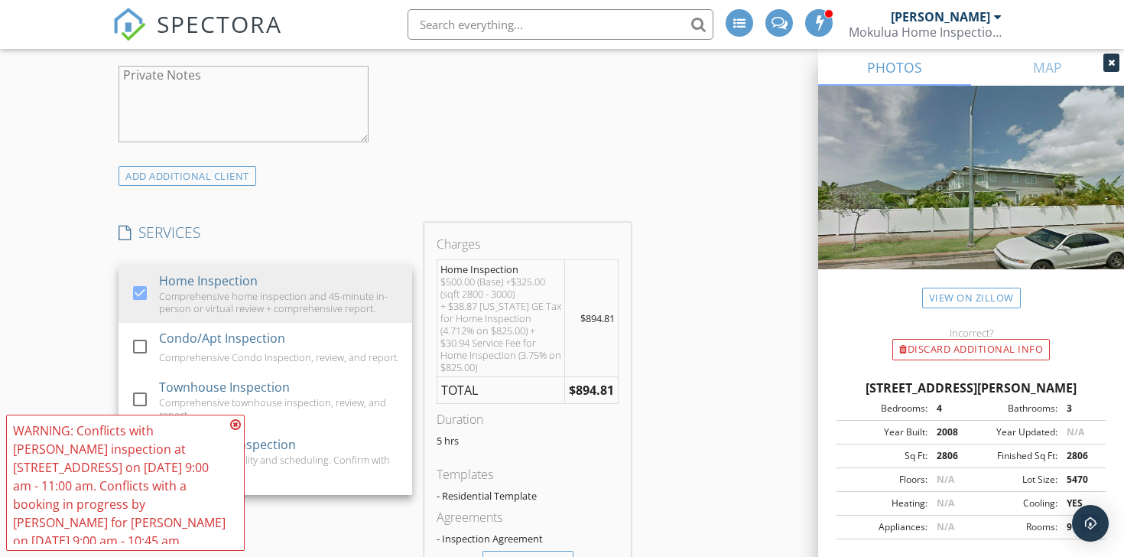
scroll to position [1102, 0]
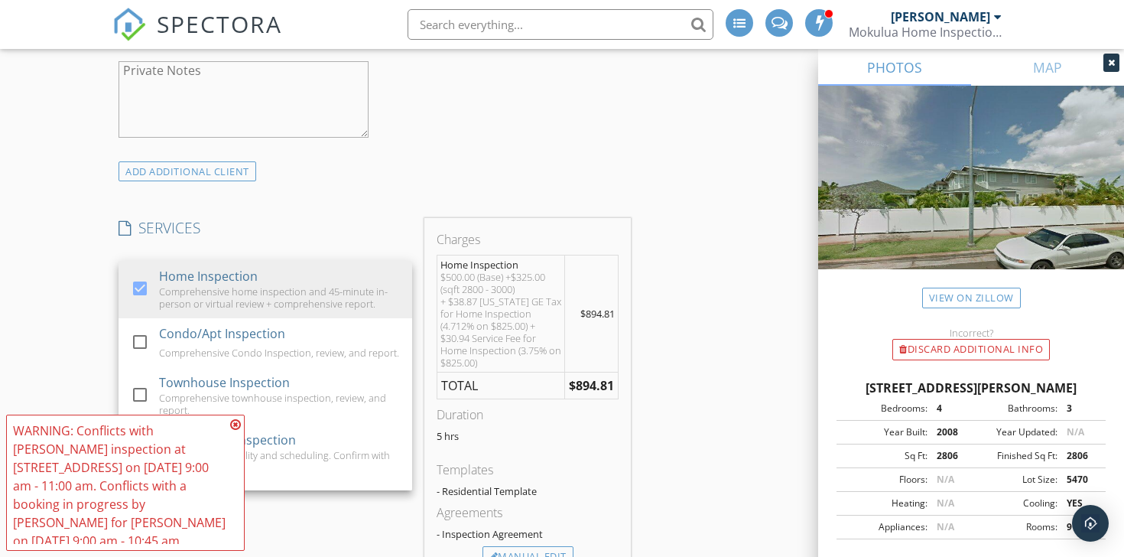
click at [695, 428] on div "INSPECTOR(S) check_box Nathaniel Perez PRIMARY check_box_outline_blank Daniel M…" at bounding box center [561, 513] width 899 height 2845
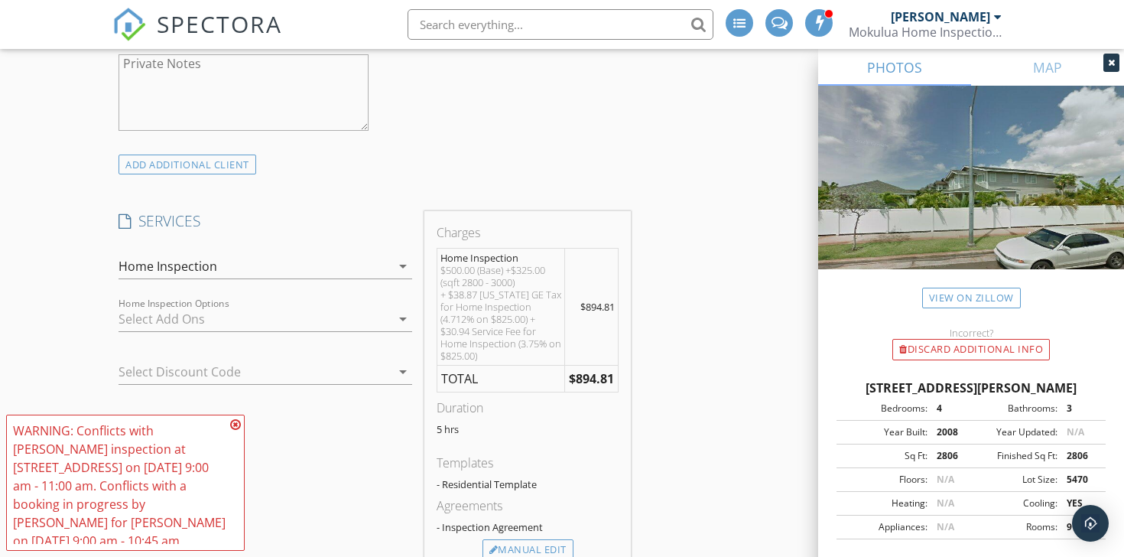
scroll to position [1135, 0]
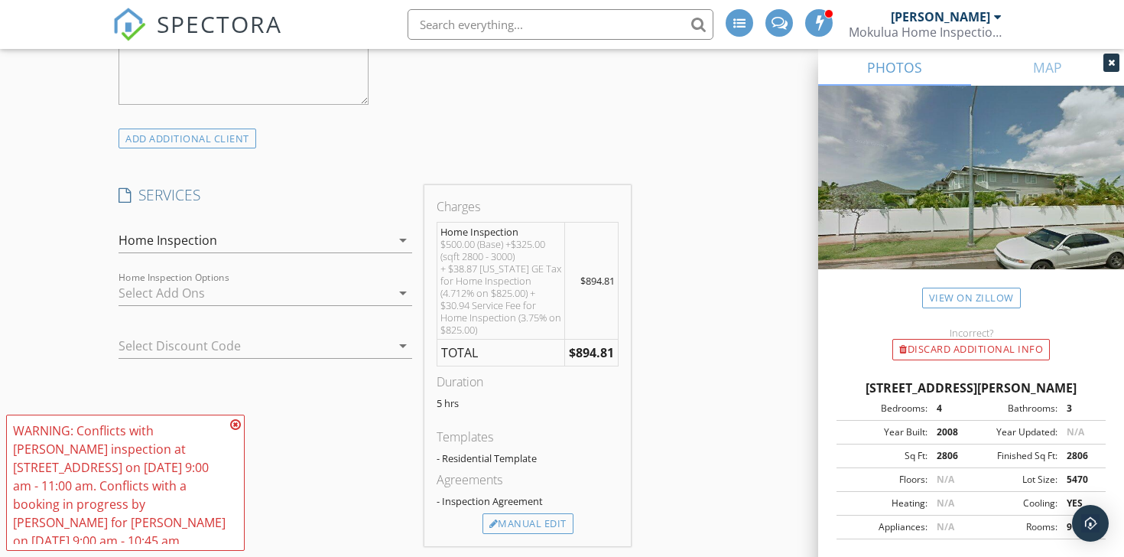
click at [374, 343] on div at bounding box center [381, 345] width 18 height 18
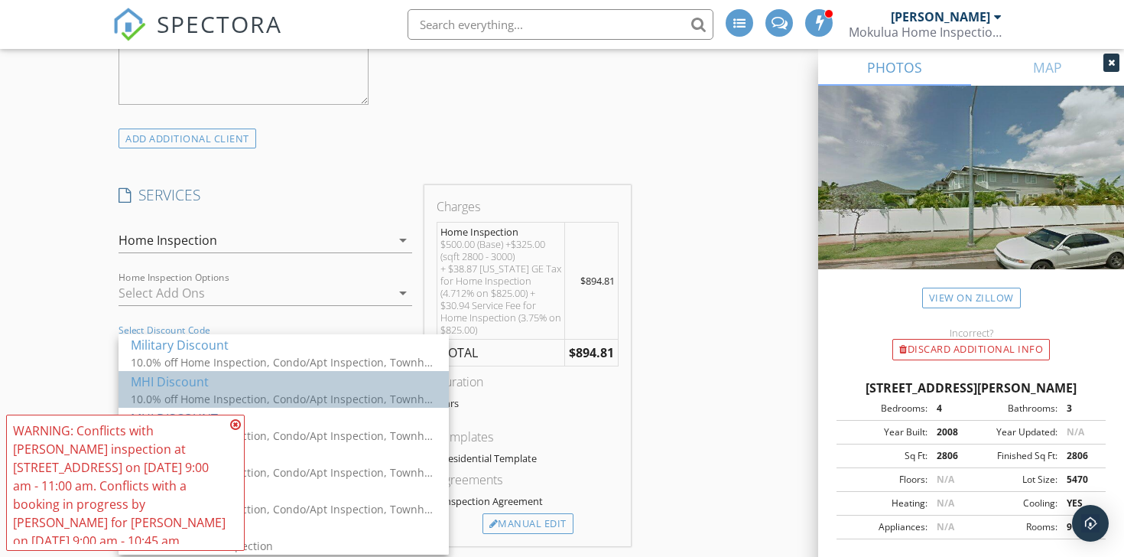
click at [368, 387] on div "MHI Discount" at bounding box center [284, 381] width 306 height 18
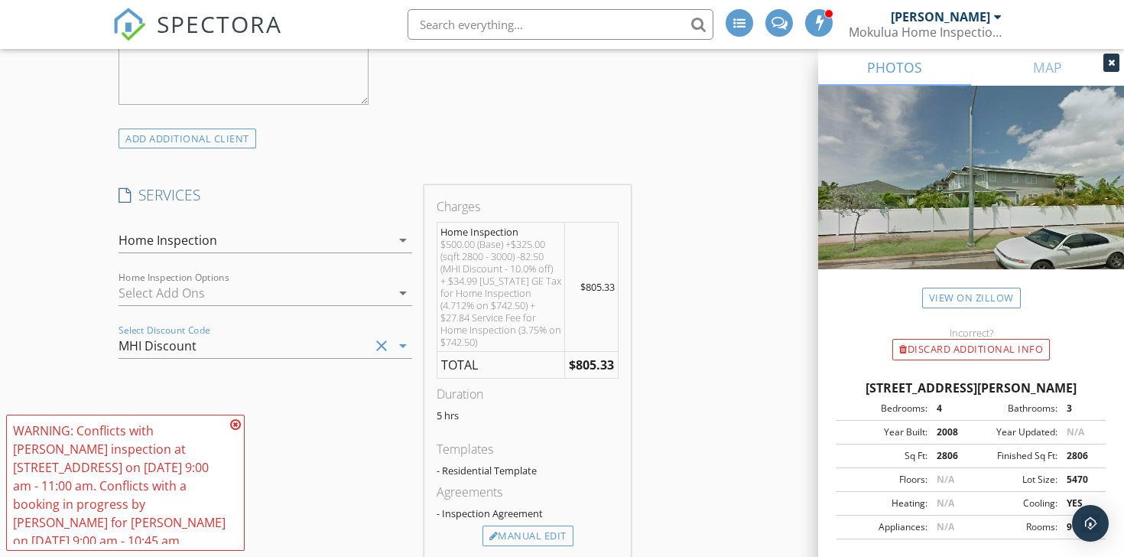
click at [740, 392] on div "INSPECTOR(S) check_box Nathaniel Perez PRIMARY check_box_outline_blank Daniel M…" at bounding box center [561, 487] width 899 height 2857
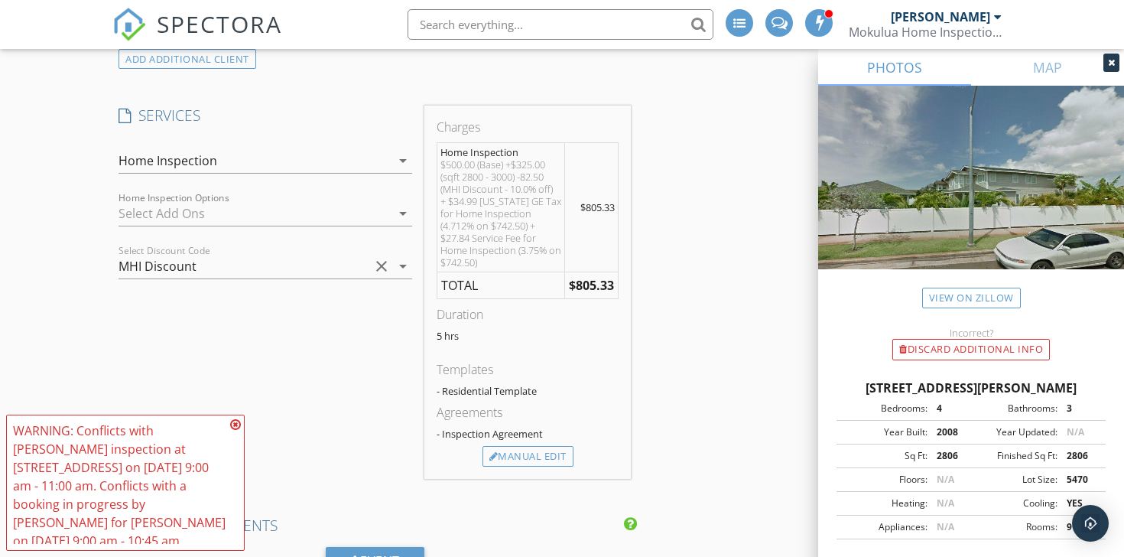
scroll to position [1220, 0]
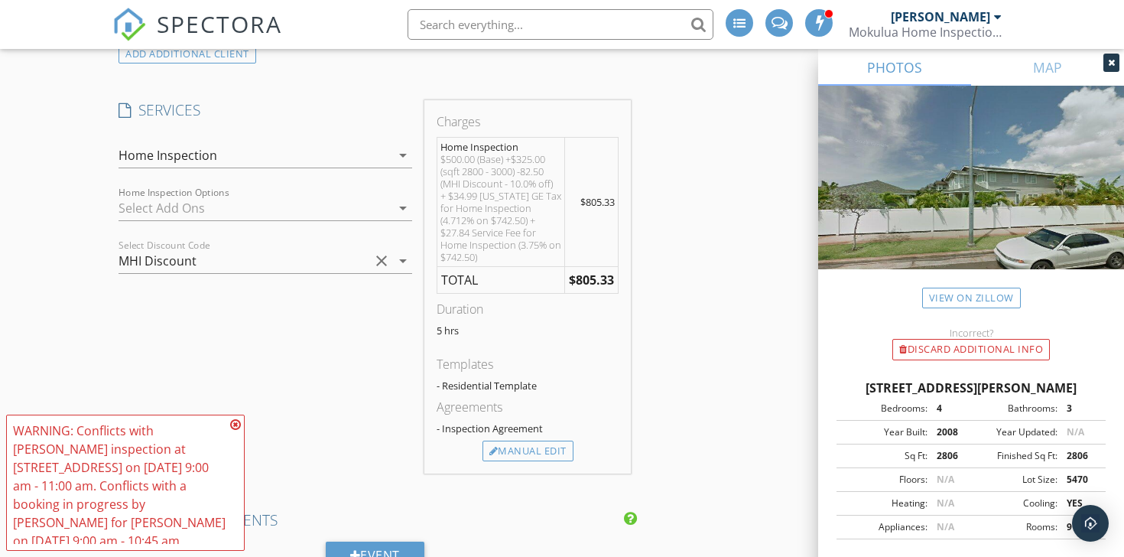
drag, startPoint x: 384, startPoint y: 263, endPoint x: 395, endPoint y: 263, distance: 10.7
click at [385, 263] on icon "clear" at bounding box center [381, 261] width 18 height 18
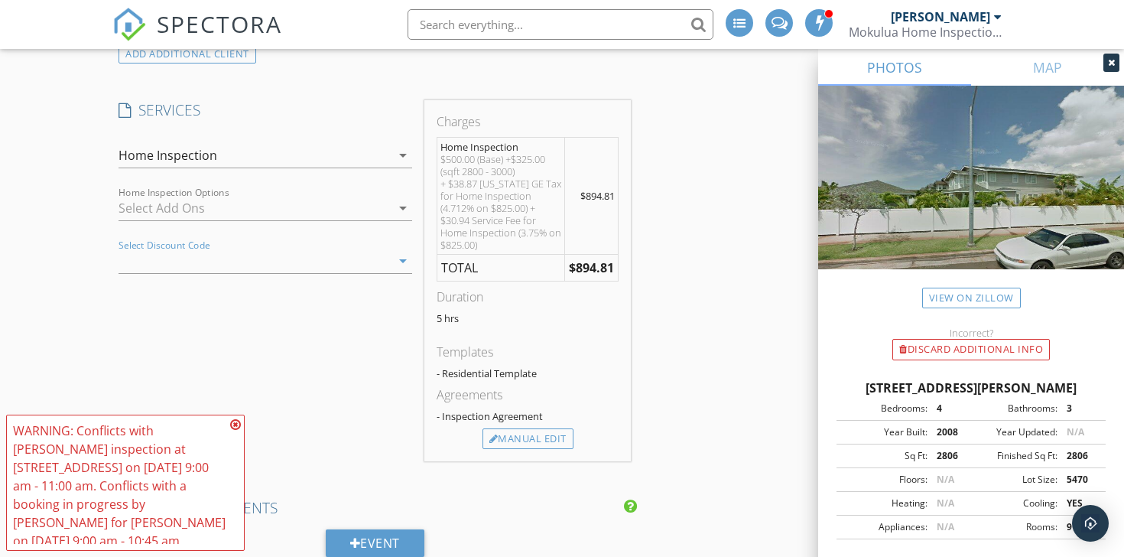
click at [402, 263] on icon "arrow_drop_down" at bounding box center [403, 261] width 18 height 18
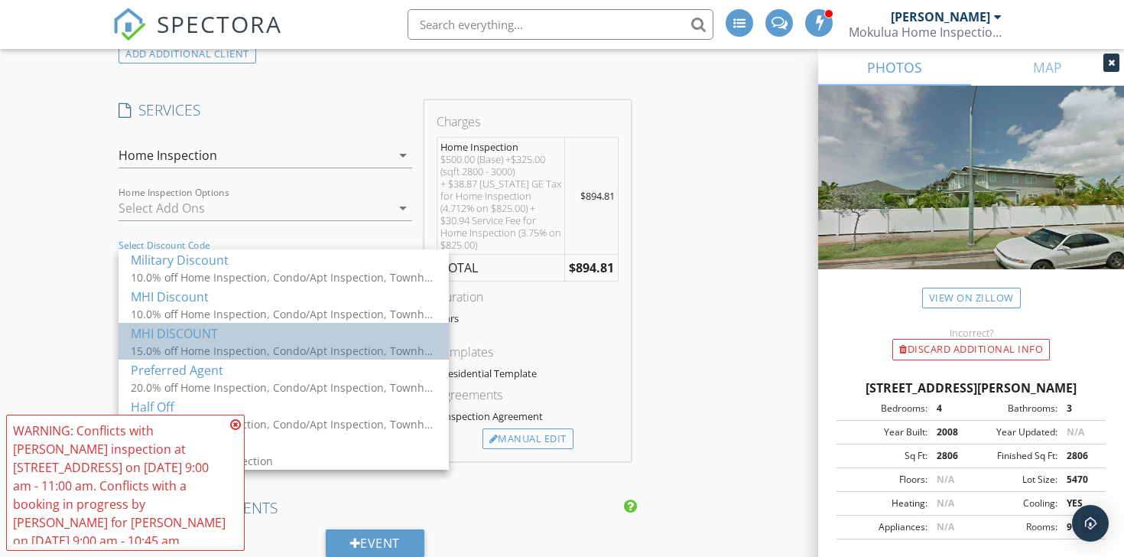
click at [392, 336] on div "MHI DISCOUNT" at bounding box center [284, 333] width 306 height 18
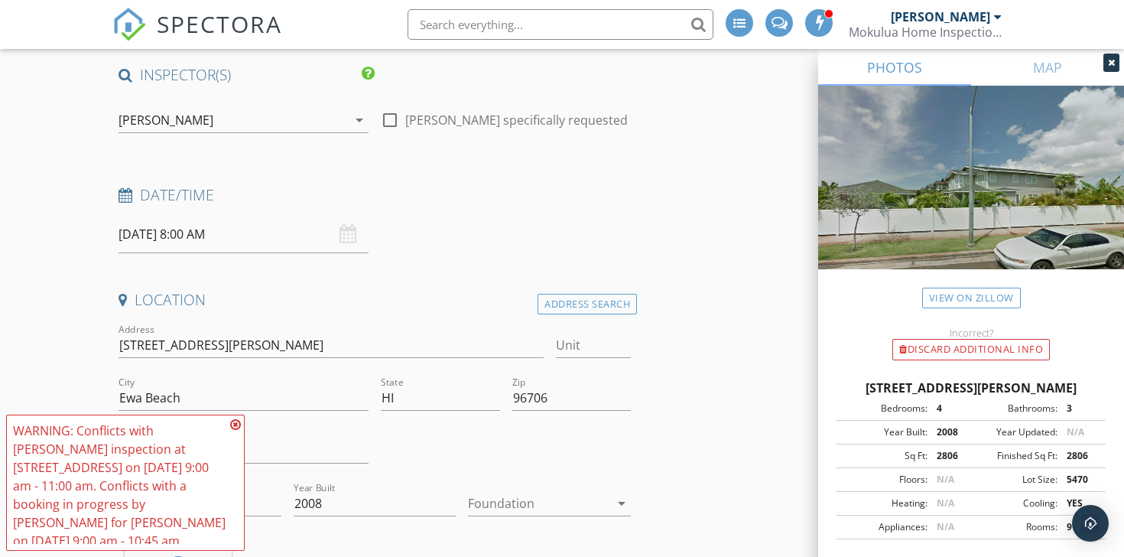
scroll to position [125, 0]
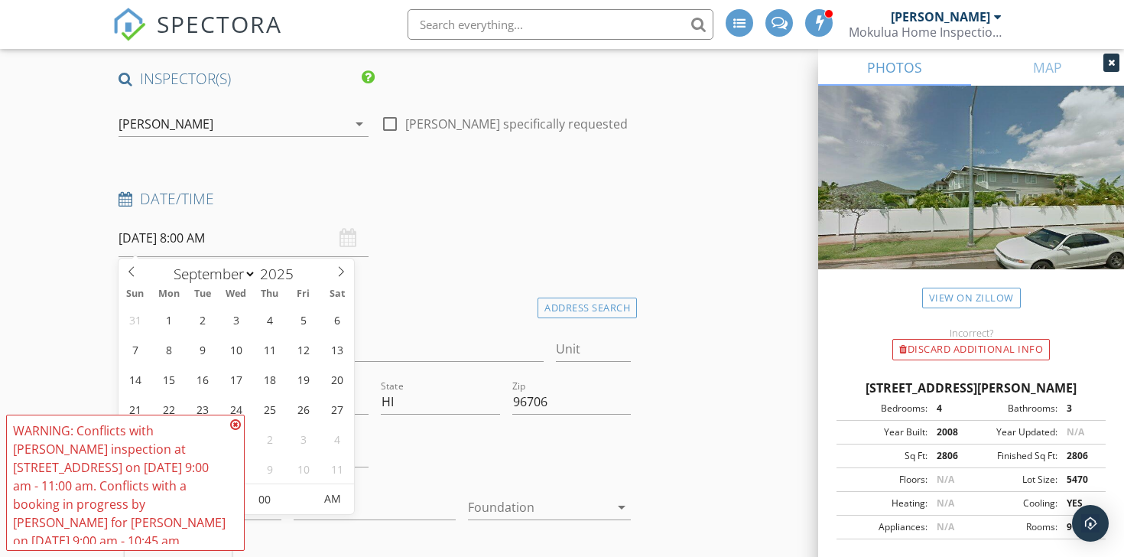
click at [274, 242] on input "09/30/2025 8:00 AM" at bounding box center [244, 237] width 250 height 37
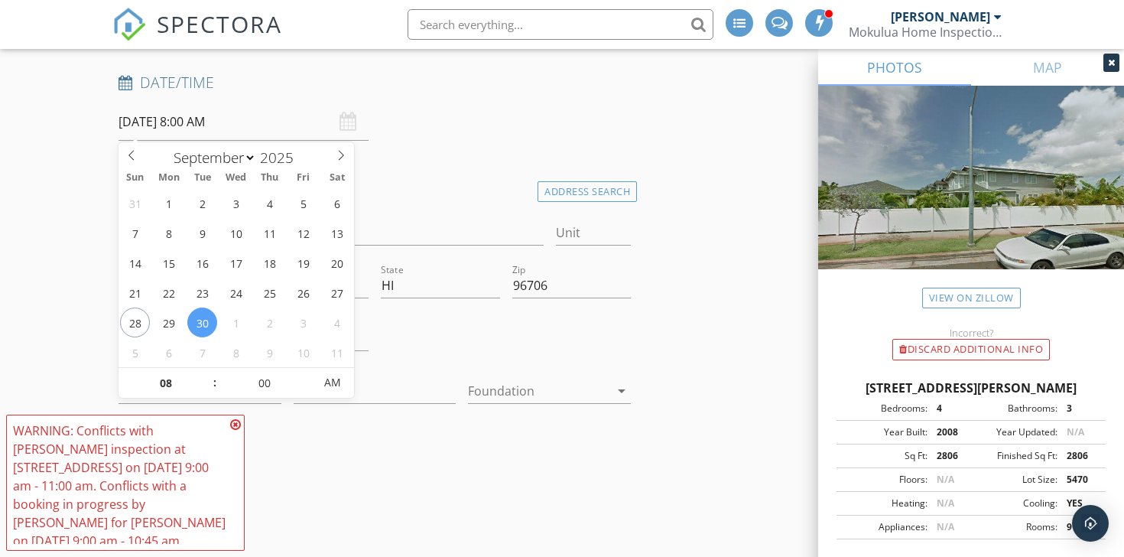
scroll to position [268, 0]
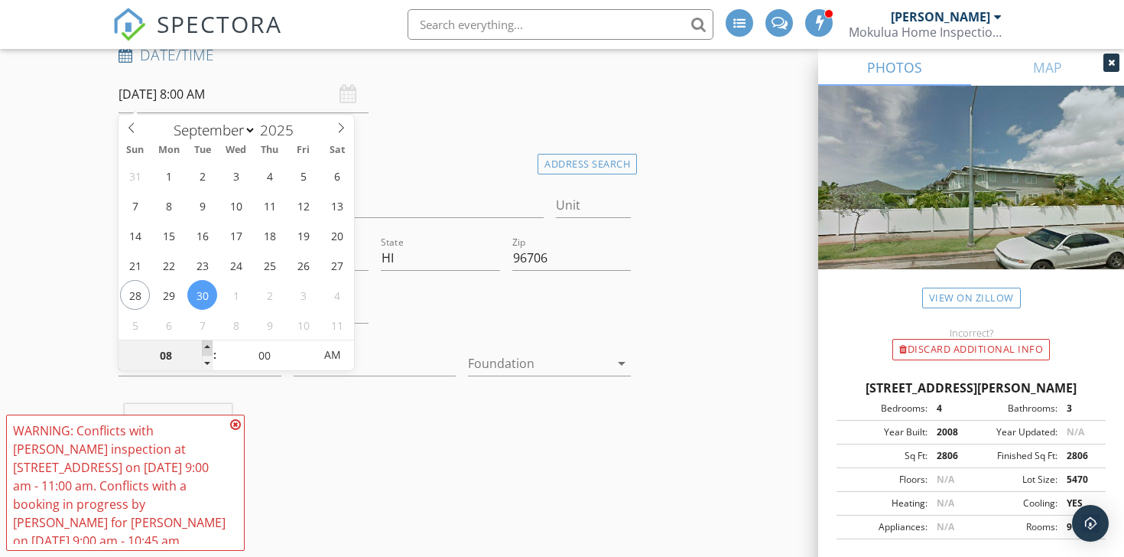
type input "09"
type input "09/30/2025 9:00 AM"
click at [209, 349] on span at bounding box center [207, 347] width 11 height 15
type input "10"
type input "09/30/2025 10:00 AM"
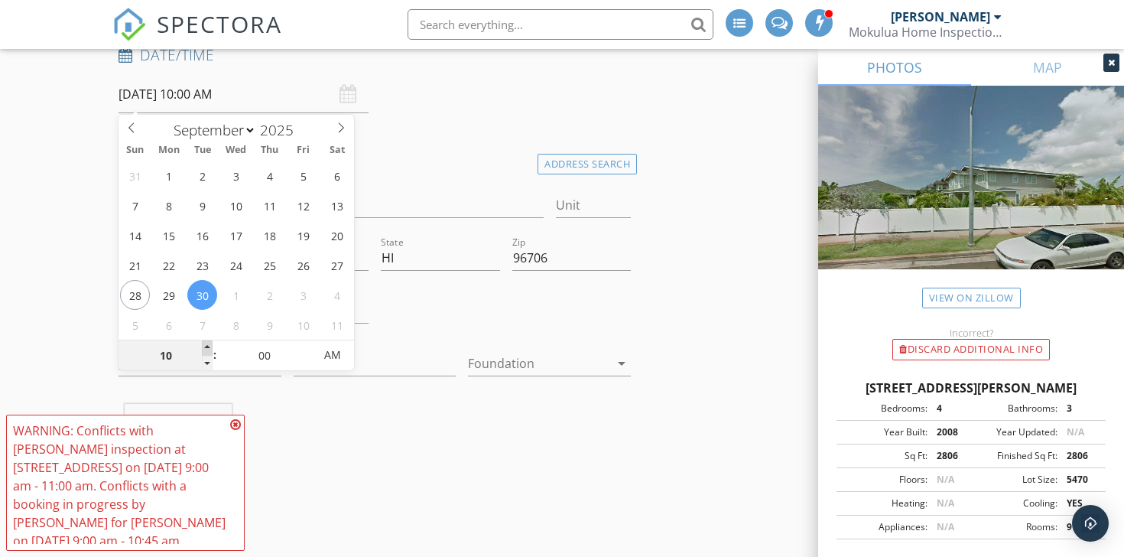
click at [209, 349] on span at bounding box center [207, 347] width 11 height 15
type input "11"
type input "09/30/2025 11:00 AM"
click at [209, 349] on span at bounding box center [207, 347] width 11 height 15
type input "12"
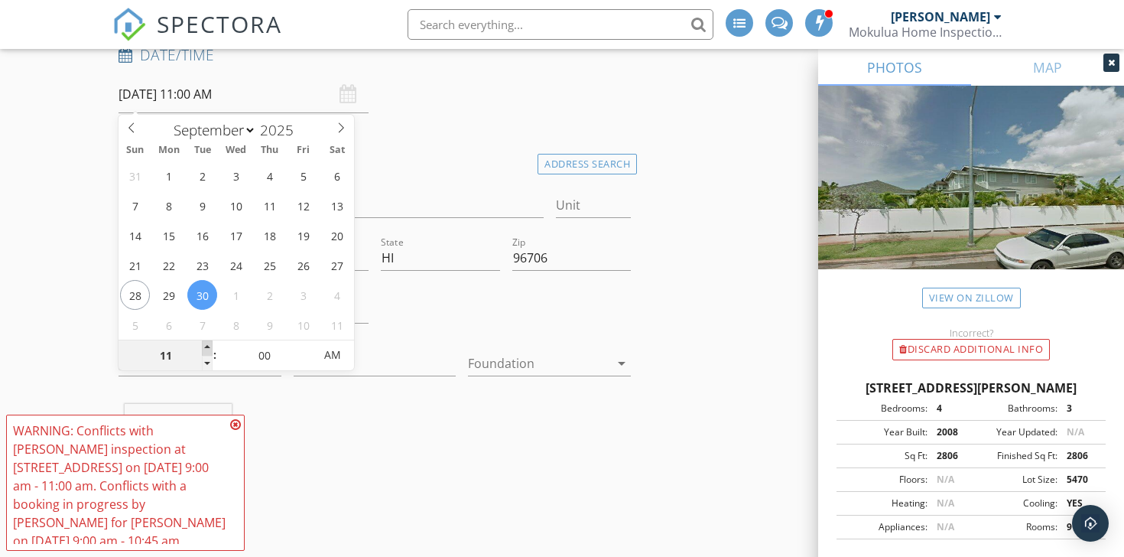
type input "09/30/2025 12:00 PM"
click at [209, 349] on span at bounding box center [207, 347] width 11 height 15
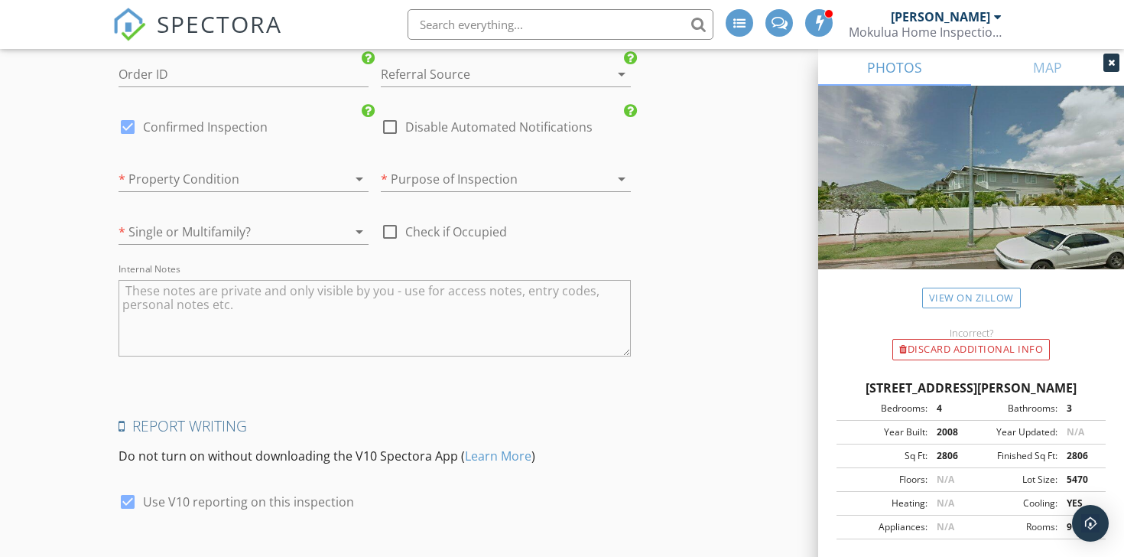
scroll to position [2543, 0]
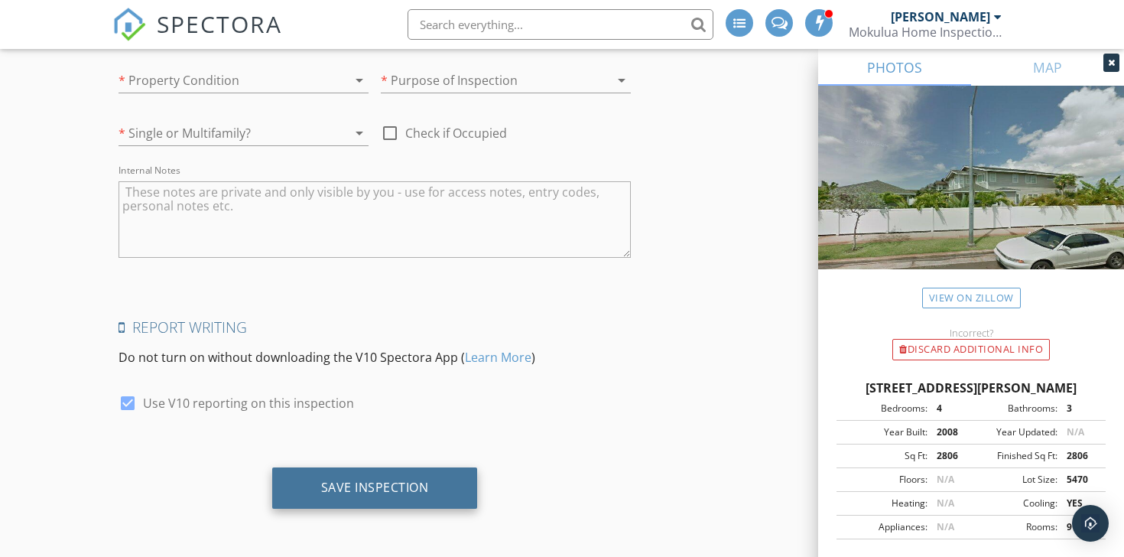
click at [392, 489] on div "Save Inspection" at bounding box center [375, 486] width 108 height 15
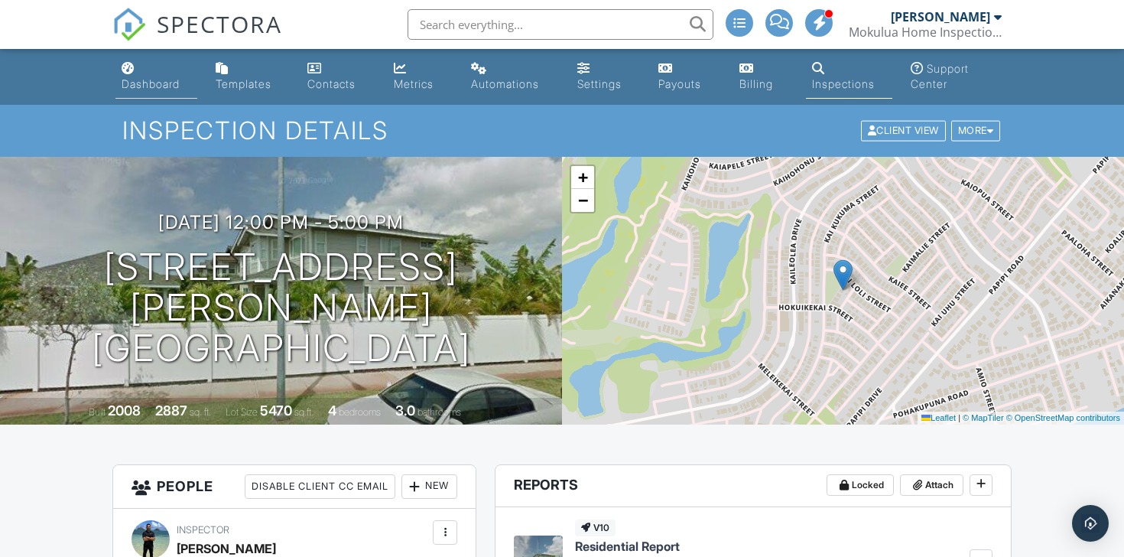
click at [156, 93] on link "Dashboard" at bounding box center [156, 77] width 82 height 44
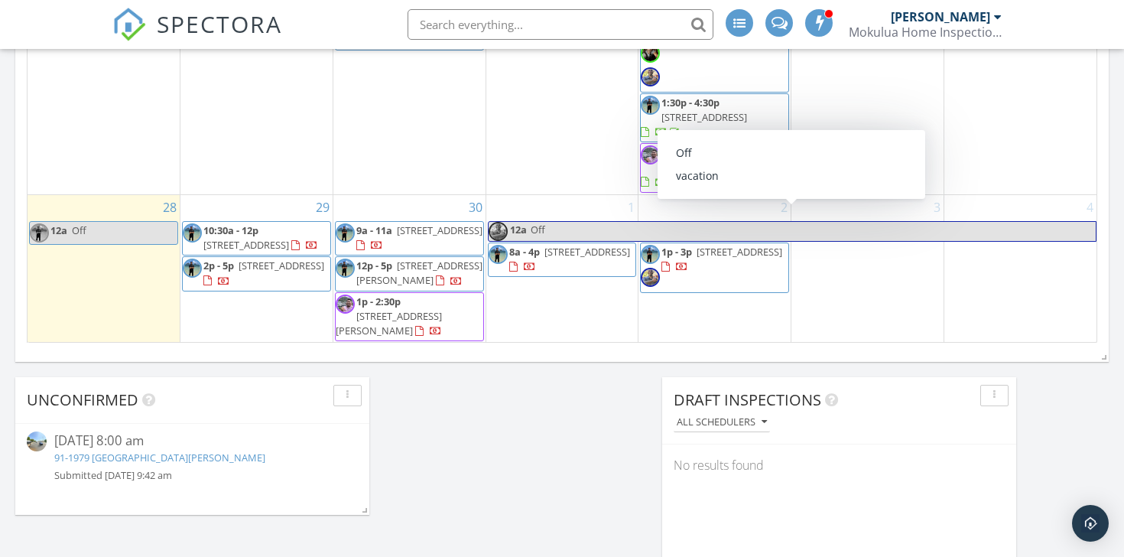
scroll to position [1075, 0]
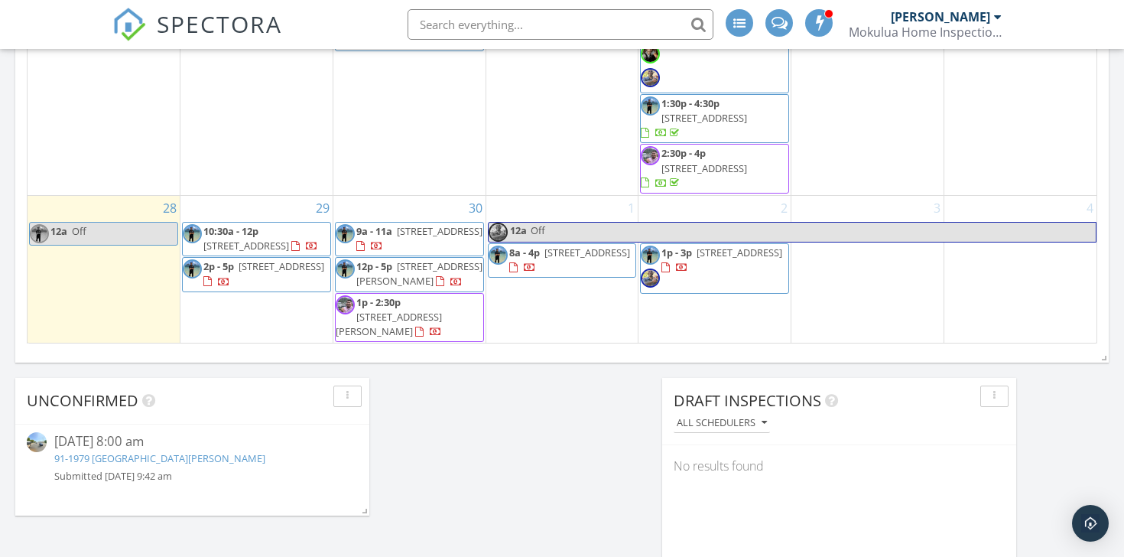
click at [570, 287] on div "1 12a Off 8a - 4p [STREET_ADDRESS]" at bounding box center [562, 270] width 152 height 148
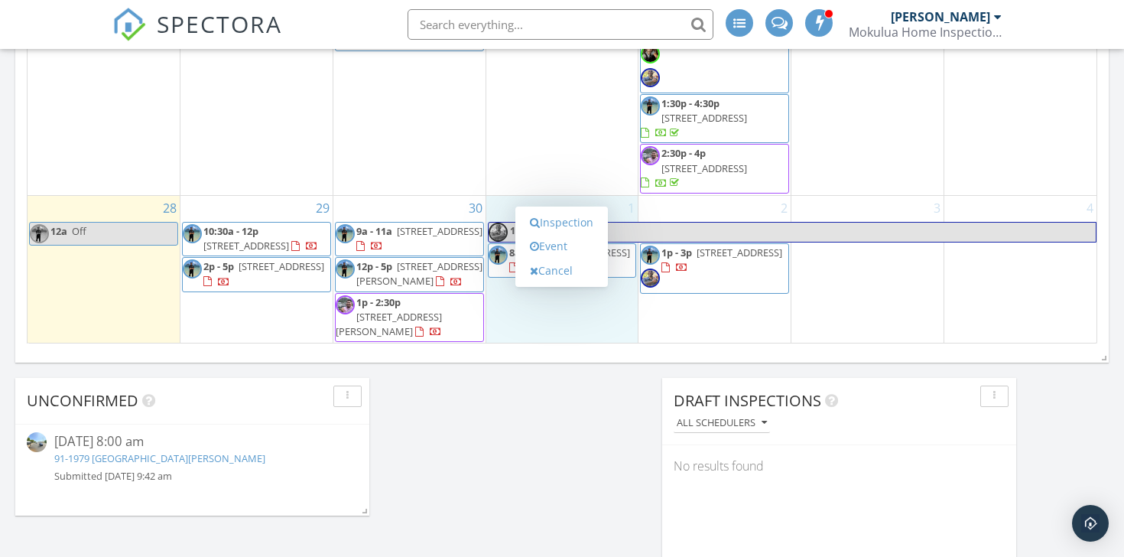
click at [586, 407] on div "[DATE] [PERSON_NAME] 12:00 am Off [PERSON_NAME] New Inspection New Quote Map + …" at bounding box center [562, 217] width 1124 height 2157
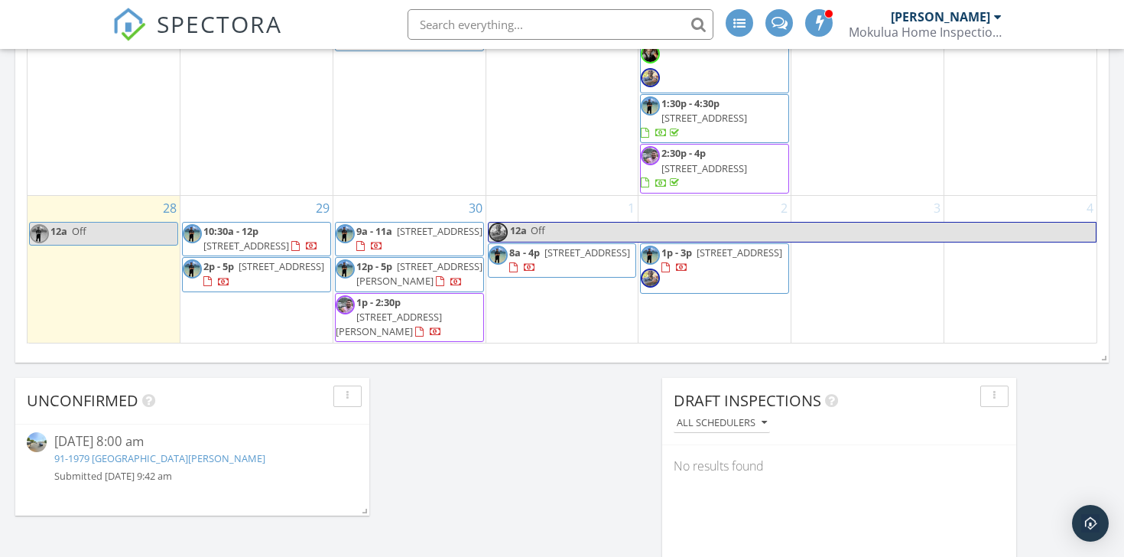
click at [614, 246] on span "8a - 4p [STREET_ADDRESS]" at bounding box center [563, 260] width 148 height 30
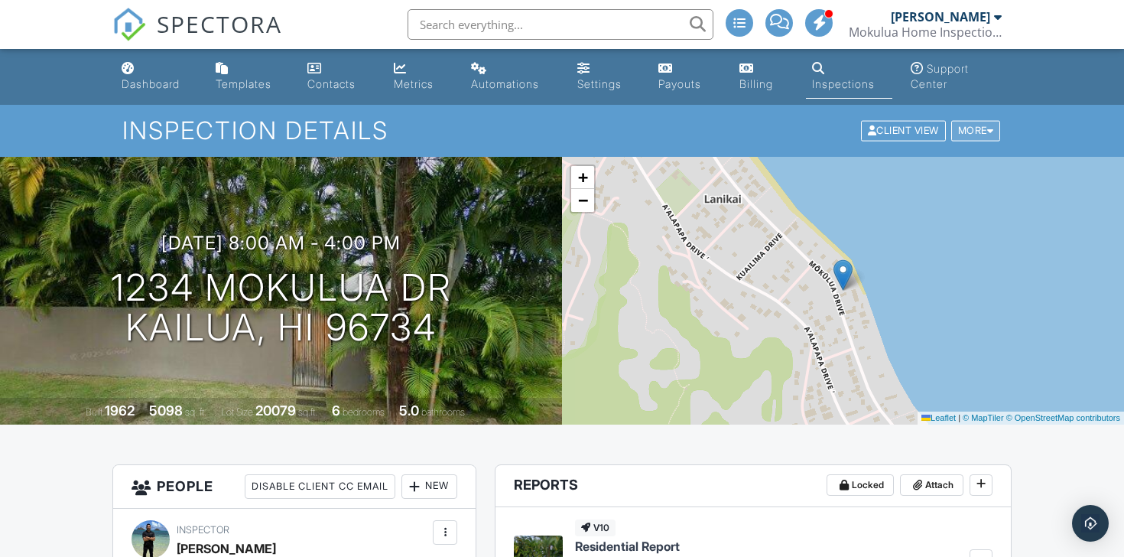
click at [971, 128] on div "More" at bounding box center [976, 131] width 50 height 21
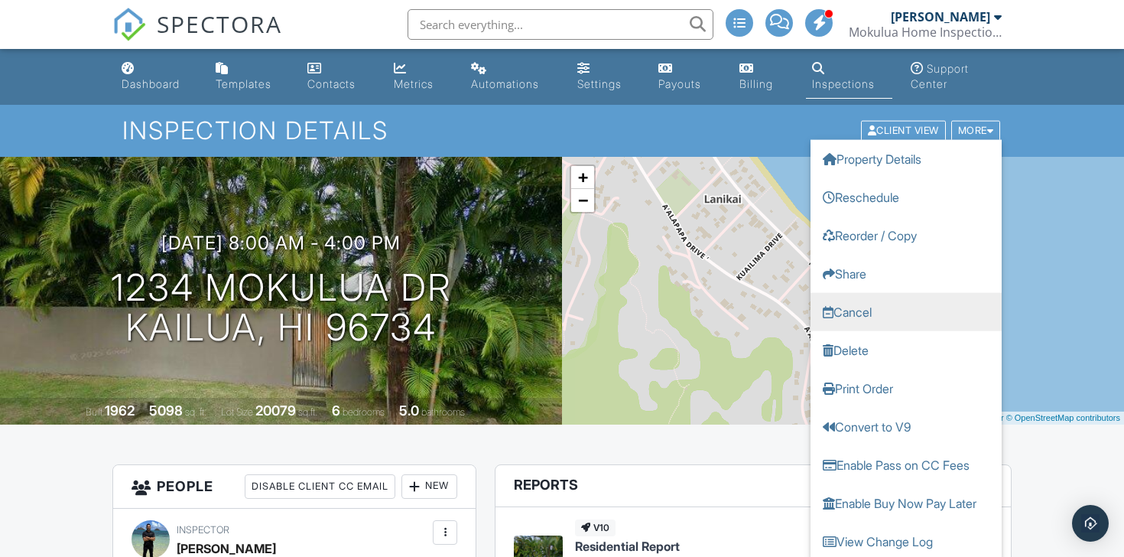
click at [893, 316] on link "Cancel" at bounding box center [906, 312] width 191 height 38
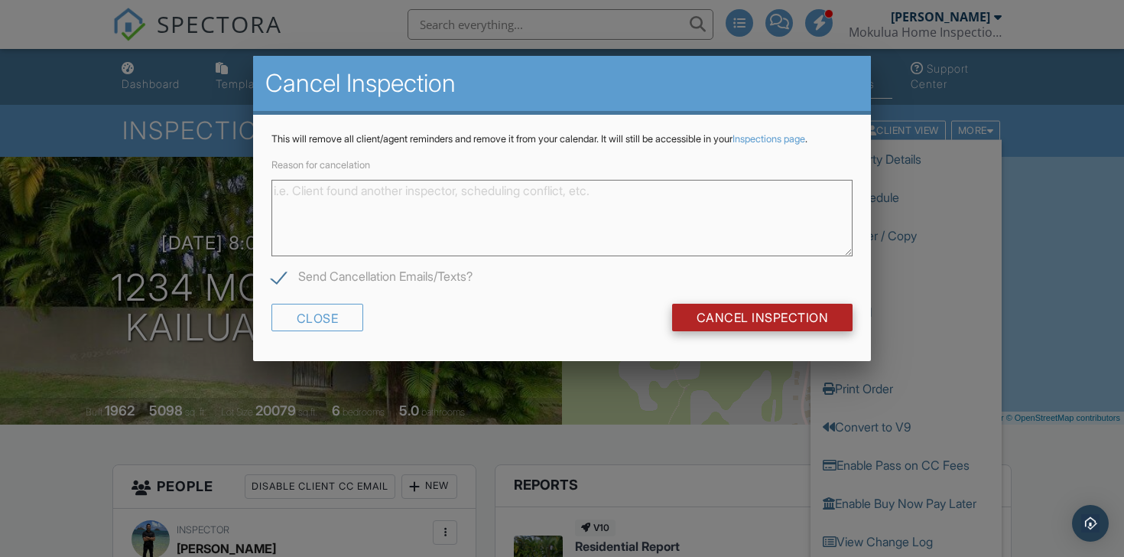
click at [736, 331] on input "Cancel Inspection" at bounding box center [762, 318] width 181 height 28
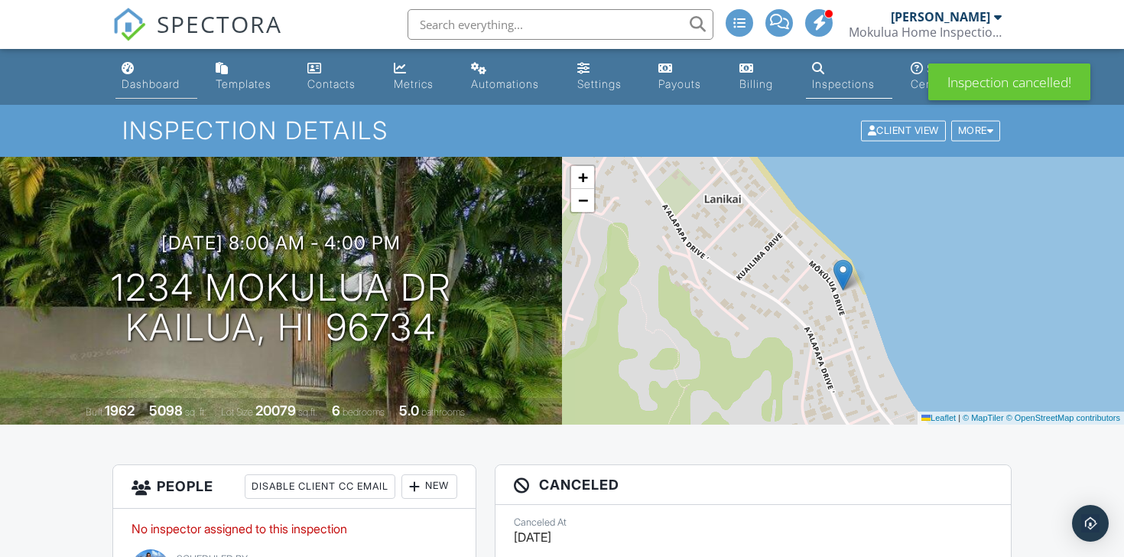
click at [148, 85] on div "Dashboard" at bounding box center [151, 83] width 58 height 13
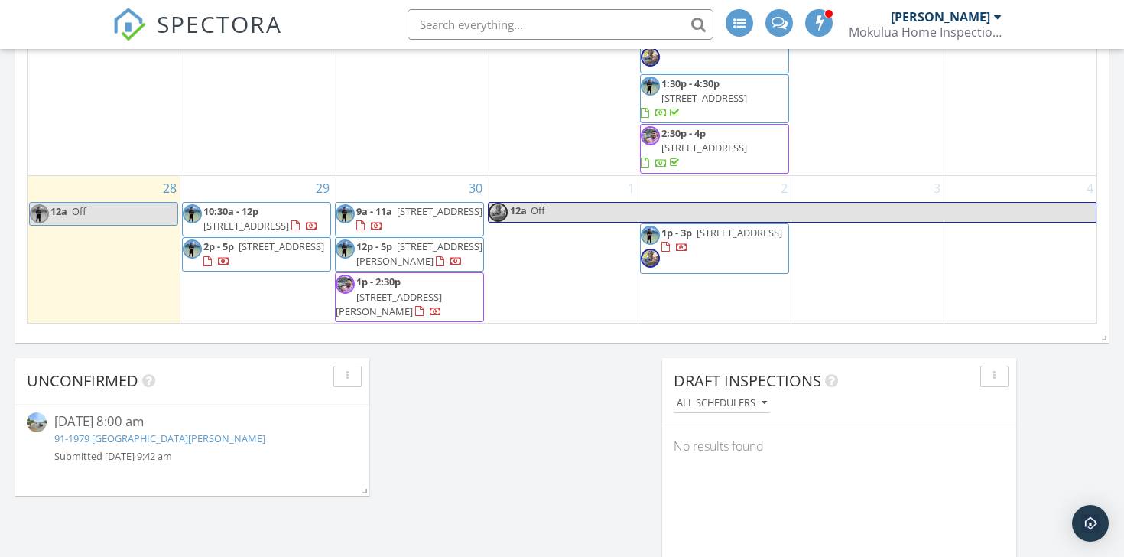
scroll to position [1103, 0]
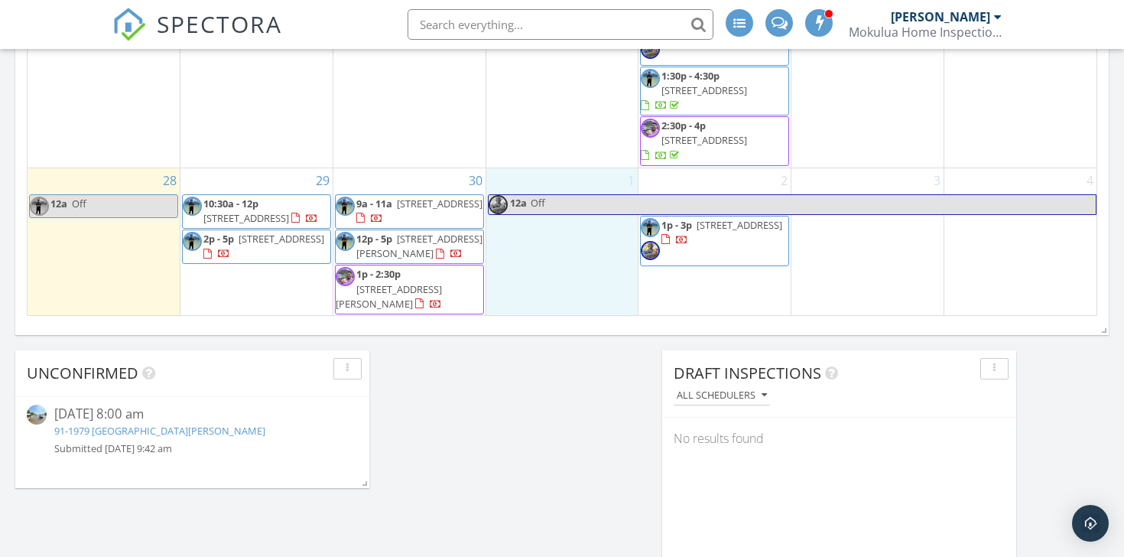
click at [593, 229] on div "1 12a Off" at bounding box center [562, 242] width 152 height 148
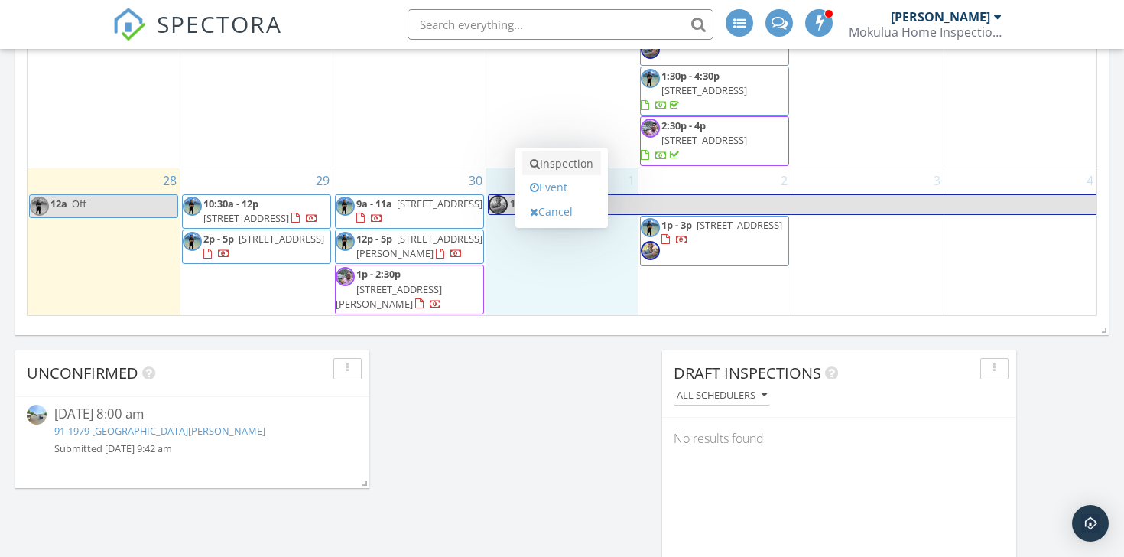
click at [595, 161] on link "Inspection" at bounding box center [561, 163] width 79 height 24
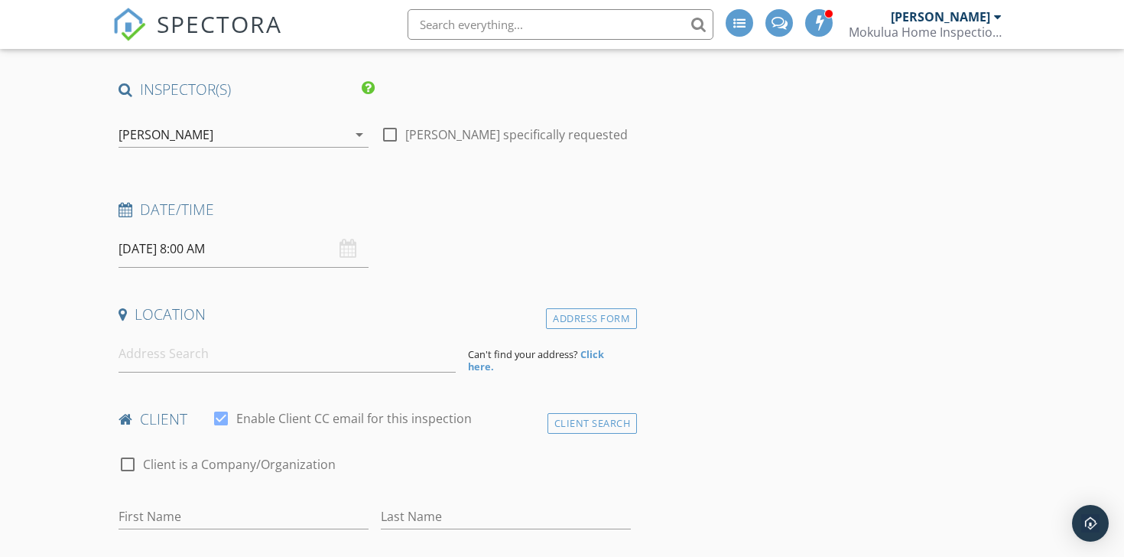
scroll to position [122, 0]
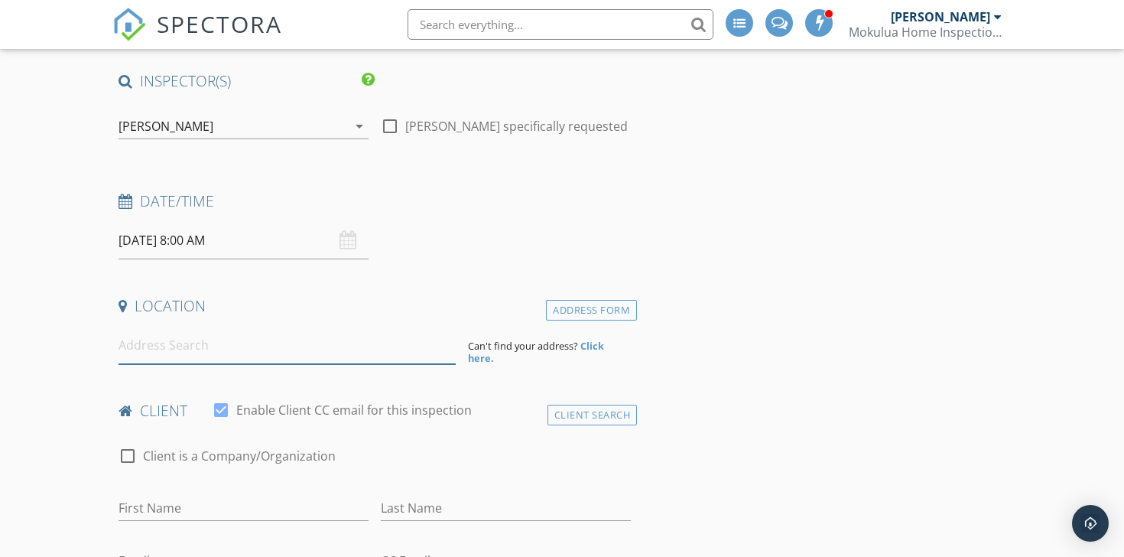
click at [269, 343] on input at bounding box center [287, 345] width 337 height 37
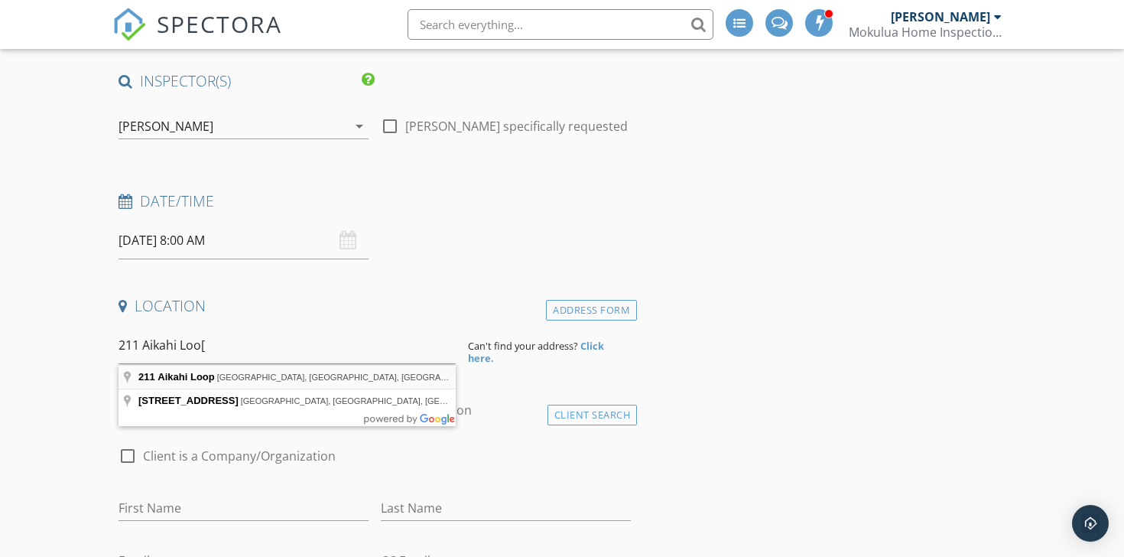
type input "[STREET_ADDRESS]"
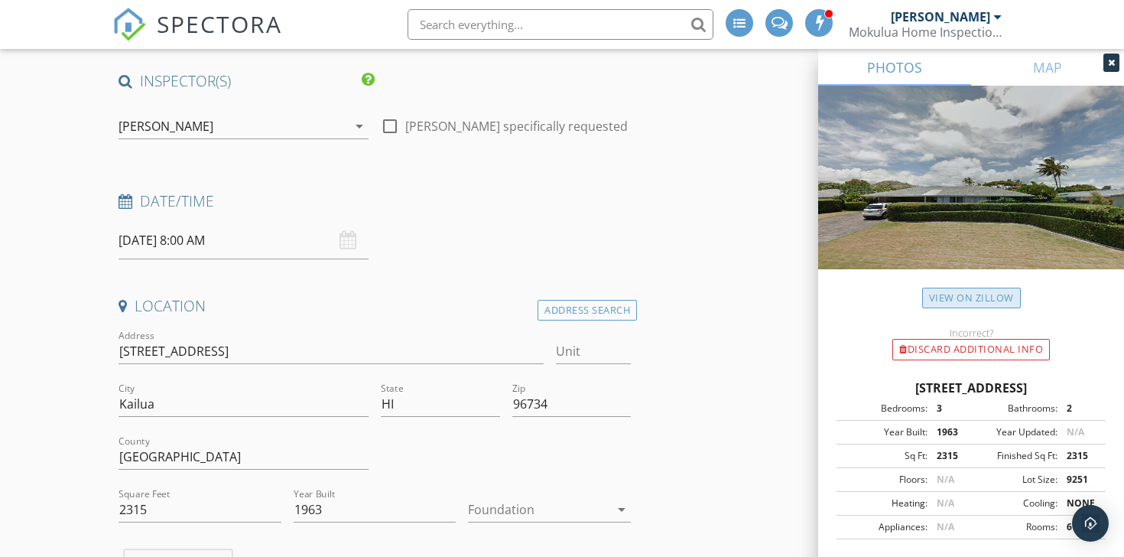
click at [938, 301] on link "View on Zillow" at bounding box center [971, 298] width 99 height 21
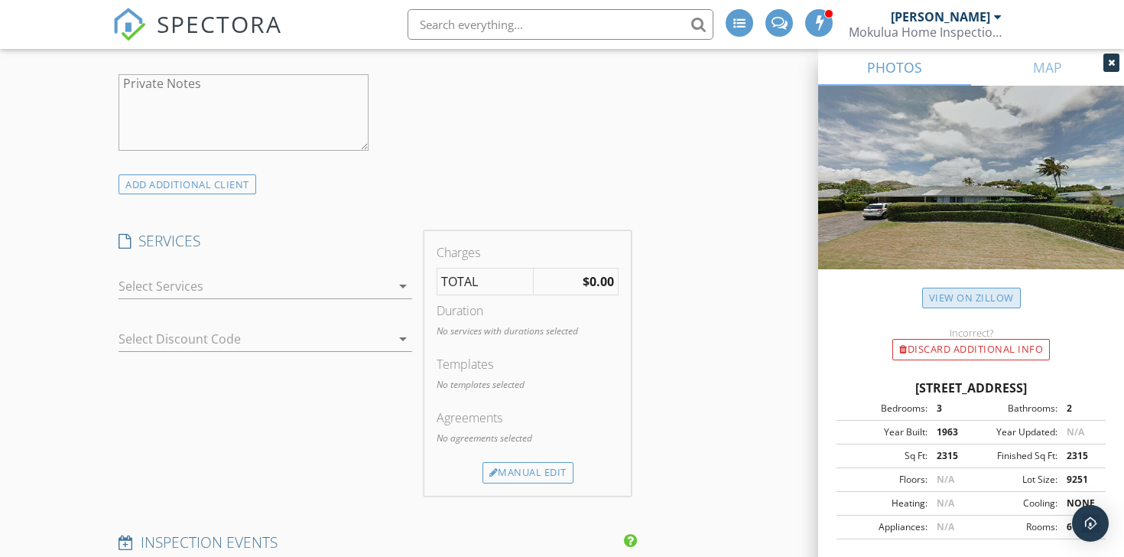
scroll to position [1092, 0]
click at [386, 286] on div at bounding box center [255, 283] width 272 height 24
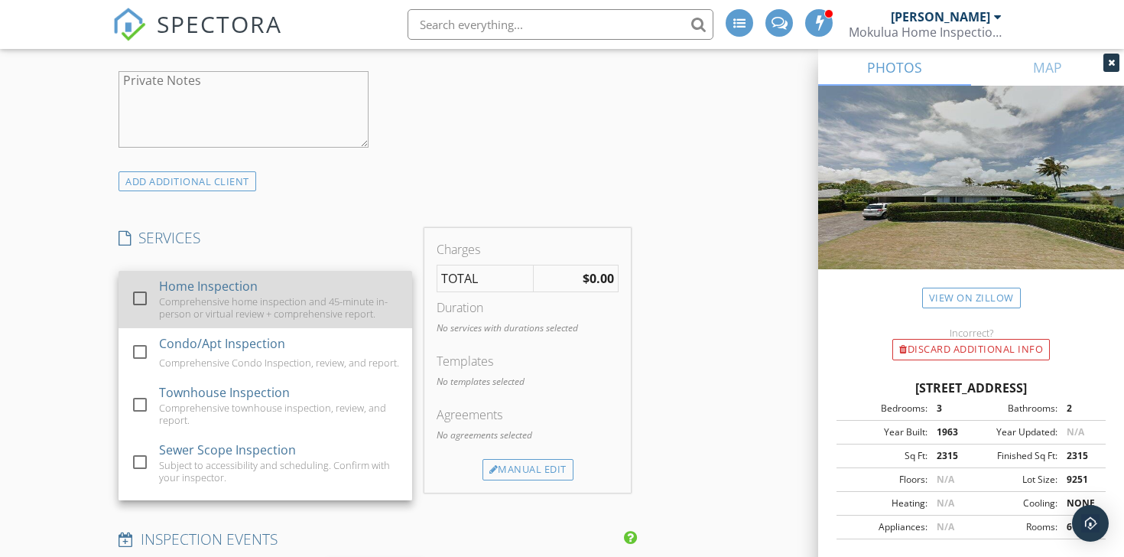
click at [368, 301] on div "Comprehensive home inspection and 45-minute in-person or virtual review + compr…" at bounding box center [279, 307] width 241 height 24
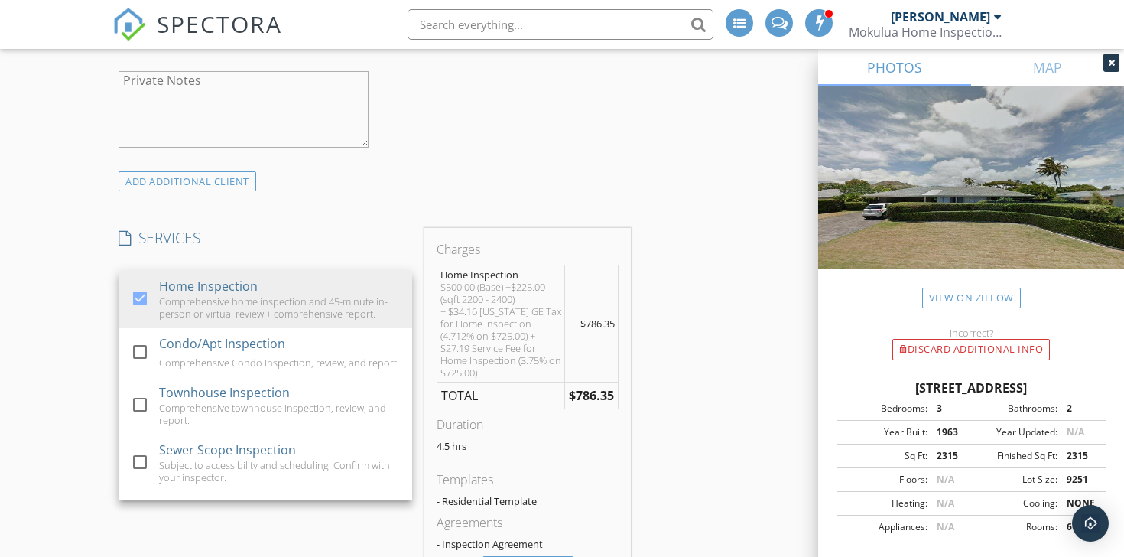
click at [721, 349] on div "INSPECTOR(S) check_box Nathaniel Perez PRIMARY check_box_outline_blank Daniel M…" at bounding box center [561, 523] width 899 height 2845
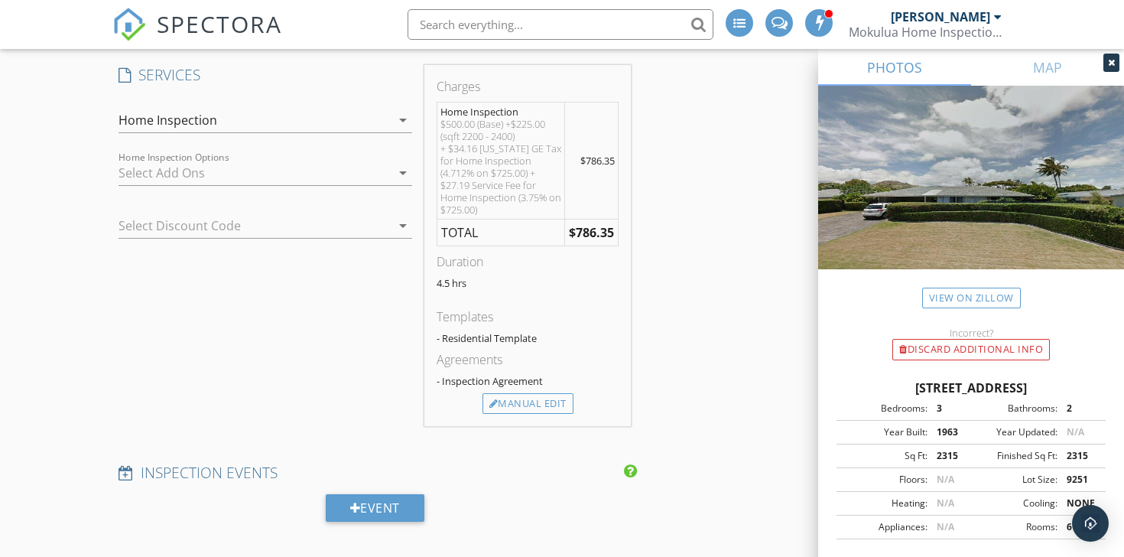
scroll to position [1265, 0]
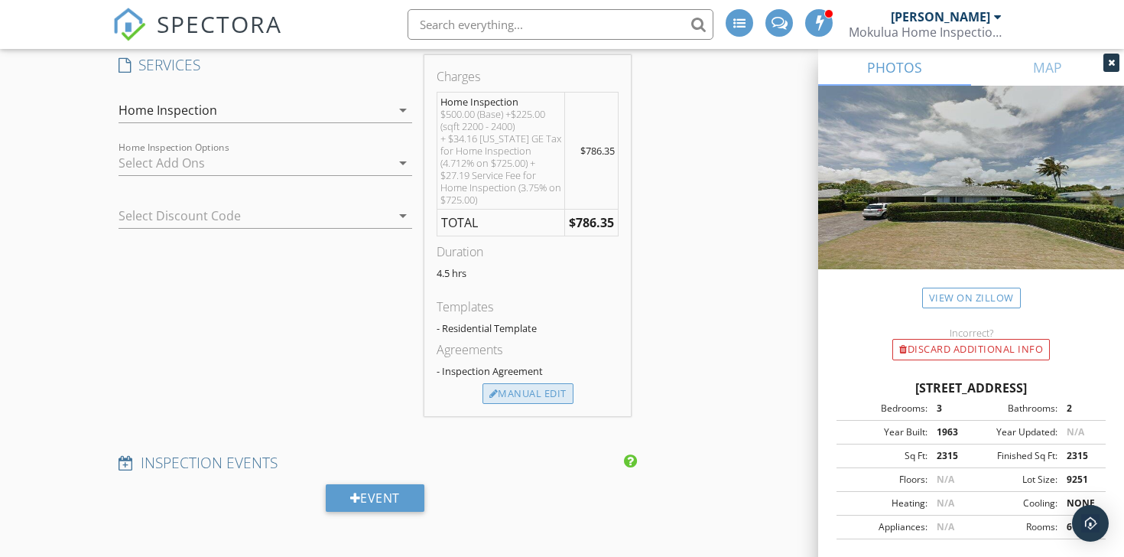
click at [562, 393] on div "Manual Edit" at bounding box center [528, 393] width 91 height 21
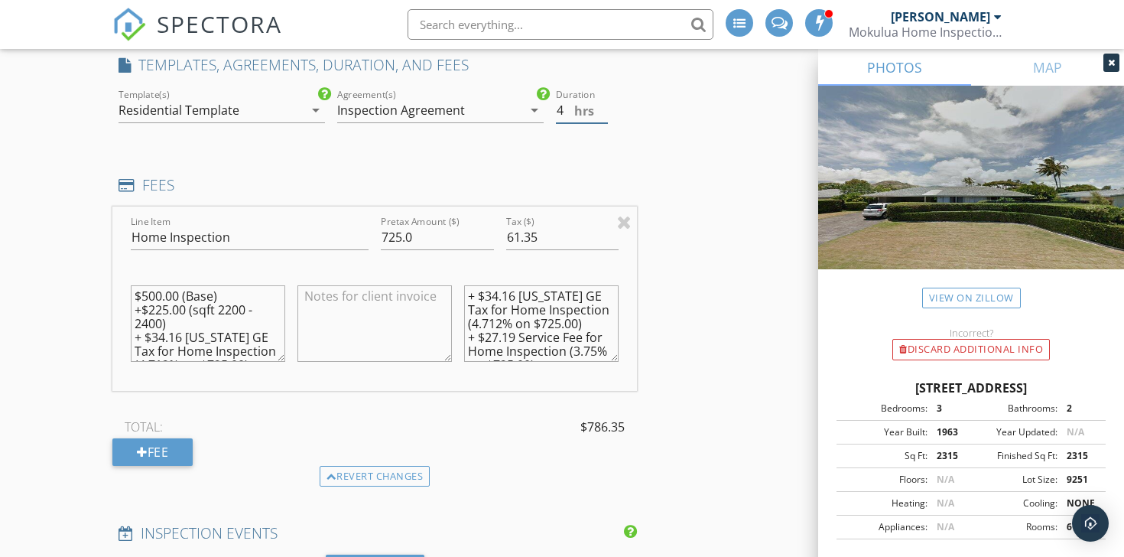
type input "4"
click at [604, 117] on input "4" at bounding box center [582, 110] width 52 height 25
click at [690, 156] on div "INSPECTOR(S) check_box Nathaniel Perez PRIMARY check_box_outline_blank Daniel M…" at bounding box center [561, 387] width 899 height 2916
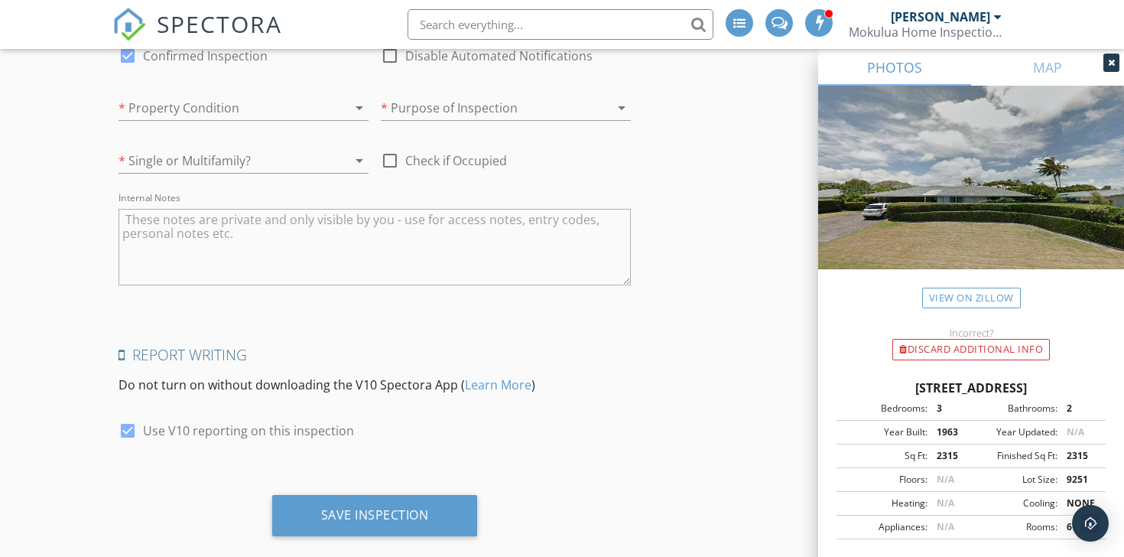
scroll to position [2589, 0]
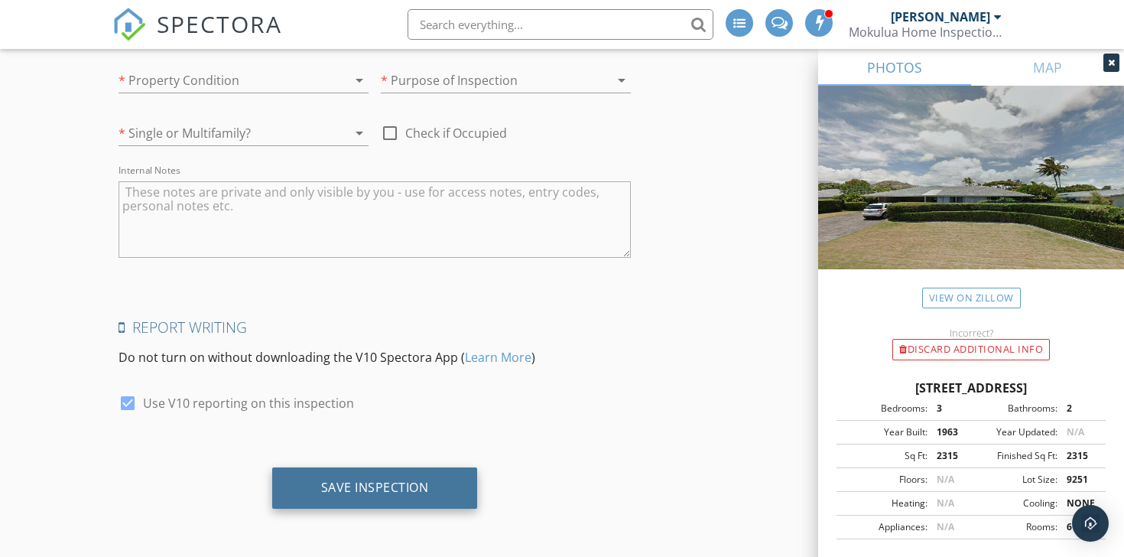
click at [423, 487] on div "Save Inspection" at bounding box center [375, 486] width 108 height 15
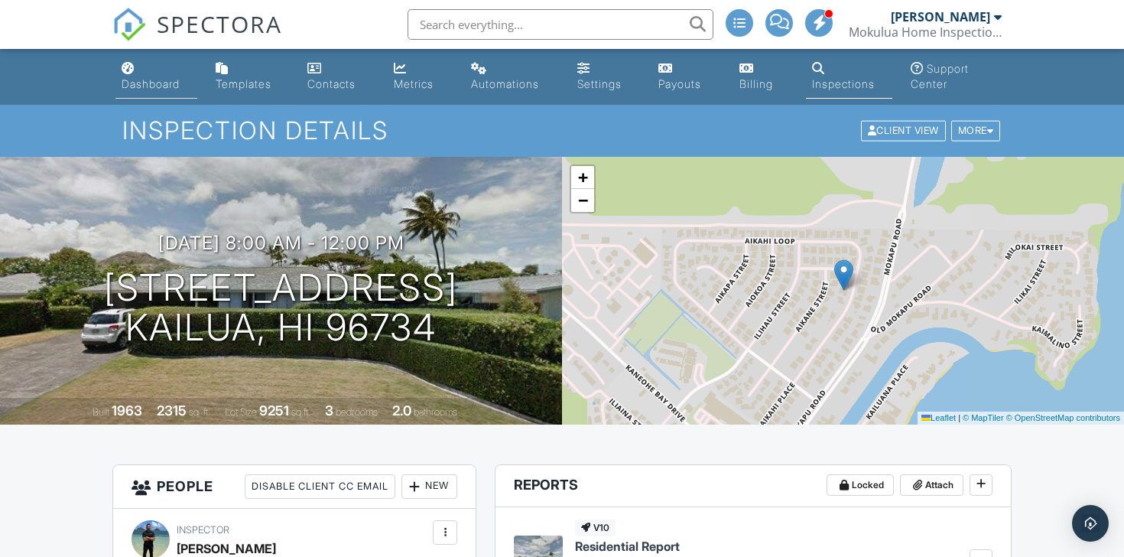
click at [151, 88] on div "Dashboard" at bounding box center [151, 83] width 58 height 13
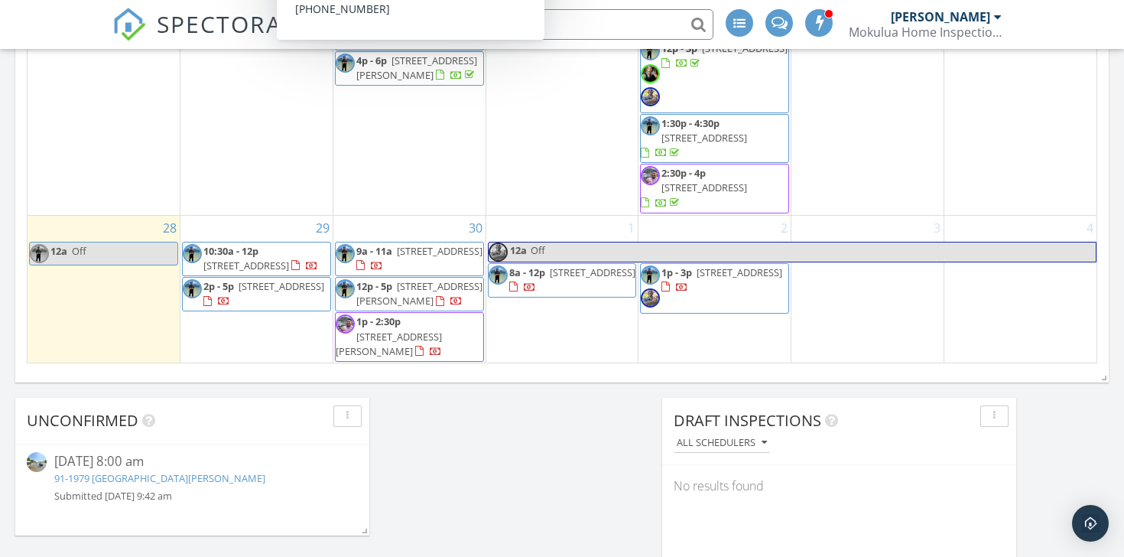
scroll to position [1065, 0]
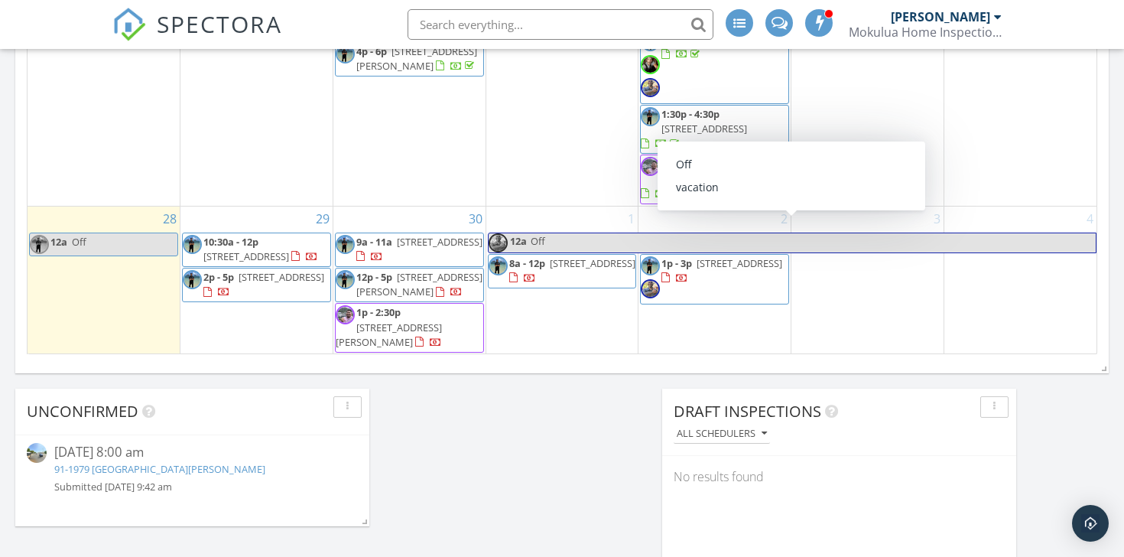
click at [569, 314] on div "1 12a Off 8a - 12p [STREET_ADDRESS]" at bounding box center [562, 280] width 152 height 148
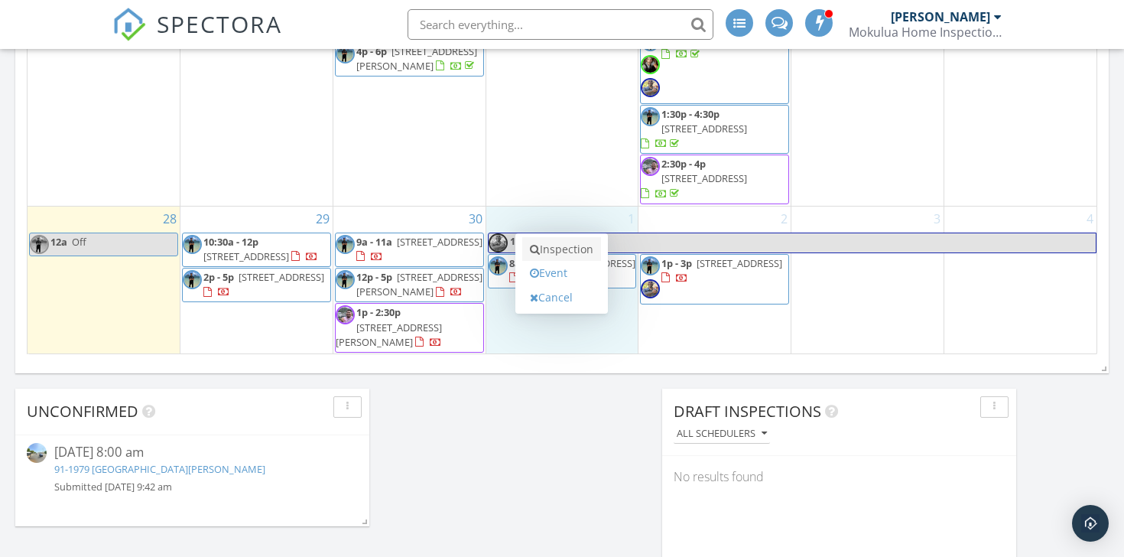
click at [588, 250] on link "Inspection" at bounding box center [561, 249] width 79 height 24
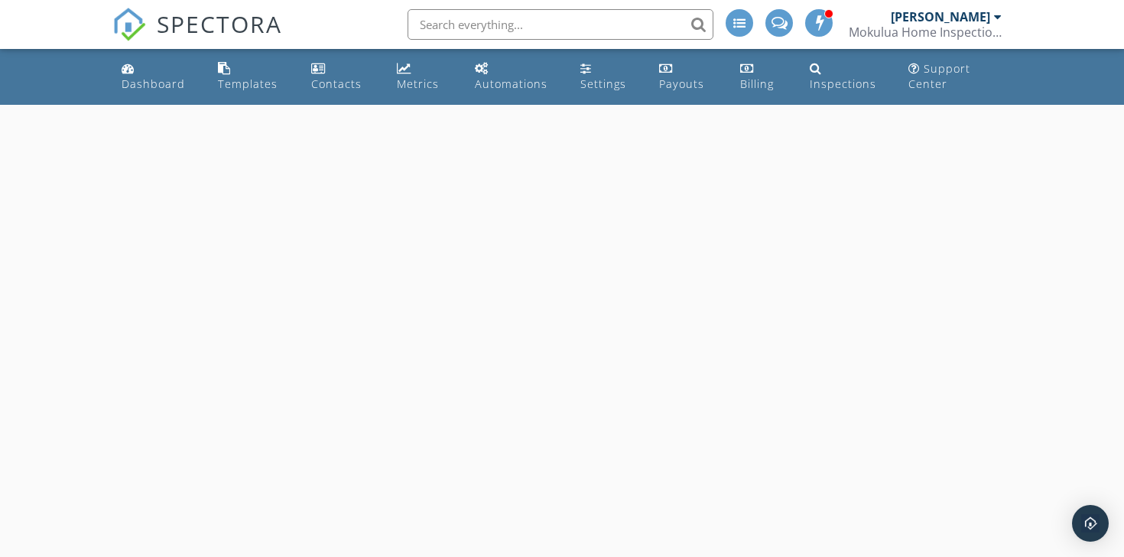
select select "9"
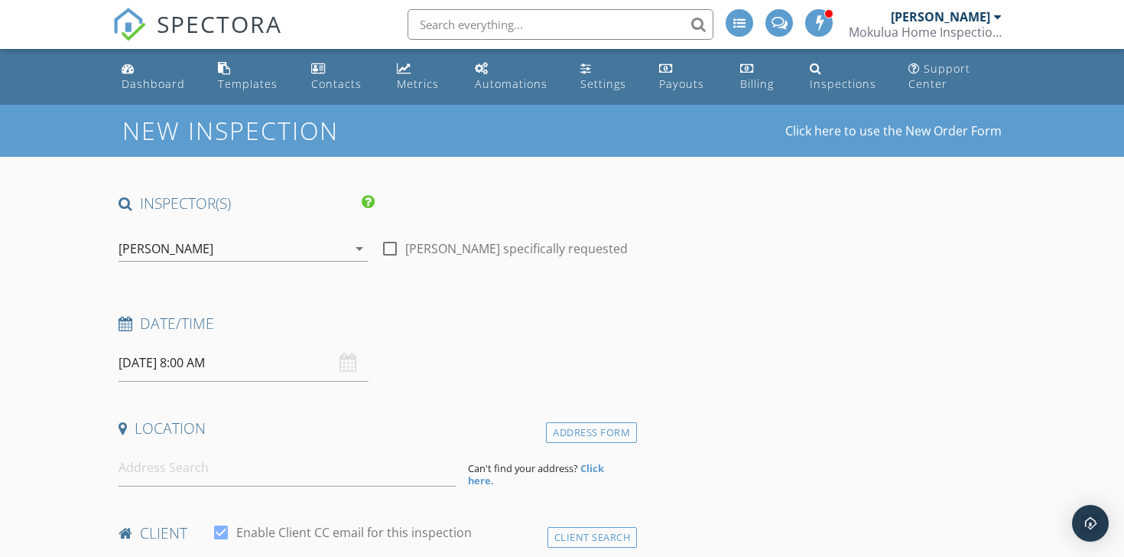
click at [292, 363] on input "10/01/2025 8:00 AM" at bounding box center [244, 362] width 250 height 37
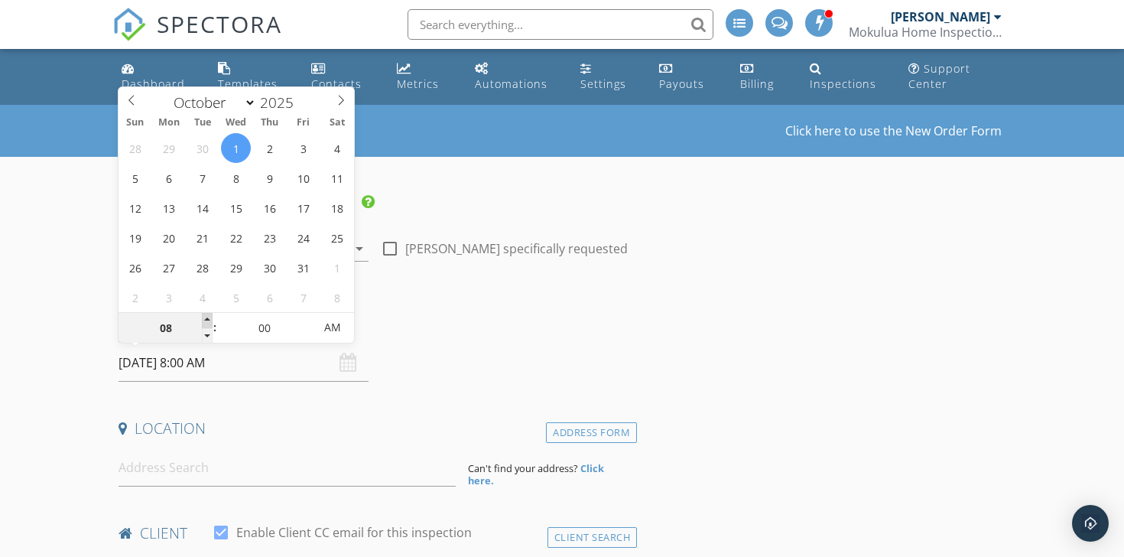
type input "09"
type input "10/01/2025 9:00 AM"
click at [210, 323] on span at bounding box center [207, 320] width 11 height 15
type input "10"
type input "10/01/2025 10:00 AM"
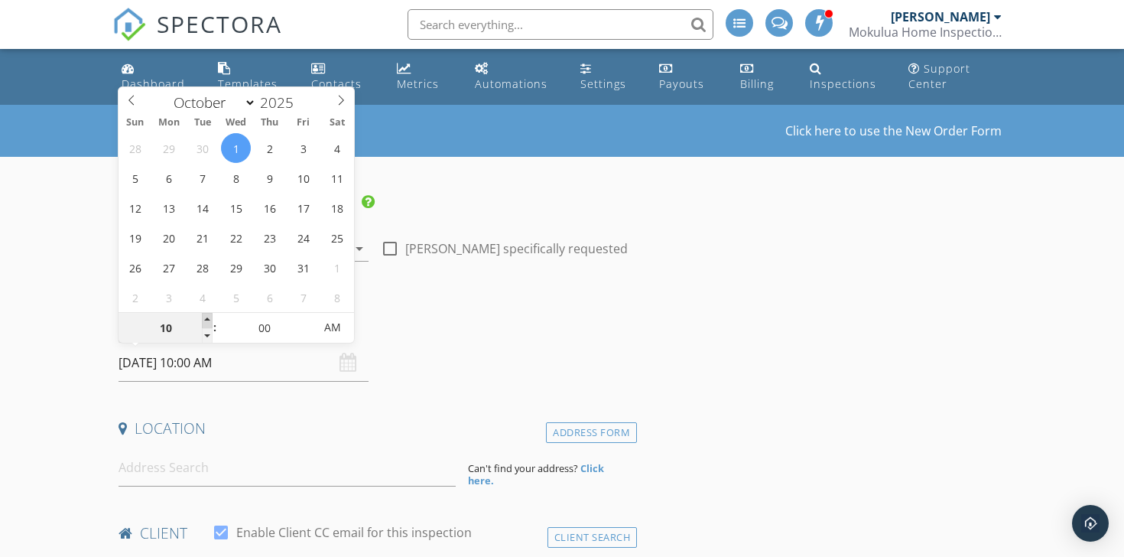
click at [210, 323] on span at bounding box center [207, 320] width 11 height 15
type input "11"
type input "10/01/2025 11:00 AM"
click at [210, 323] on span at bounding box center [207, 320] width 11 height 15
type input "12"
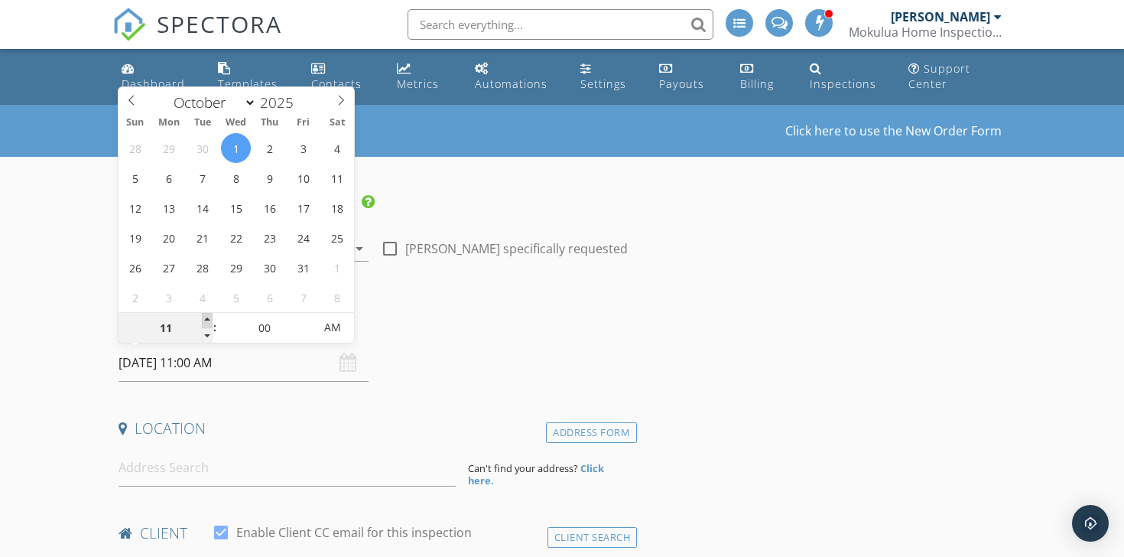
type input "10/01/2025 12:00 PM"
click at [210, 323] on span at bounding box center [207, 320] width 11 height 15
type input "01"
type input "10/01/2025 1:00 PM"
click at [210, 323] on span at bounding box center [207, 320] width 11 height 15
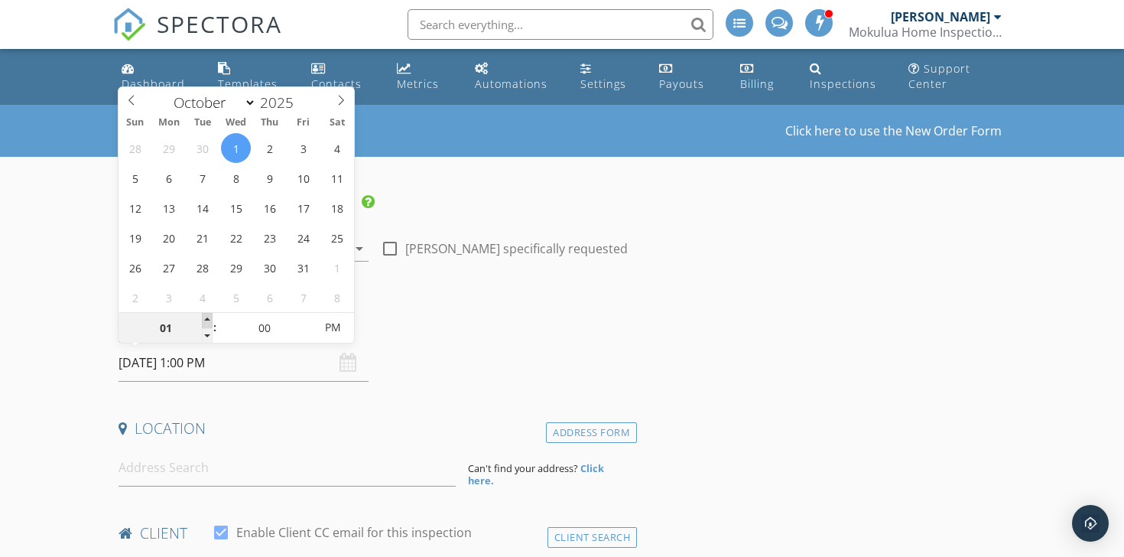
type input "02"
type input "[DATE] 2:00 PM"
click at [210, 323] on span at bounding box center [207, 320] width 11 height 15
click at [601, 317] on h4 "Date/Time" at bounding box center [375, 324] width 512 height 20
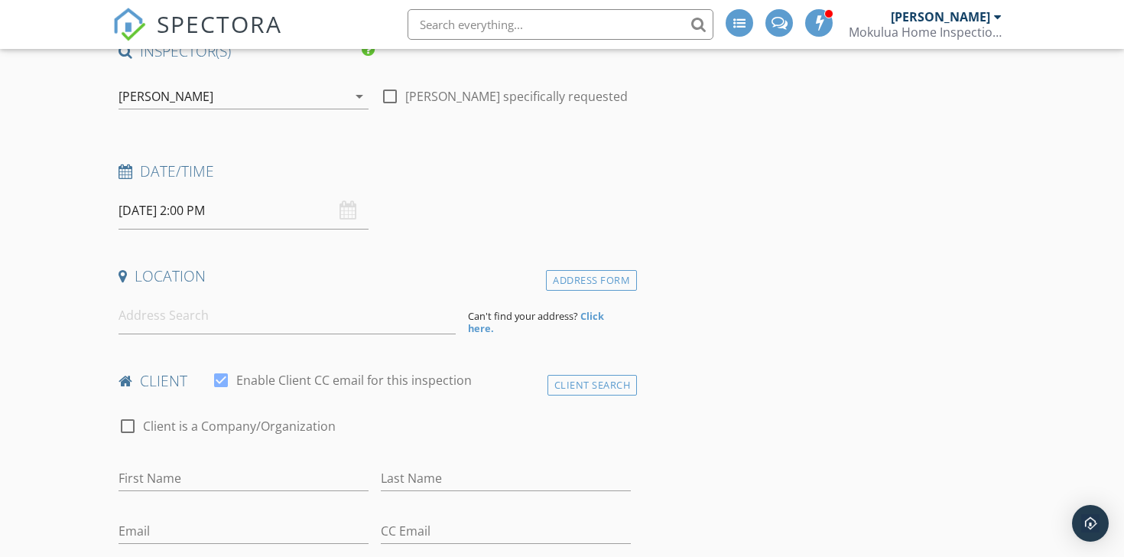
scroll to position [155, 0]
click at [360, 324] on input at bounding box center [287, 312] width 337 height 37
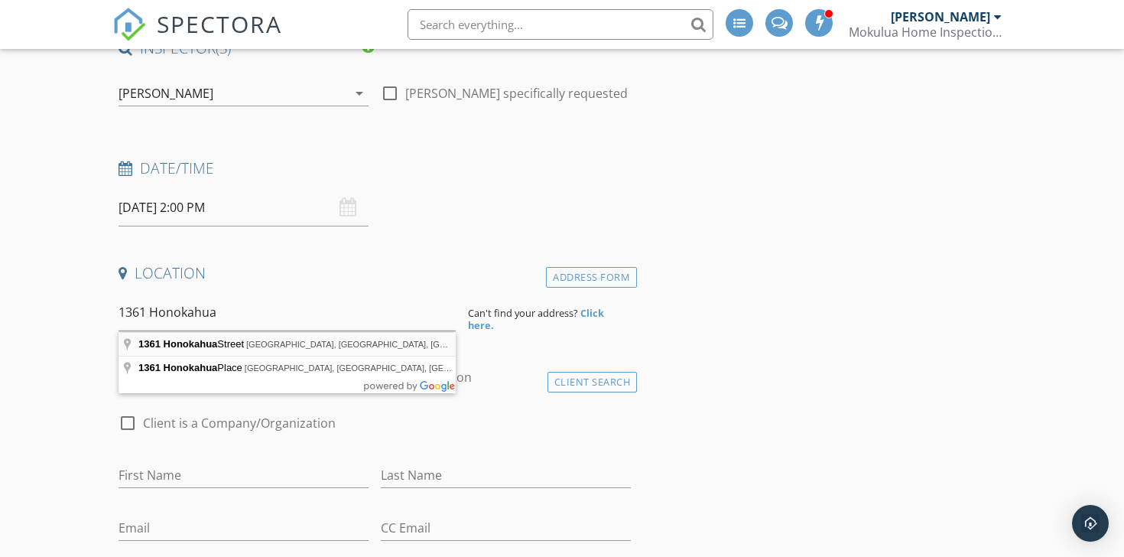
type input "1361 Honokahua Street, Honolulu, HI, USA"
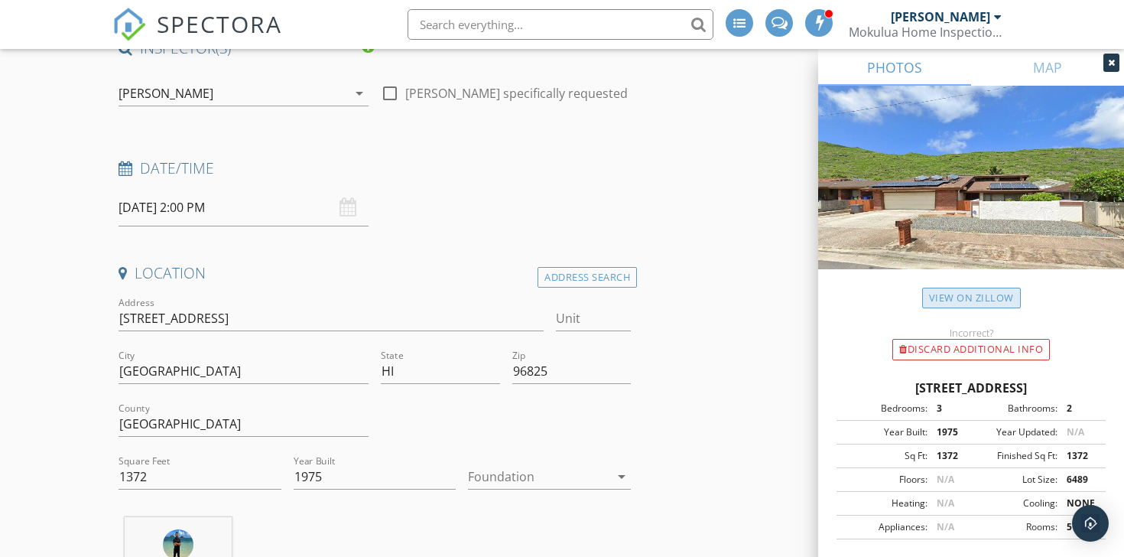
click at [936, 297] on link "View on Zillow" at bounding box center [971, 298] width 99 height 21
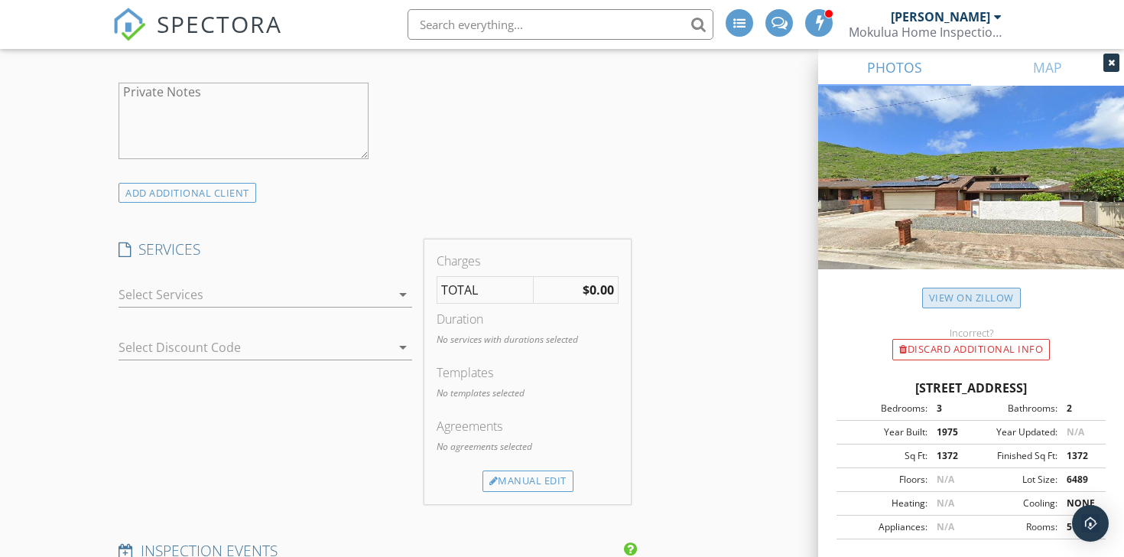
scroll to position [1096, 0]
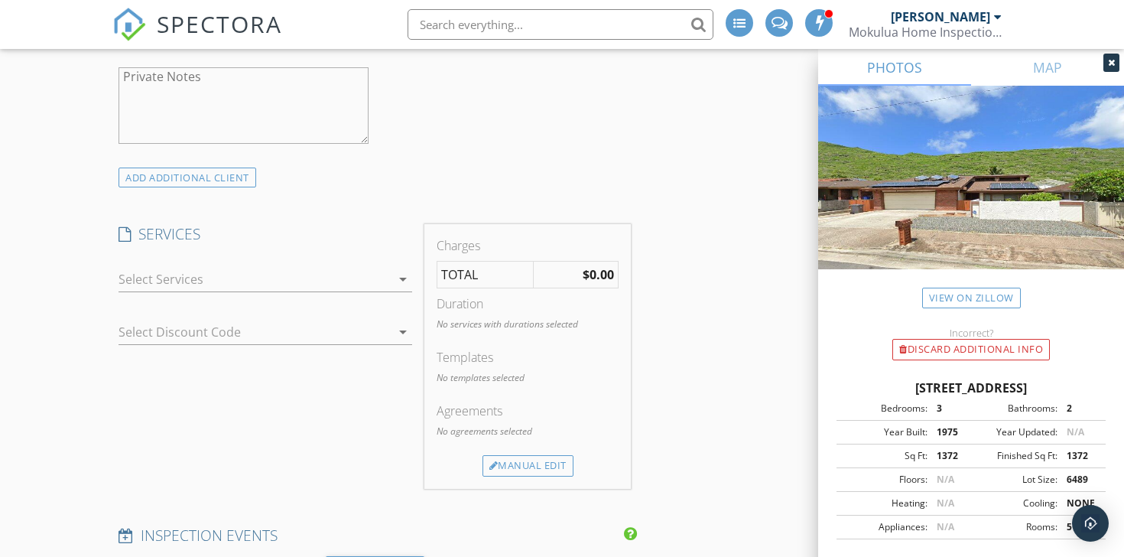
click at [365, 281] on div at bounding box center [255, 279] width 272 height 24
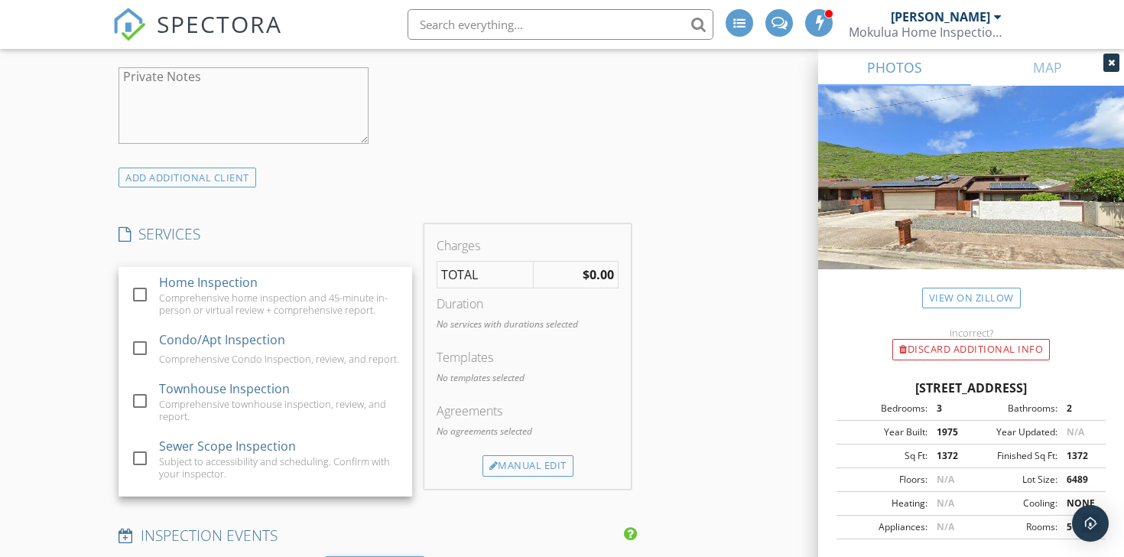
click at [365, 281] on div "Home Inspection Comprehensive home inspection and 45-minute in-person or virtua…" at bounding box center [279, 295] width 241 height 57
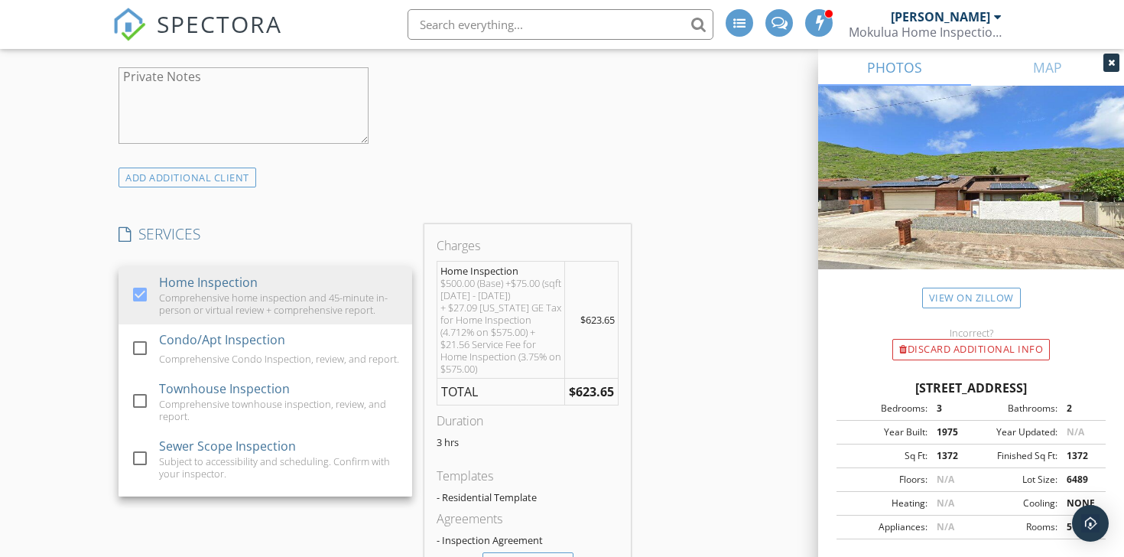
click at [697, 345] on div "INSPECTOR(S) check_box Nathaniel Perez PRIMARY check_box_outline_blank Daniel M…" at bounding box center [561, 520] width 899 height 2845
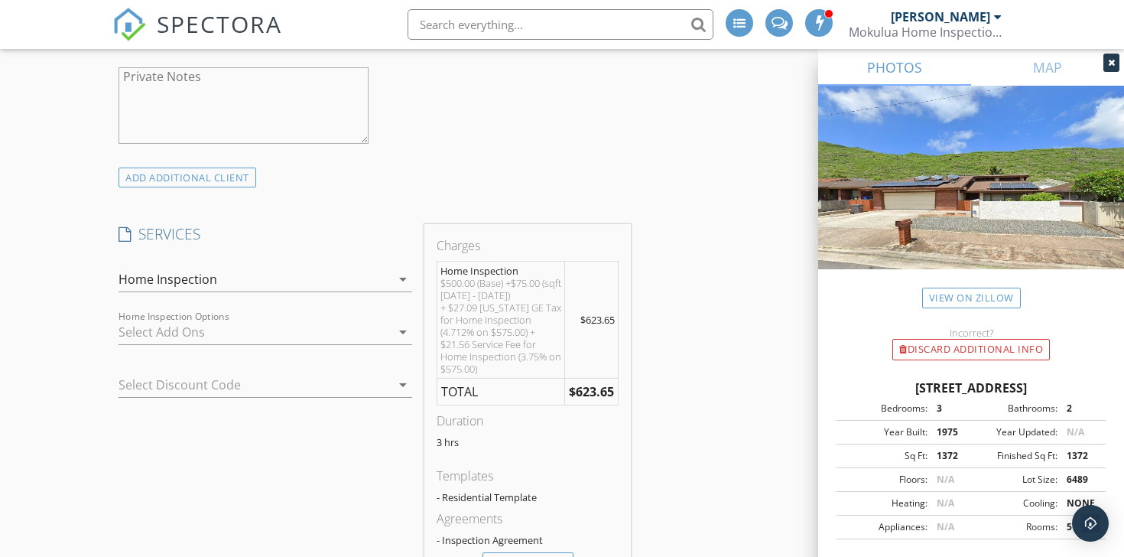
click at [365, 382] on div at bounding box center [244, 384] width 251 height 24
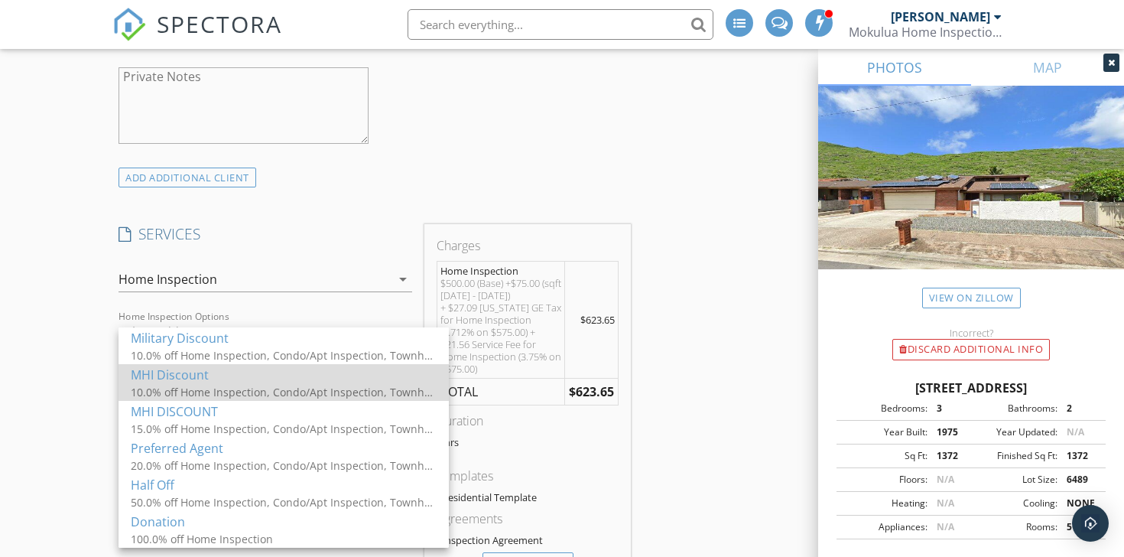
click at [362, 378] on div "MHI Discount" at bounding box center [284, 375] width 306 height 18
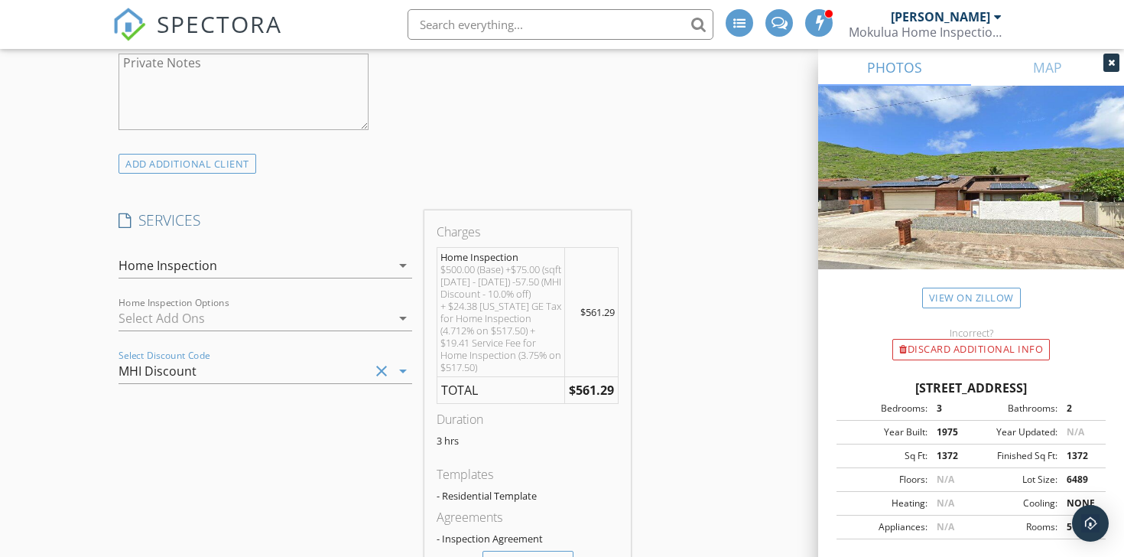
scroll to position [1110, 0]
click at [383, 372] on icon "clear" at bounding box center [381, 370] width 18 height 18
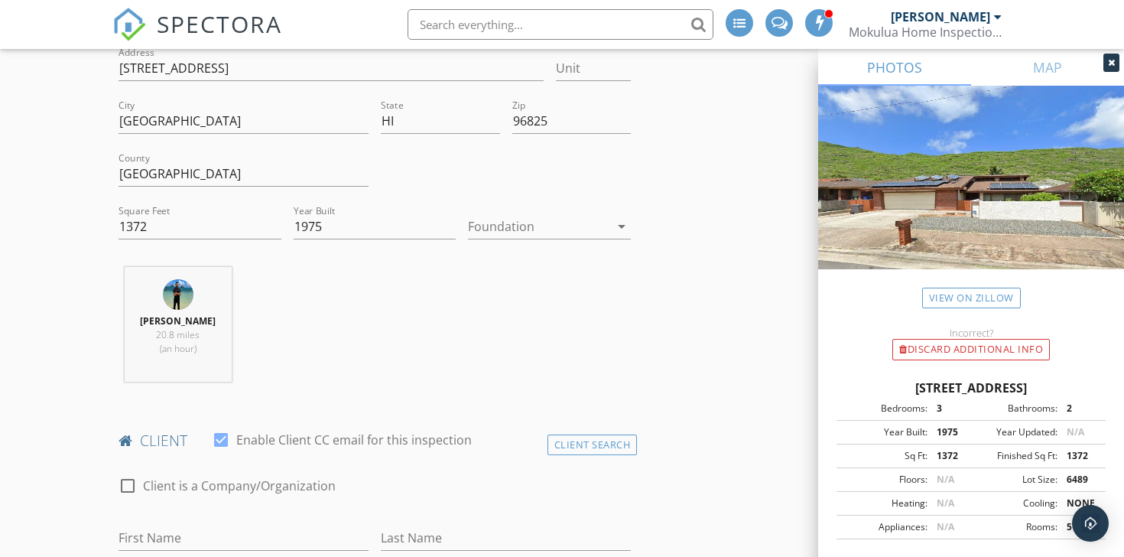
scroll to position [404, 0]
drag, startPoint x: 197, startPoint y: 236, endPoint x: 60, endPoint y: 210, distance: 139.2
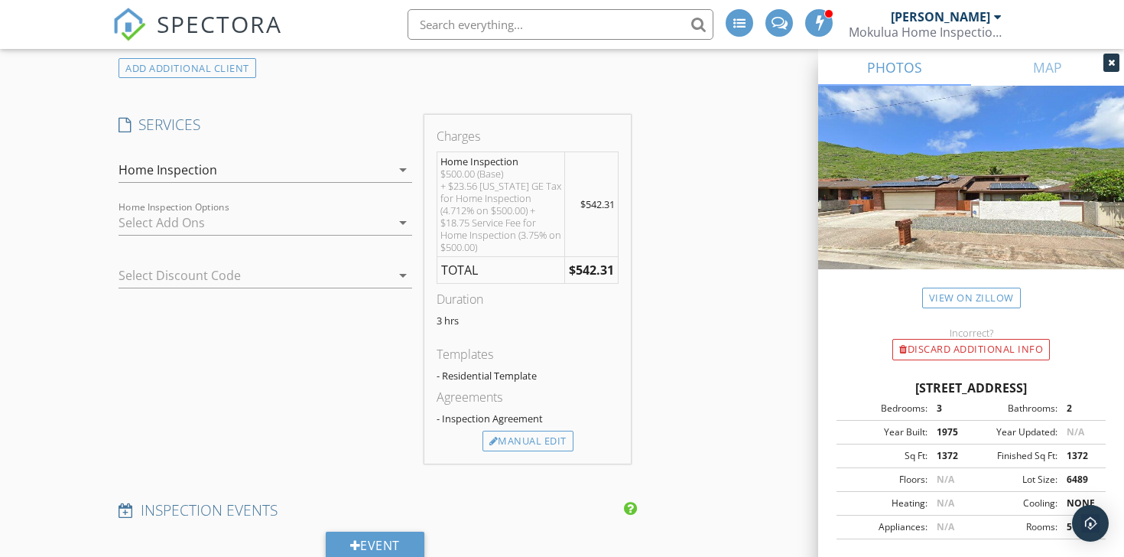
scroll to position [1207, 0]
click at [525, 445] on div "Manual Edit" at bounding box center [528, 439] width 91 height 21
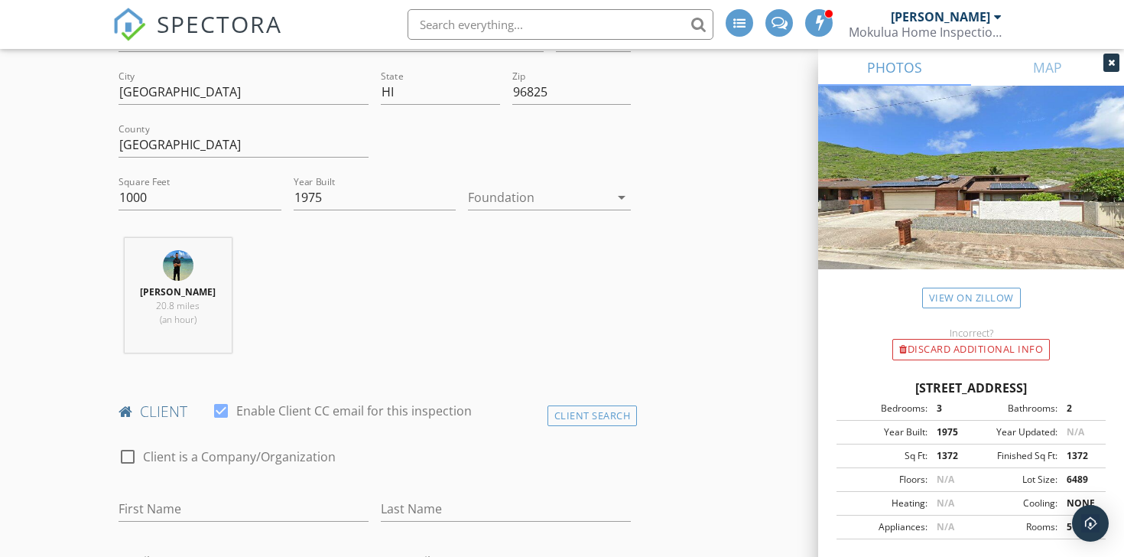
scroll to position [394, 0]
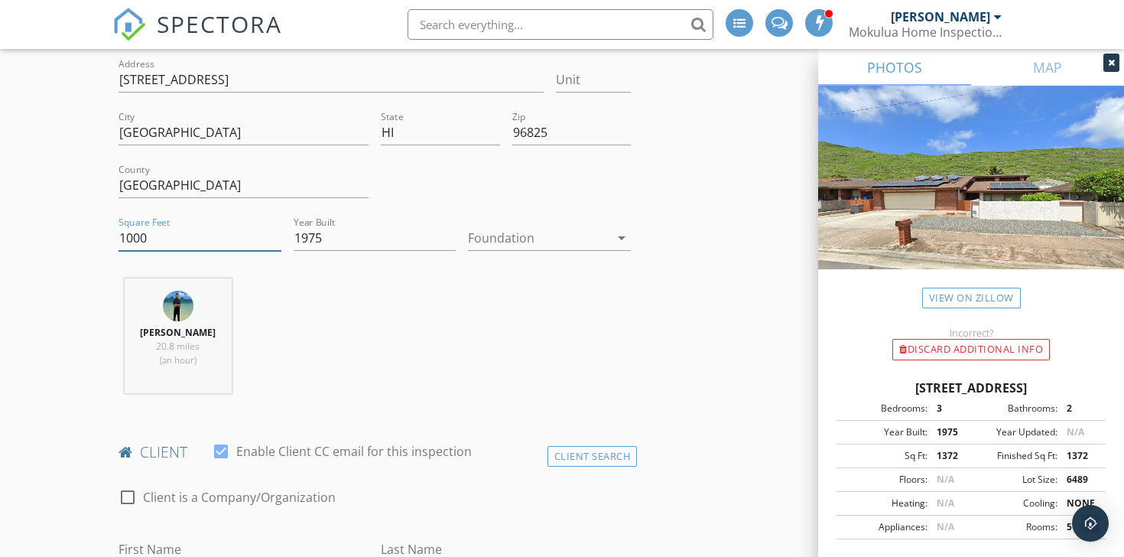
drag, startPoint x: 160, startPoint y: 239, endPoint x: 126, endPoint y: 236, distance: 33.7
click at [126, 236] on input "1000" at bounding box center [200, 238] width 163 height 25
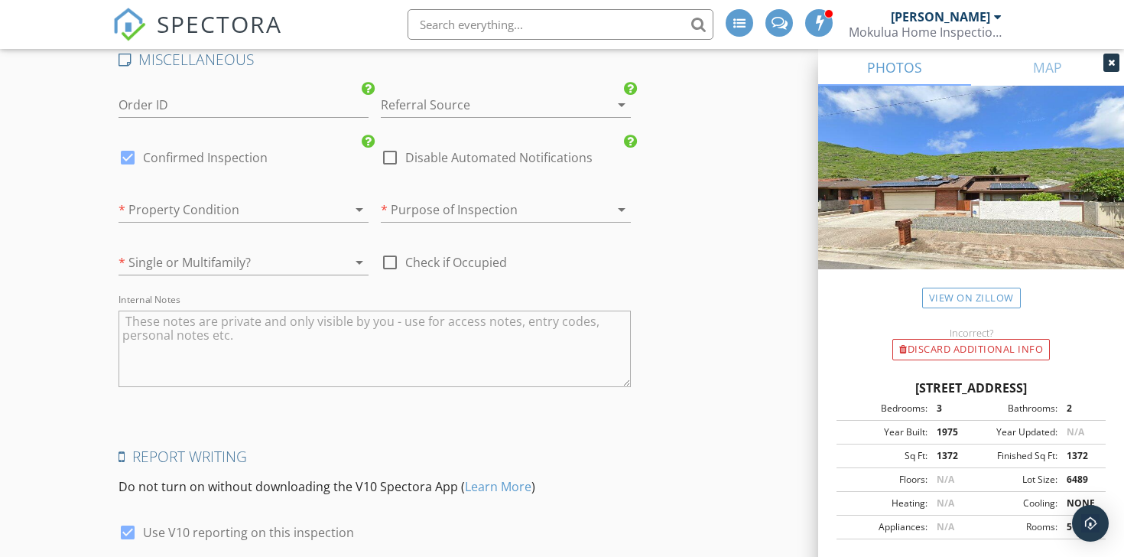
scroll to position [2589, 0]
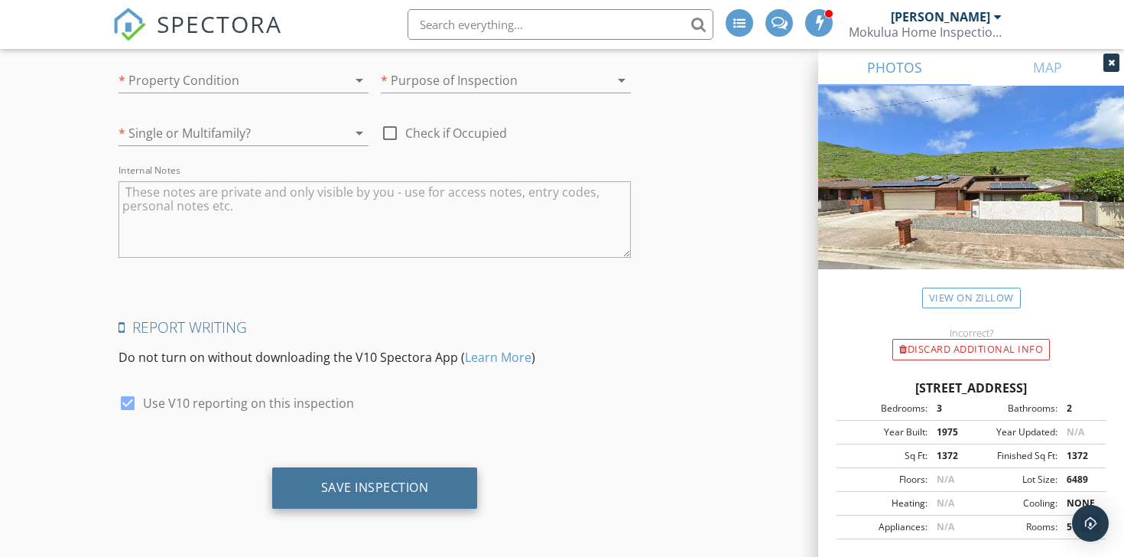
type input "1372"
click at [404, 494] on div "Save Inspection" at bounding box center [375, 486] width 108 height 15
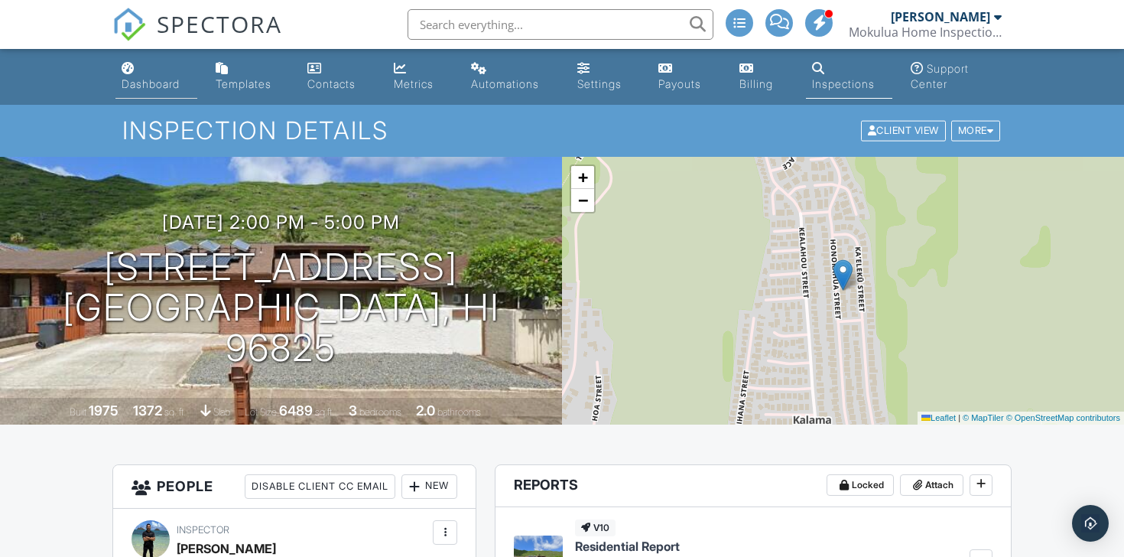
click at [145, 75] on link "Dashboard" at bounding box center [156, 77] width 82 height 44
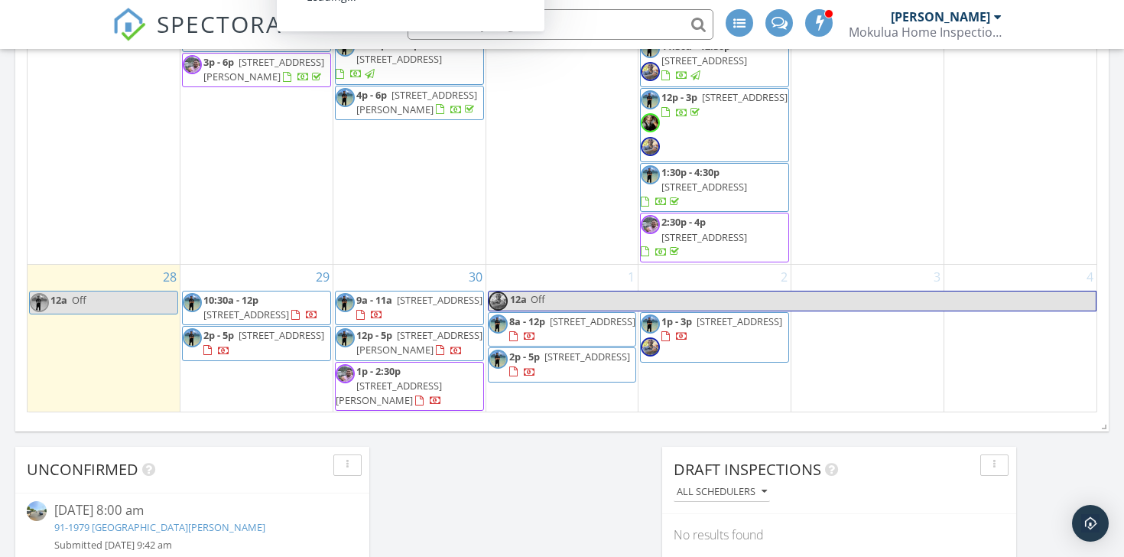
scroll to position [1026, 0]
